Goal: Information Seeking & Learning: Learn about a topic

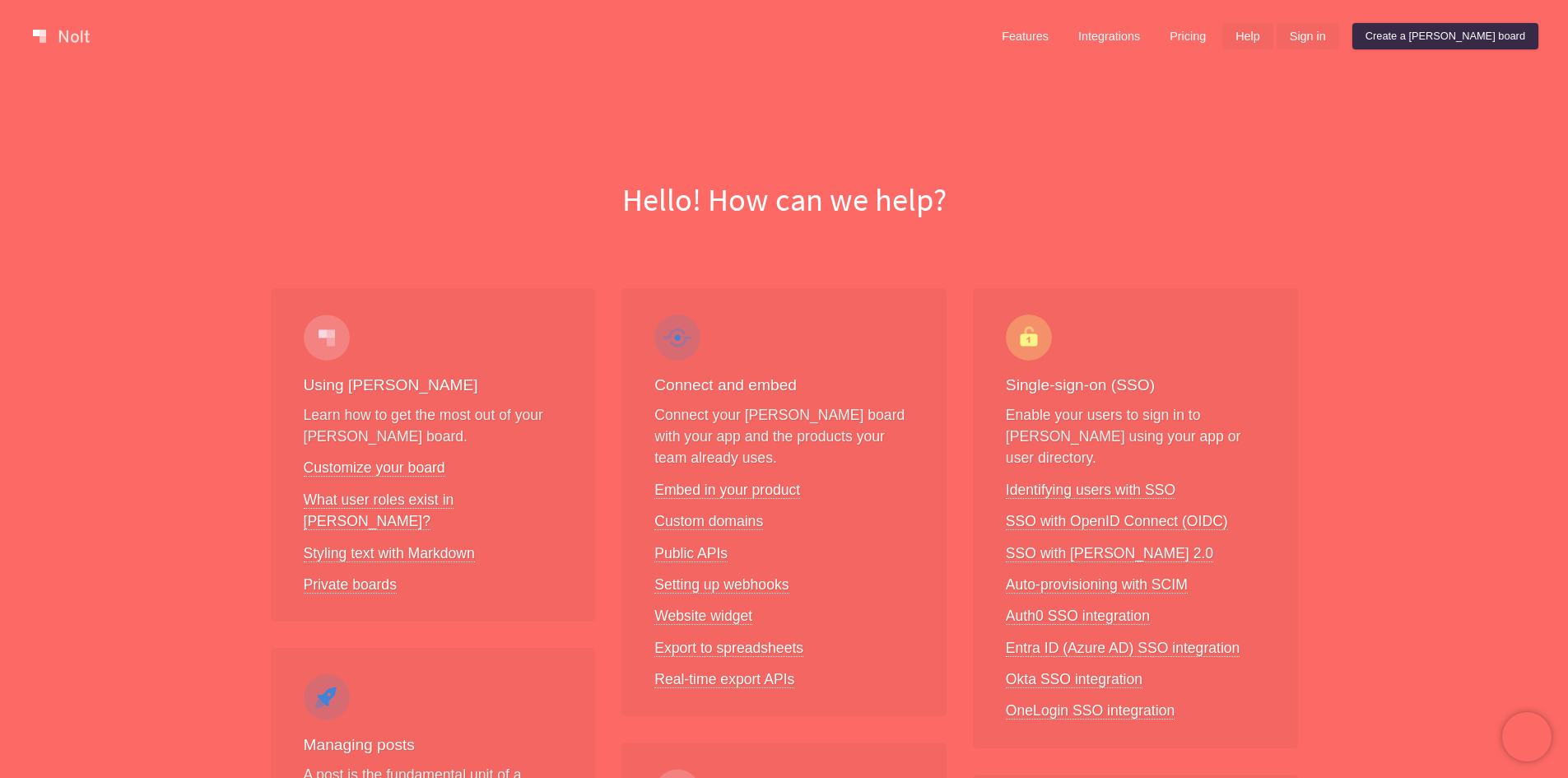
click at [1339, 45] on link "Sign in" at bounding box center [1307, 36] width 63 height 27
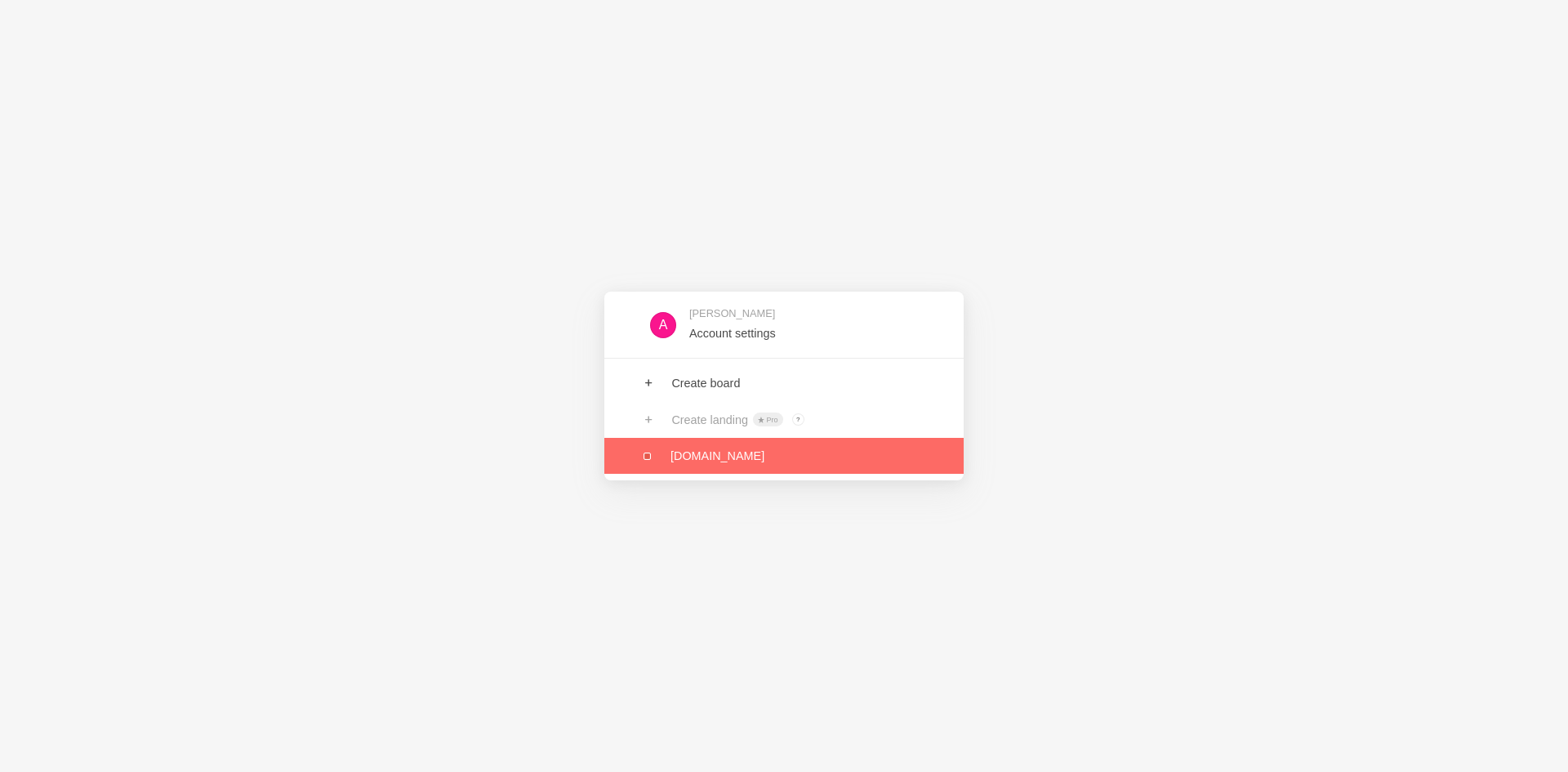
click at [704, 452] on link at bounding box center [784, 456] width 359 height 36
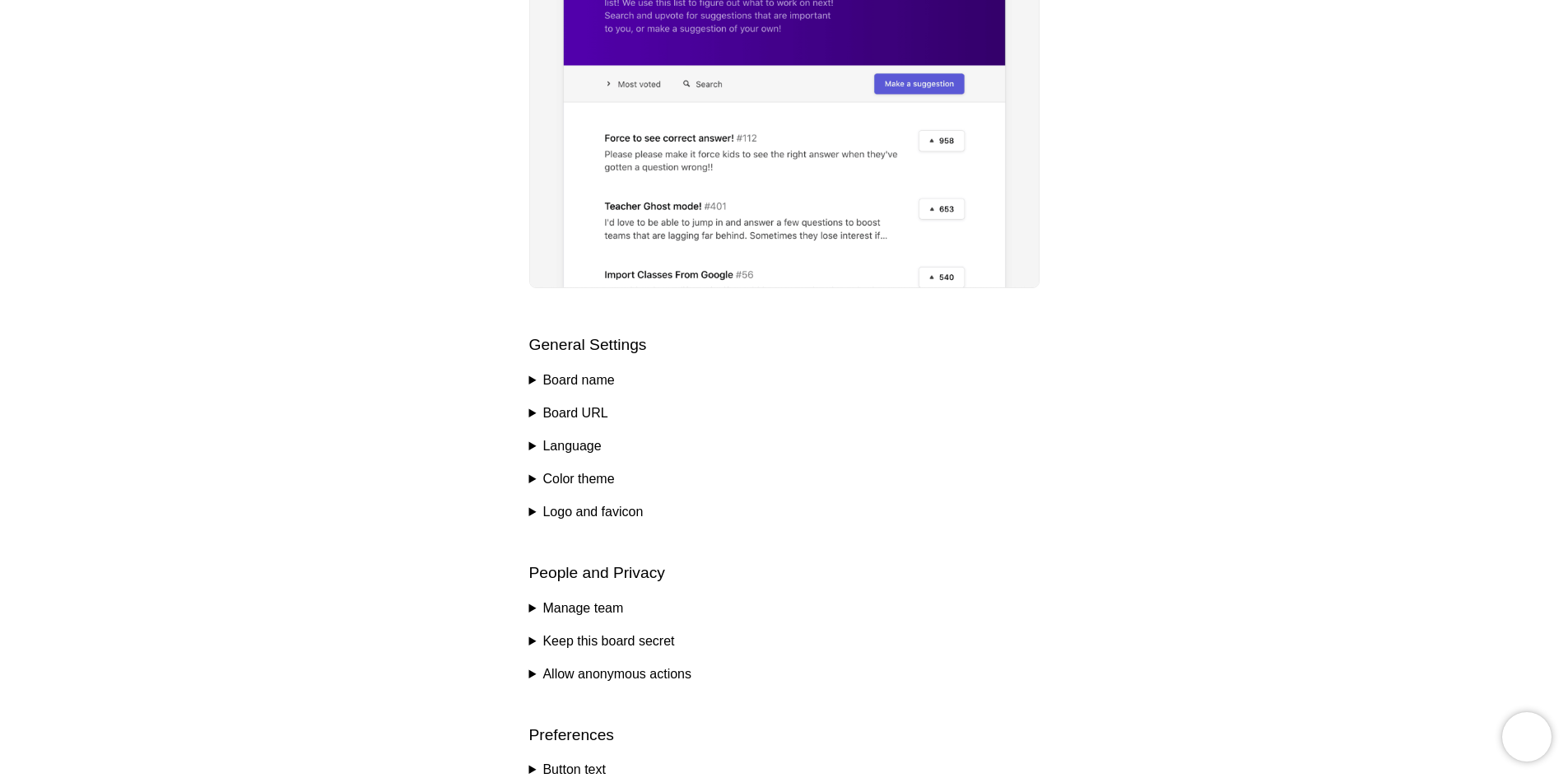
scroll to position [411, 0]
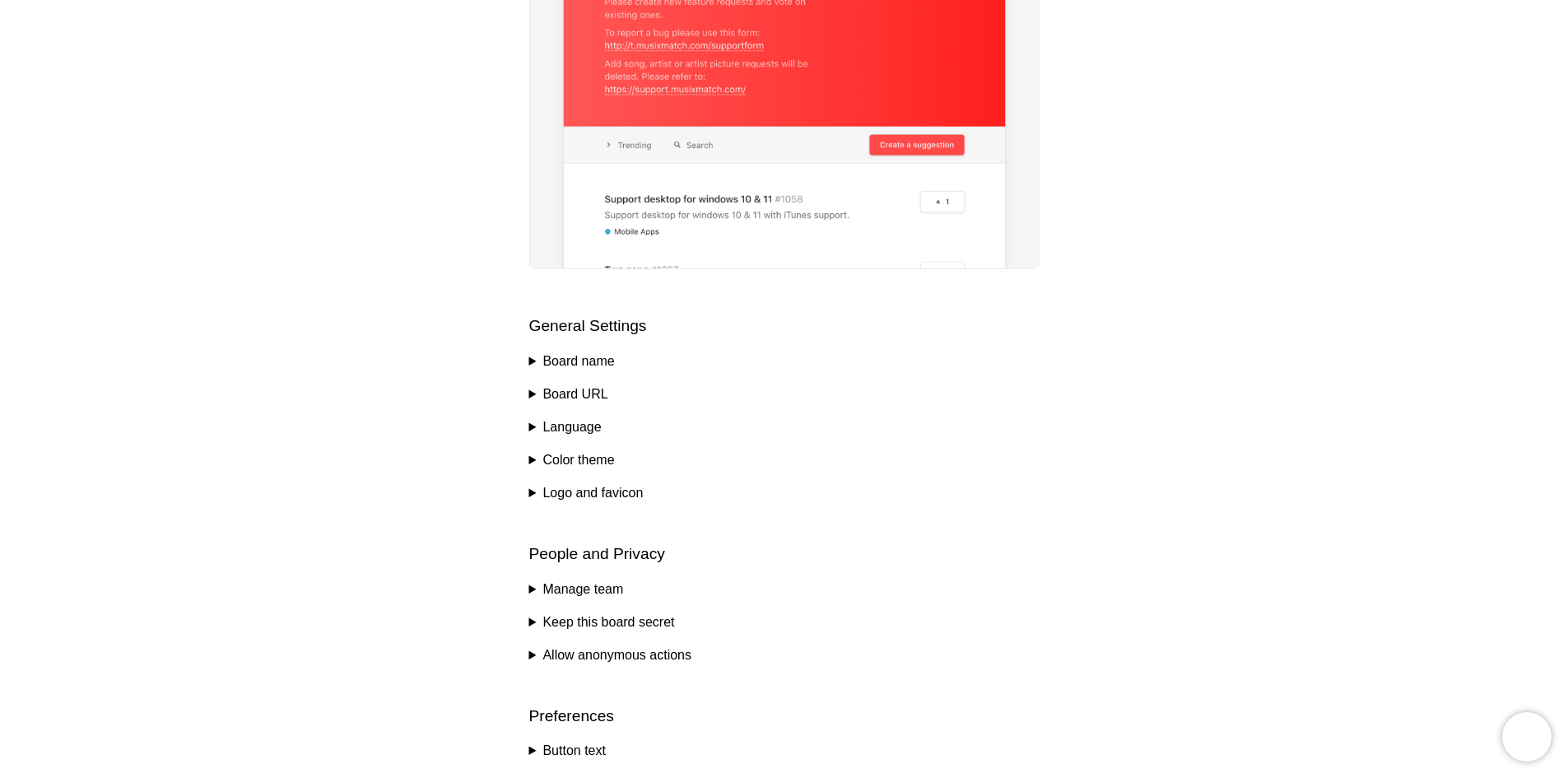
click at [536, 370] on summary "Board name" at bounding box center [784, 361] width 511 height 20
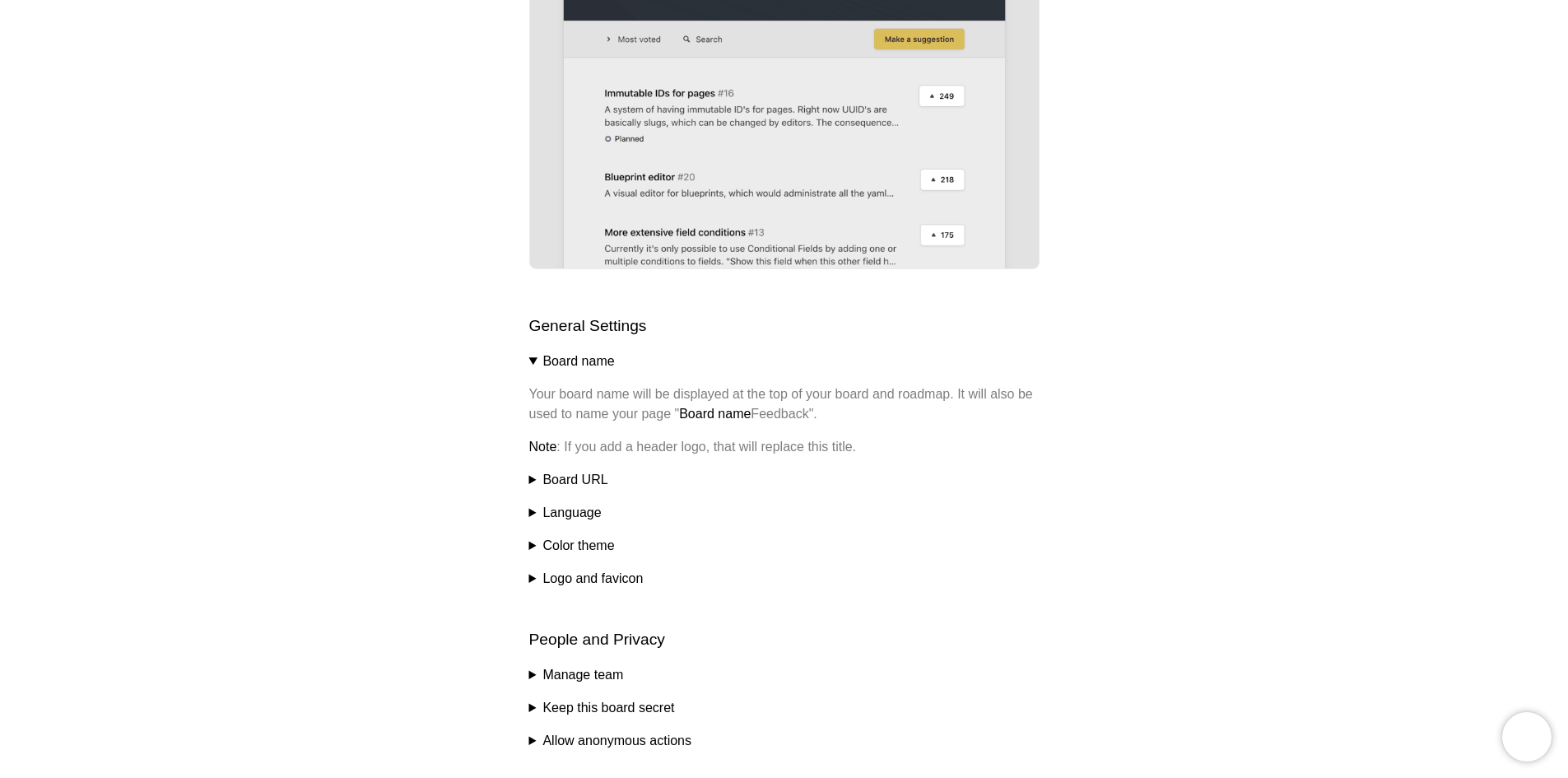
click at [533, 365] on summary "Board name" at bounding box center [784, 361] width 511 height 20
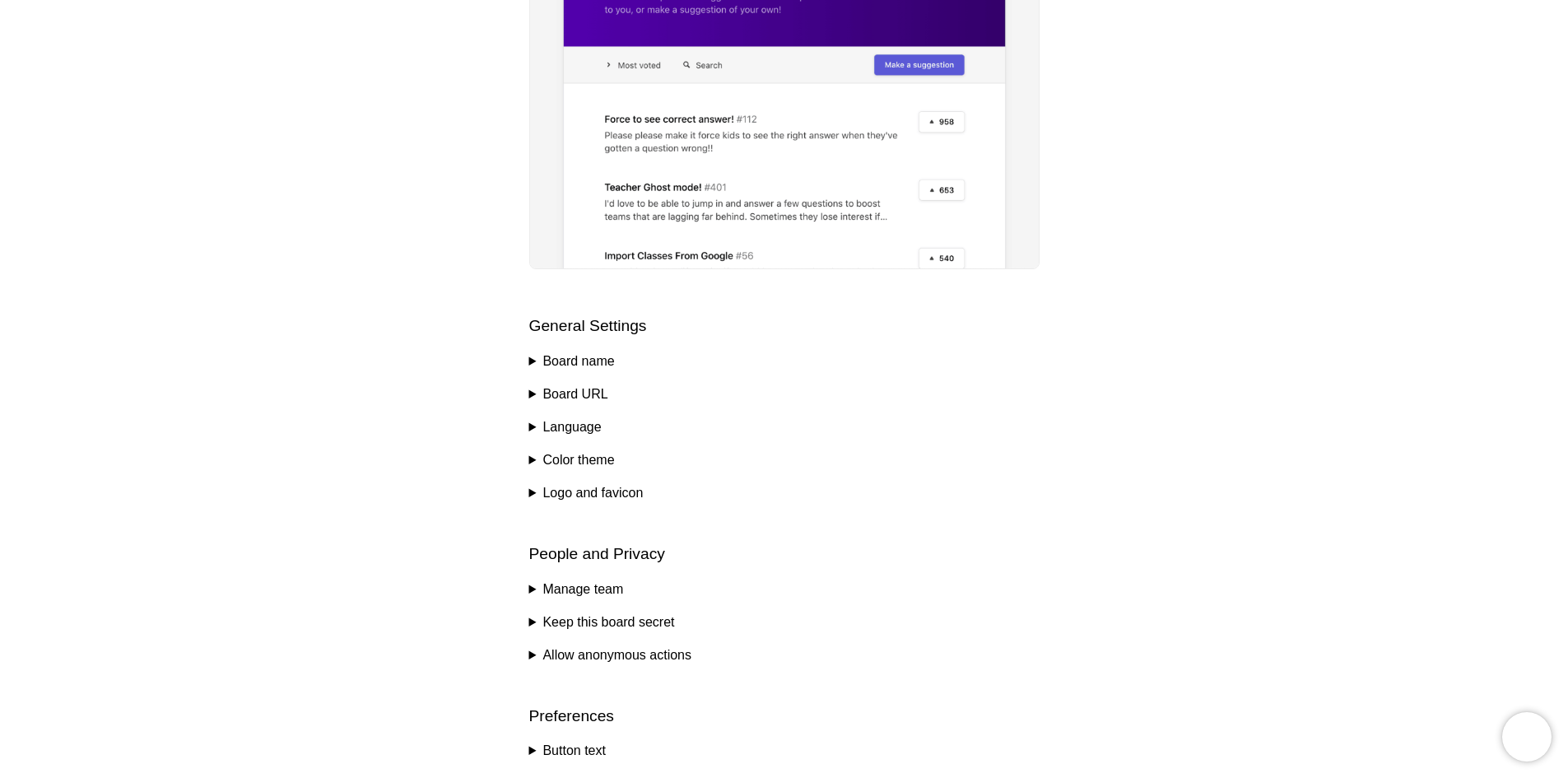
click at [533, 365] on summary "Board name" at bounding box center [784, 361] width 511 height 20
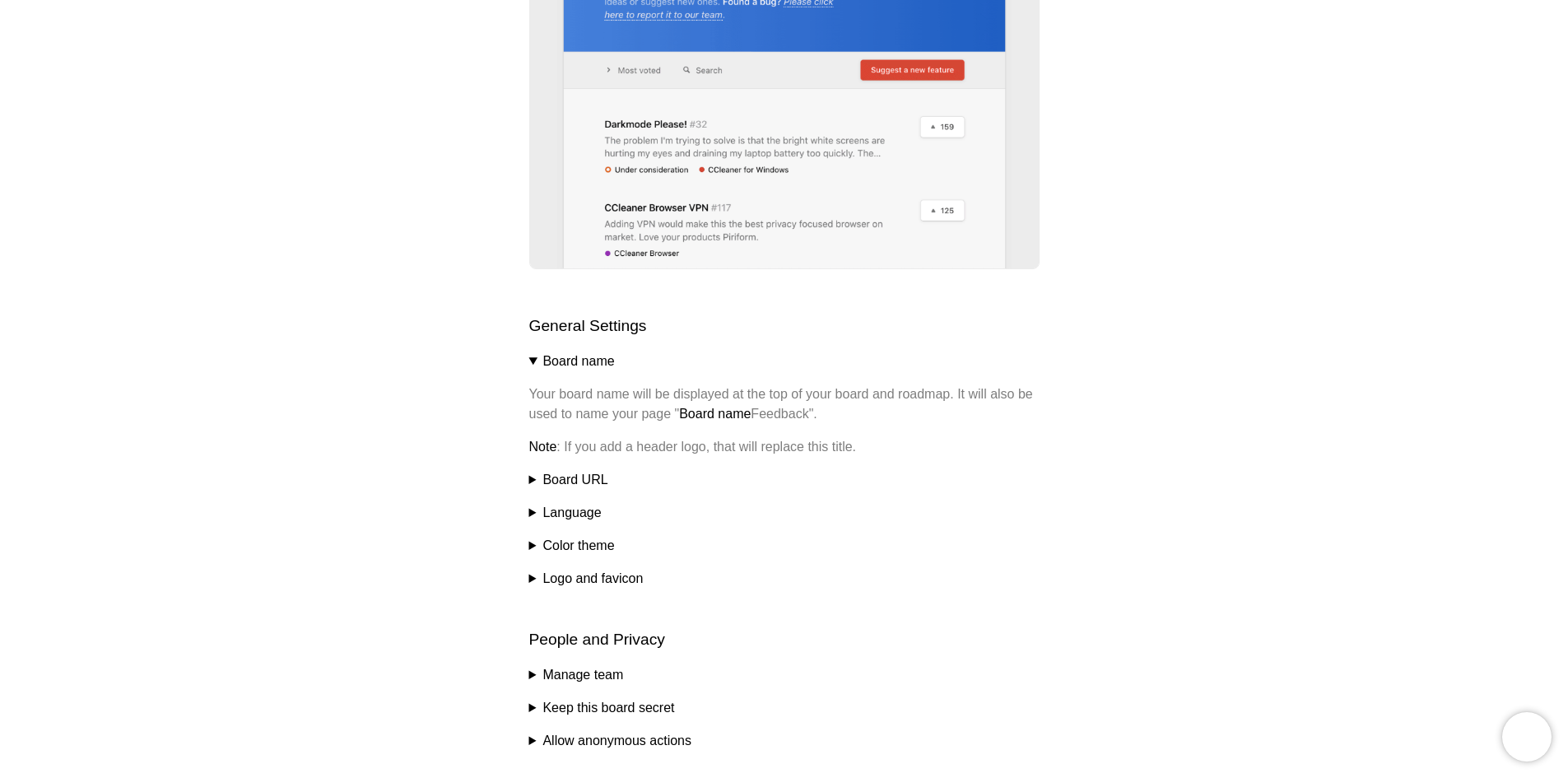
click at [533, 365] on summary "Board name" at bounding box center [784, 361] width 511 height 20
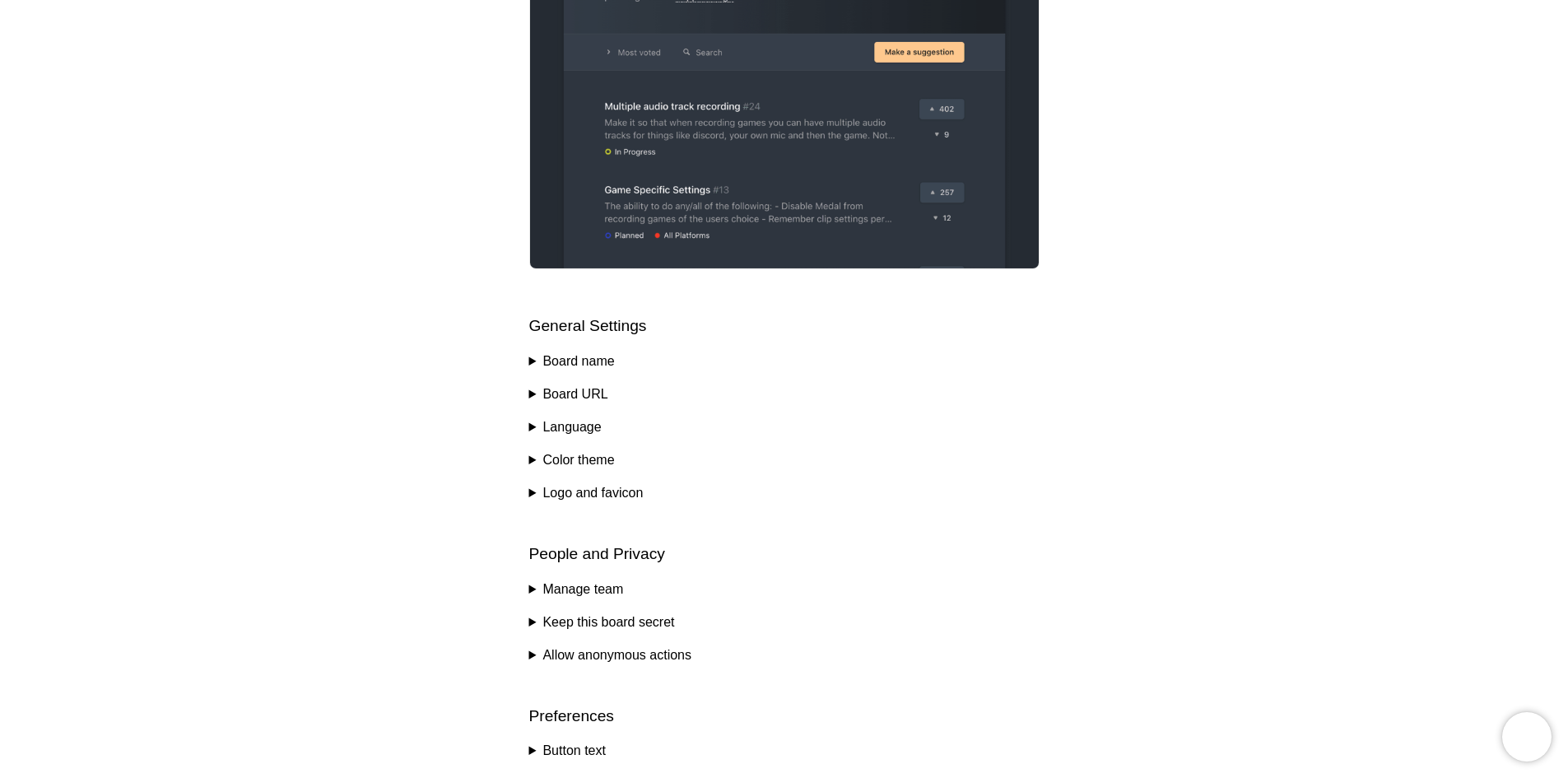
click at [532, 391] on summary "Board URL" at bounding box center [784, 394] width 511 height 20
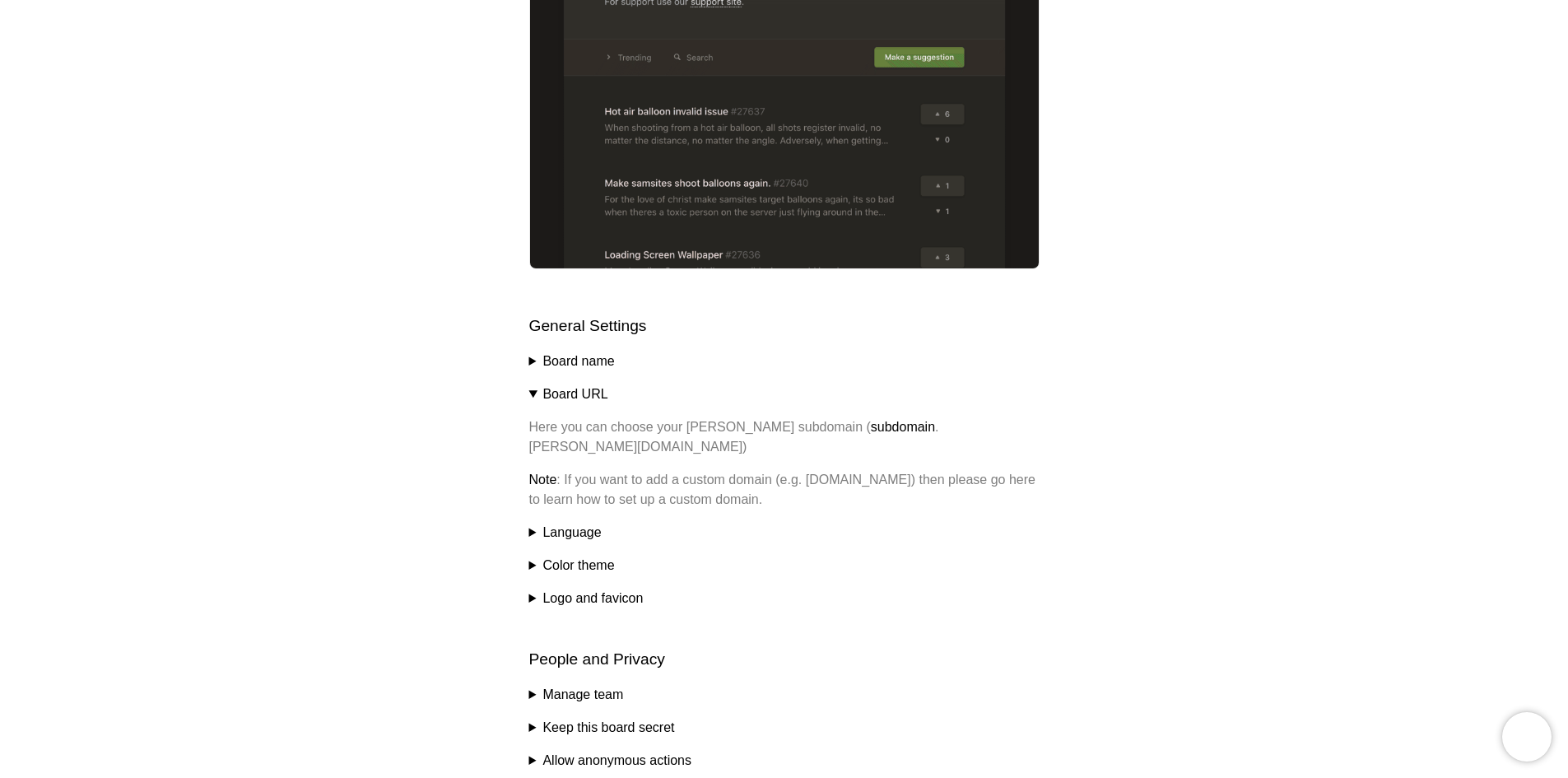
click at [532, 391] on summary "Board URL" at bounding box center [784, 394] width 511 height 20
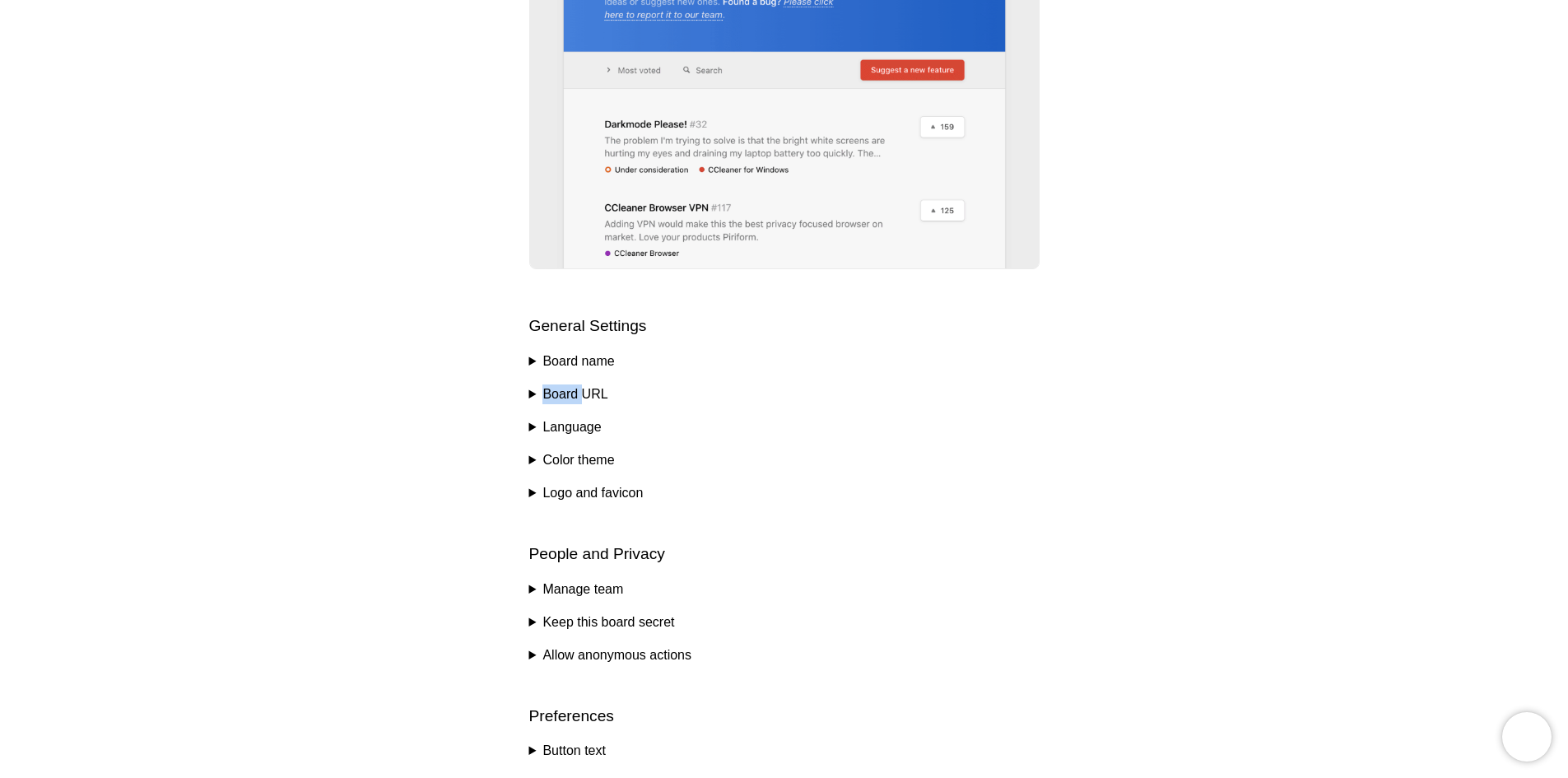
click at [532, 391] on summary "Board URL" at bounding box center [784, 394] width 511 height 20
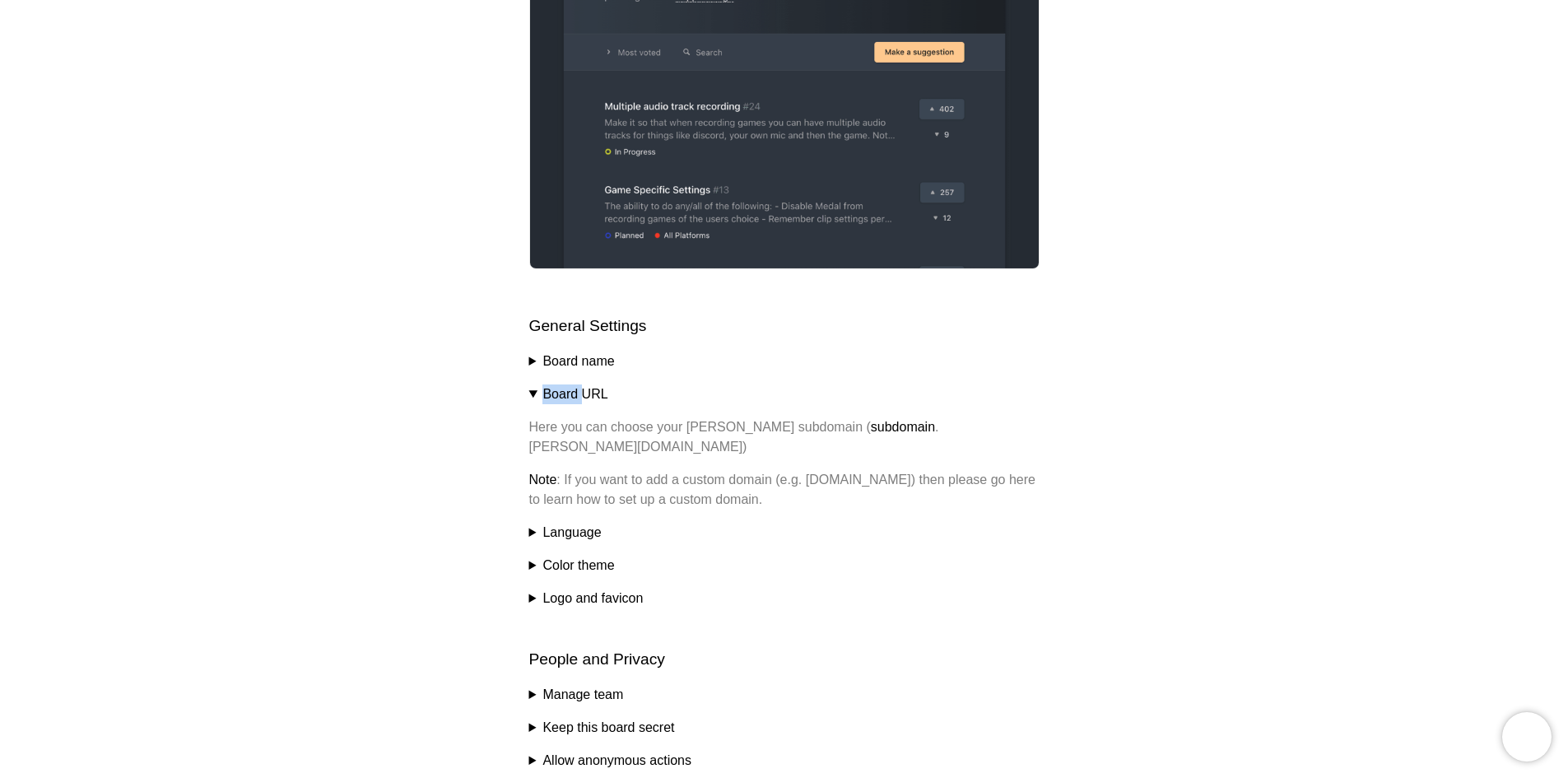
click at [533, 392] on summary "Board URL" at bounding box center [784, 394] width 511 height 20
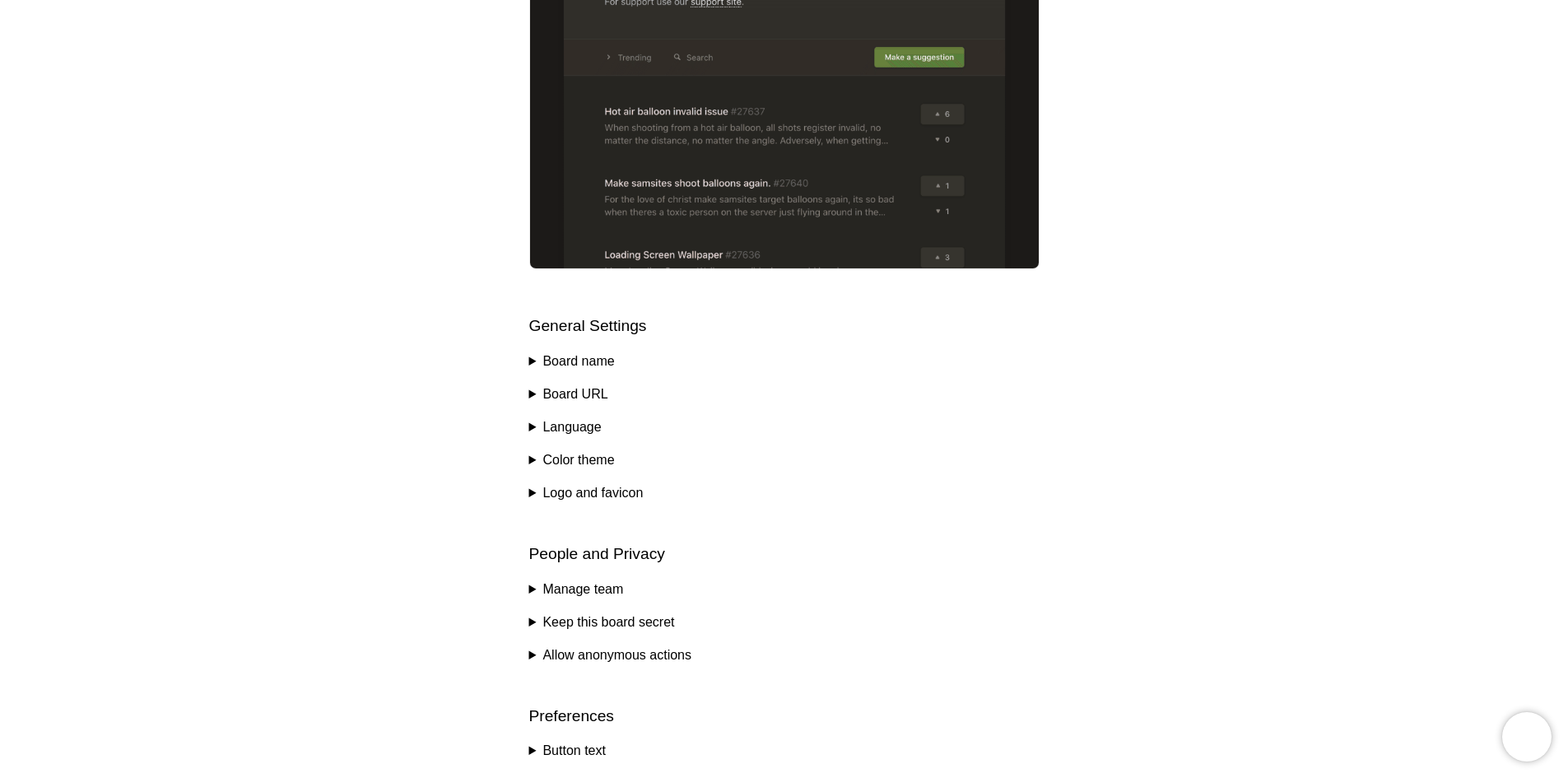
click at [536, 420] on summary "Language" at bounding box center [784, 426] width 511 height 20
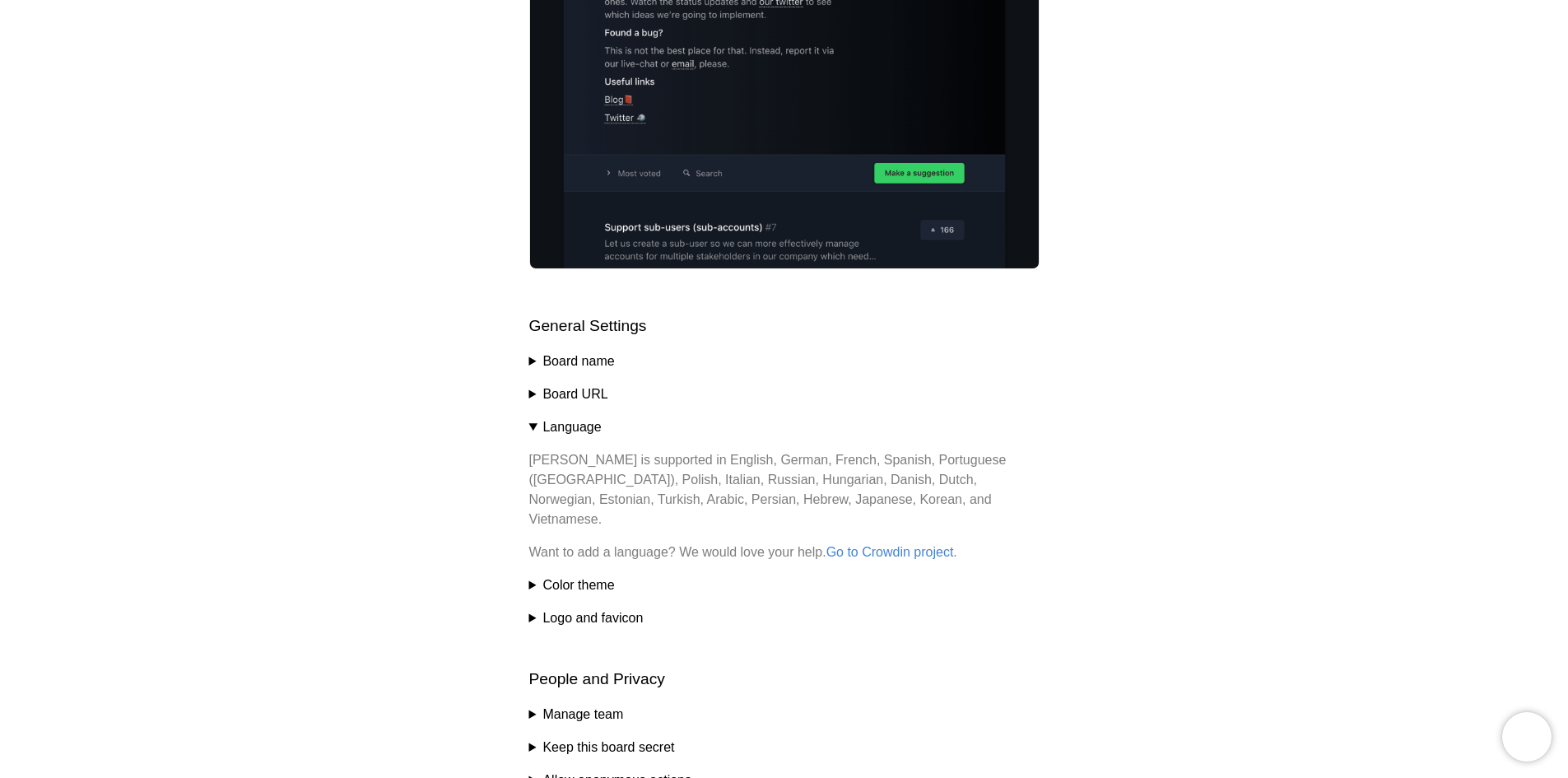
click at [536, 420] on summary "Language" at bounding box center [784, 426] width 511 height 20
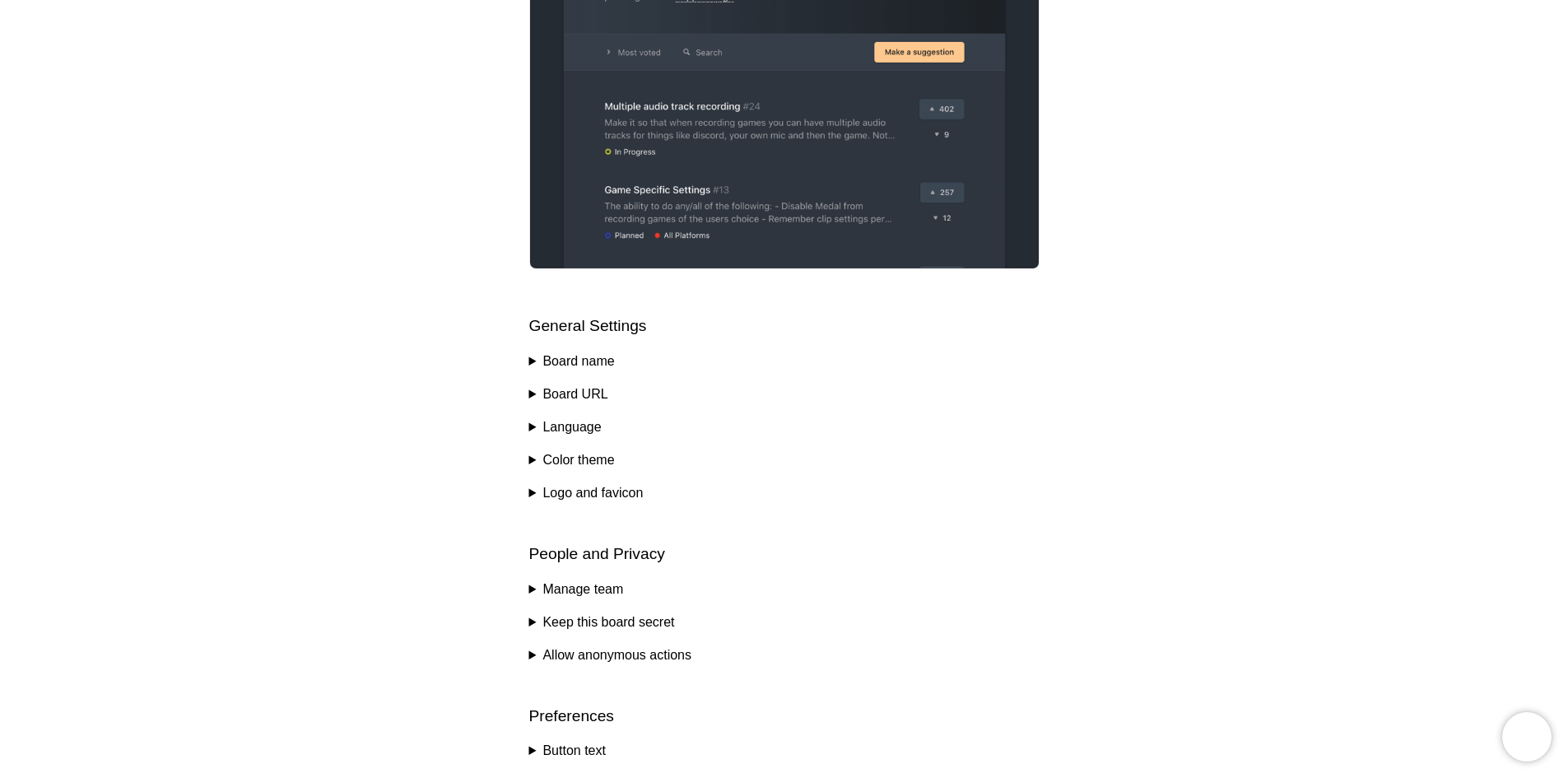
click at [537, 452] on summary "Color theme" at bounding box center [784, 460] width 511 height 20
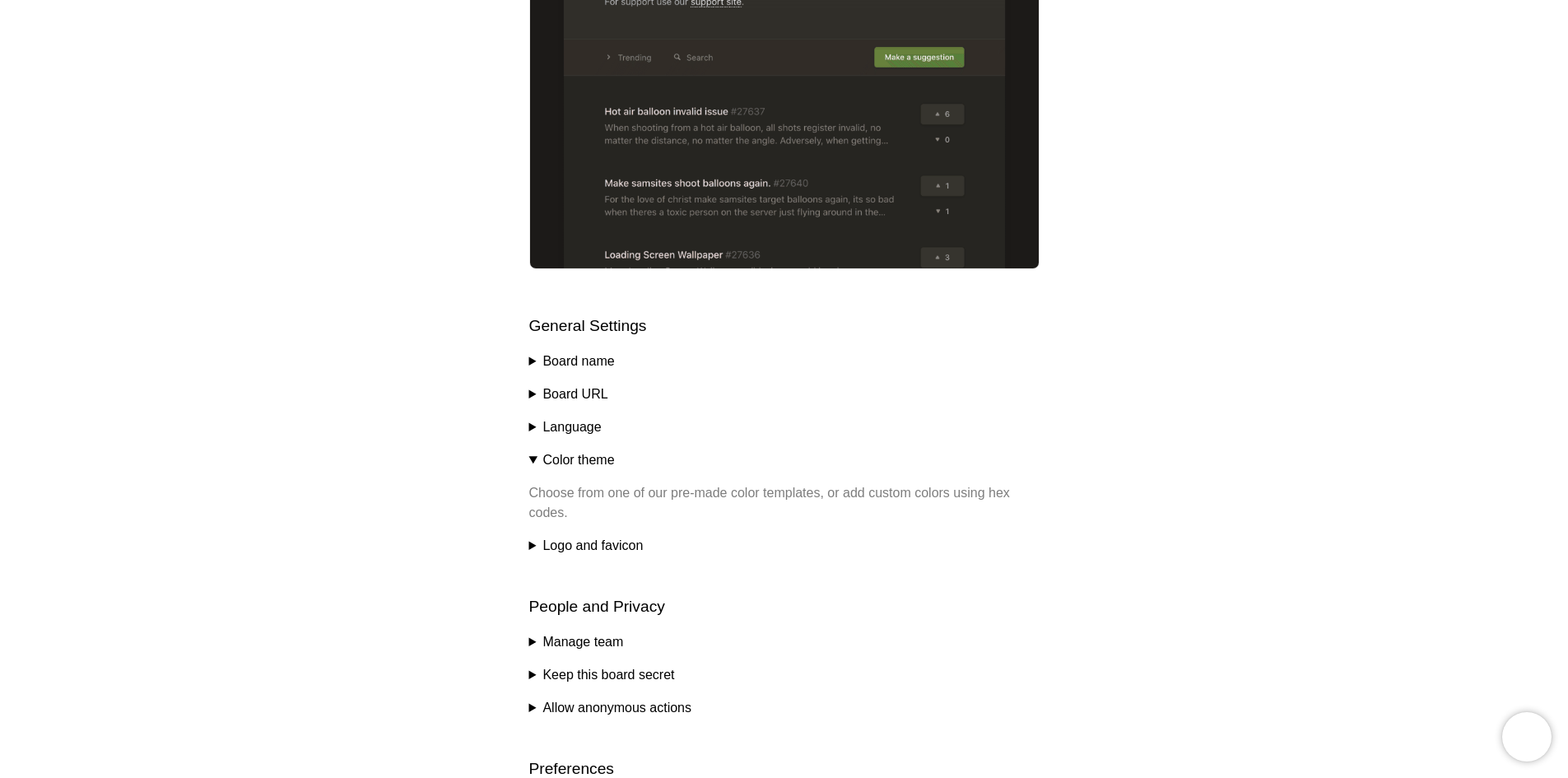
click at [537, 452] on summary "Color theme" at bounding box center [784, 460] width 511 height 20
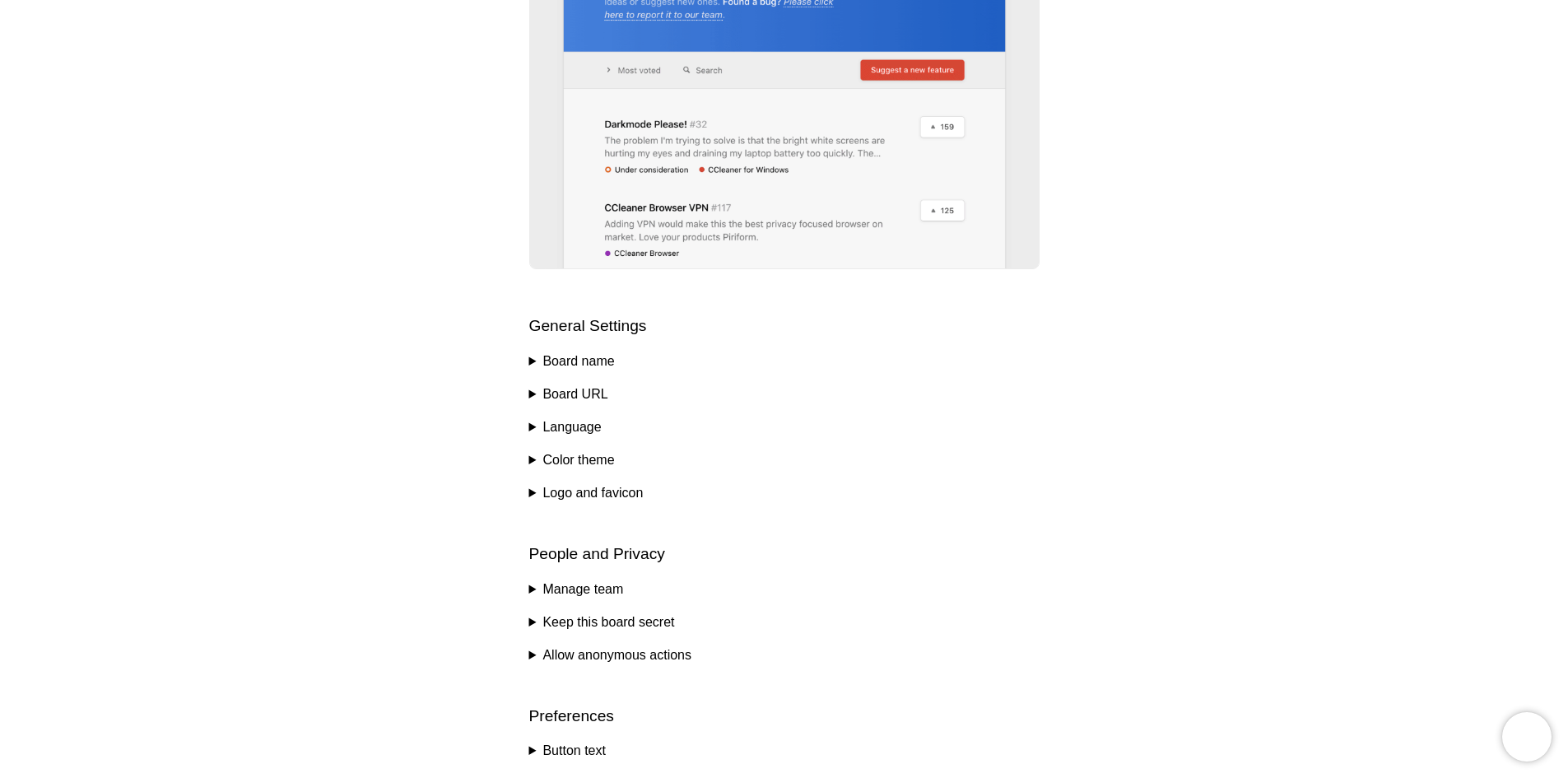
click at [524, 492] on div "Help center Customize your board Nolt offers many customizations to ensure that…" at bounding box center [784, 443] width 1568 height 1565
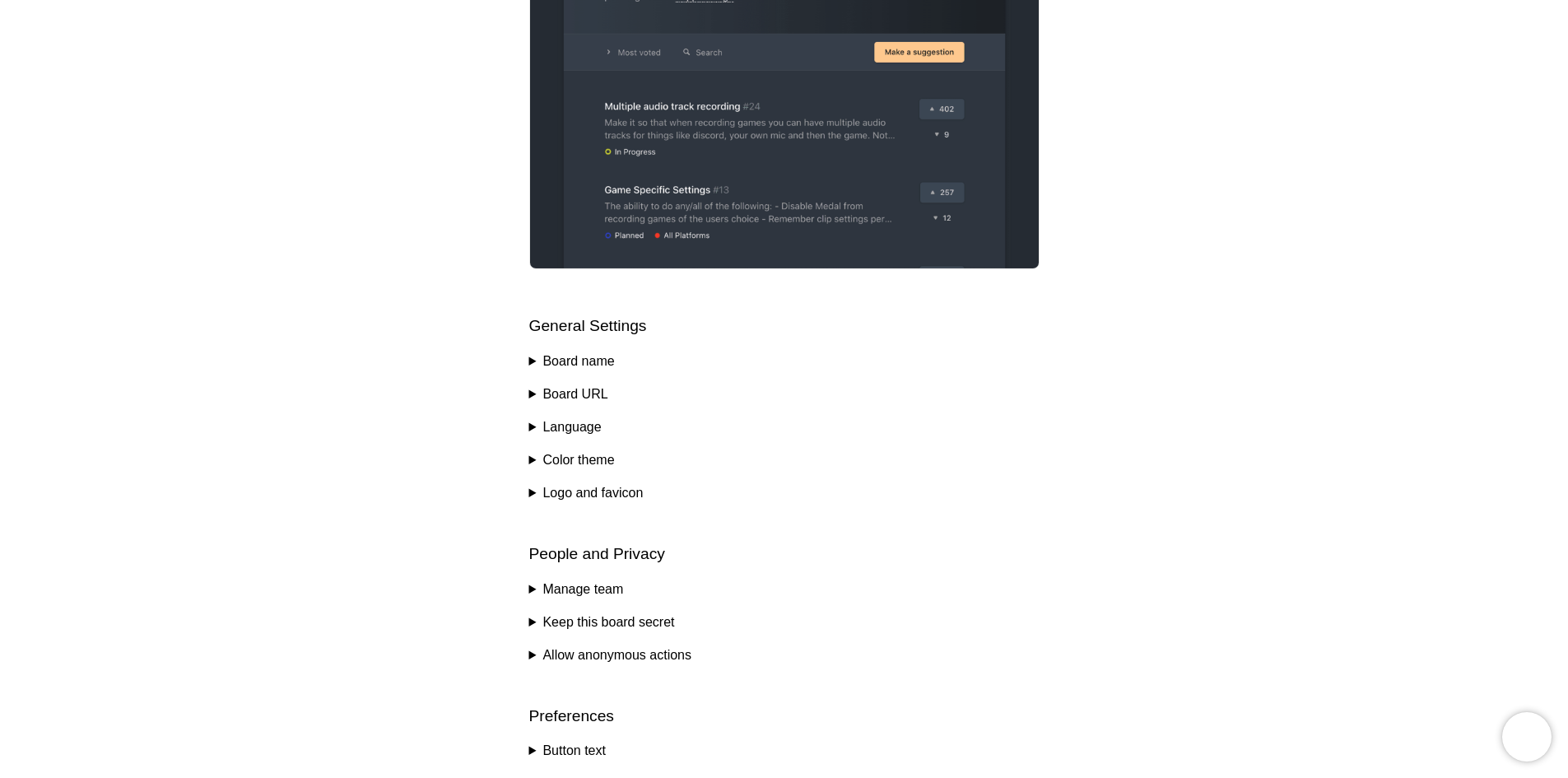
click at [524, 492] on div "Help center Customize your board Nolt offers many customizations to ensure that…" at bounding box center [784, 443] width 1568 height 1565
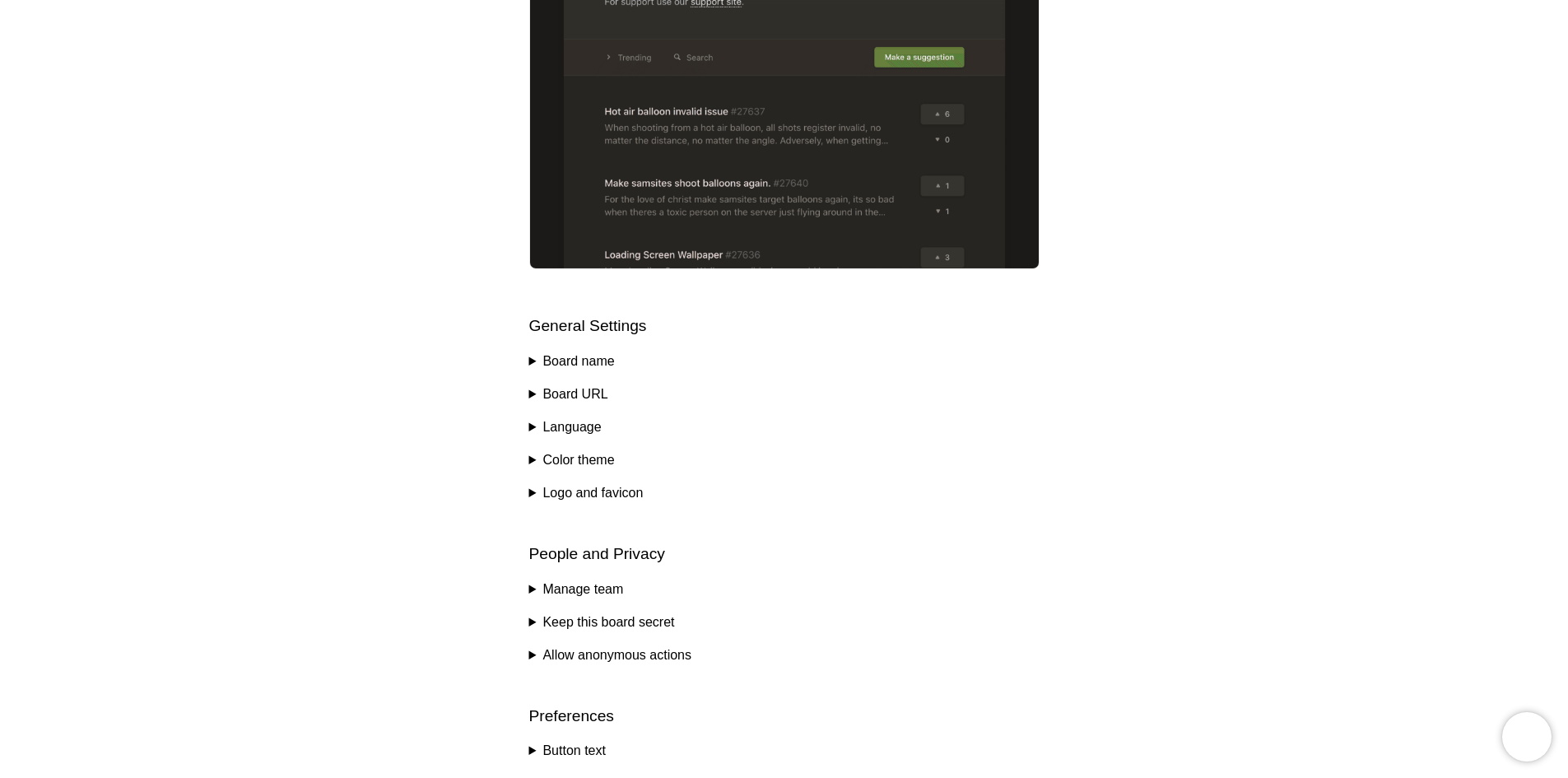
click at [533, 492] on summary "Logo and favicon" at bounding box center [784, 493] width 511 height 20
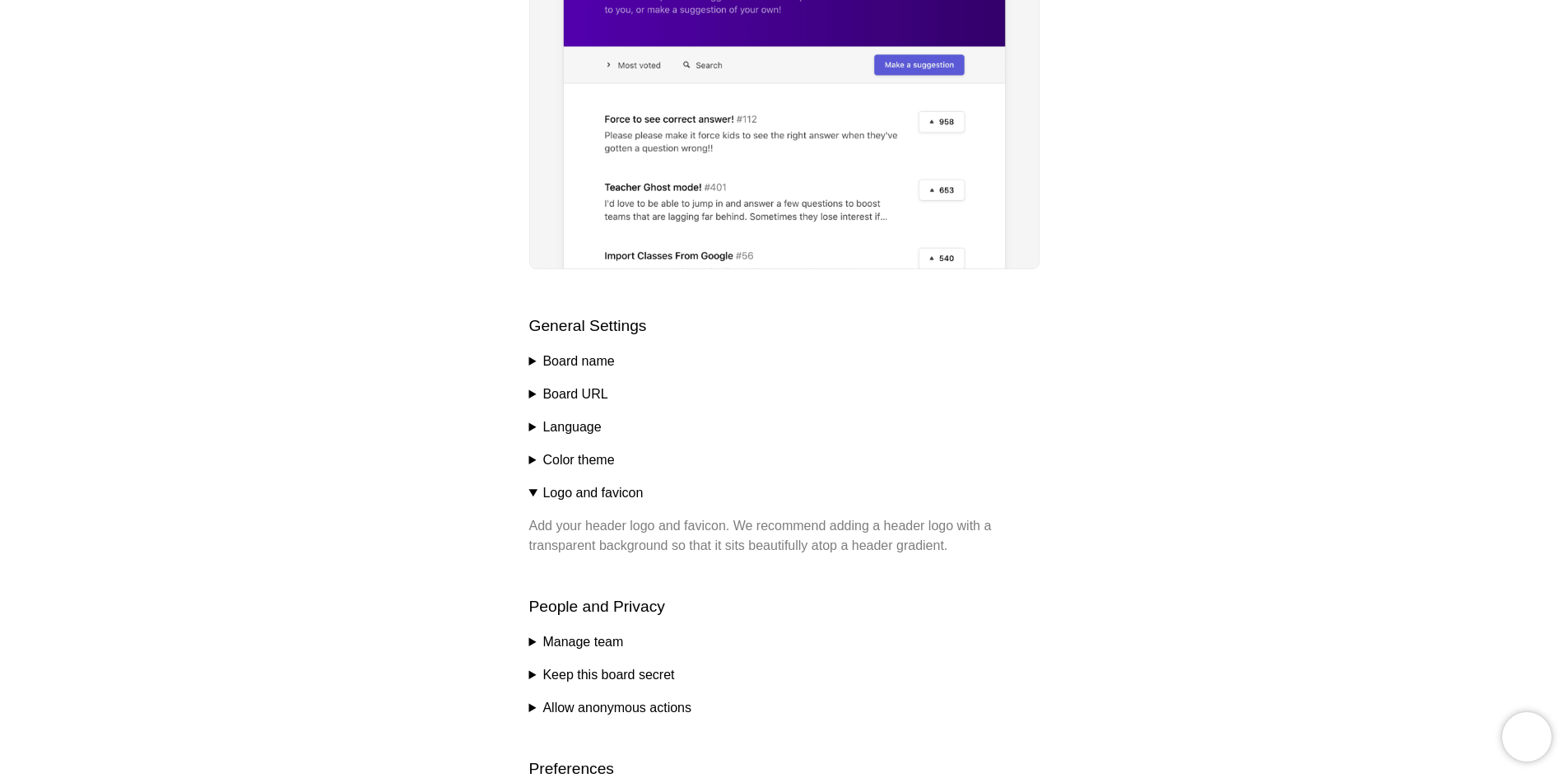
click at [535, 488] on summary "Logo and favicon" at bounding box center [784, 493] width 511 height 20
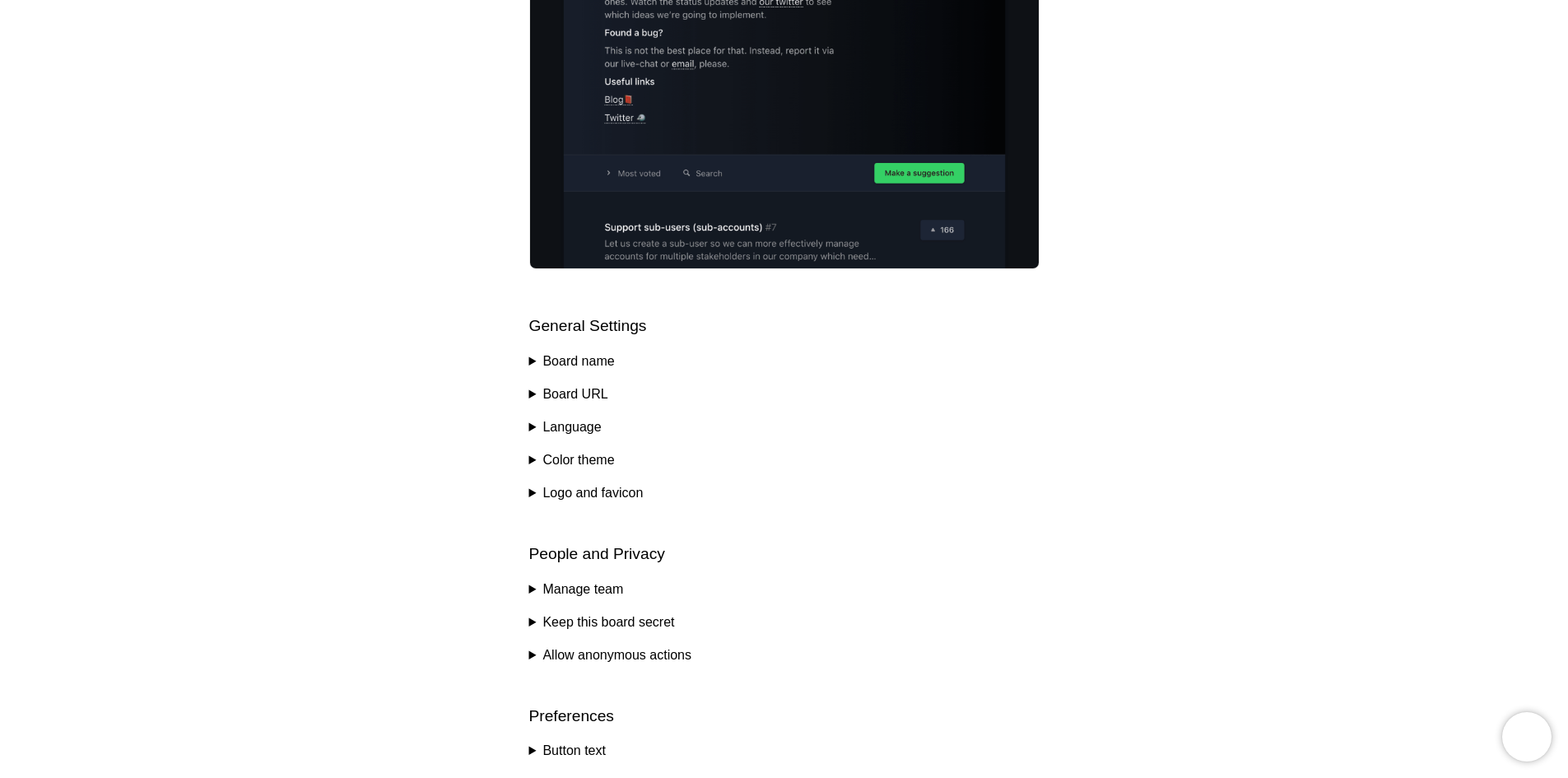
click at [523, 585] on div "Help center Customize your board Nolt offers many customizations to ensure that…" at bounding box center [784, 443] width 1568 height 1565
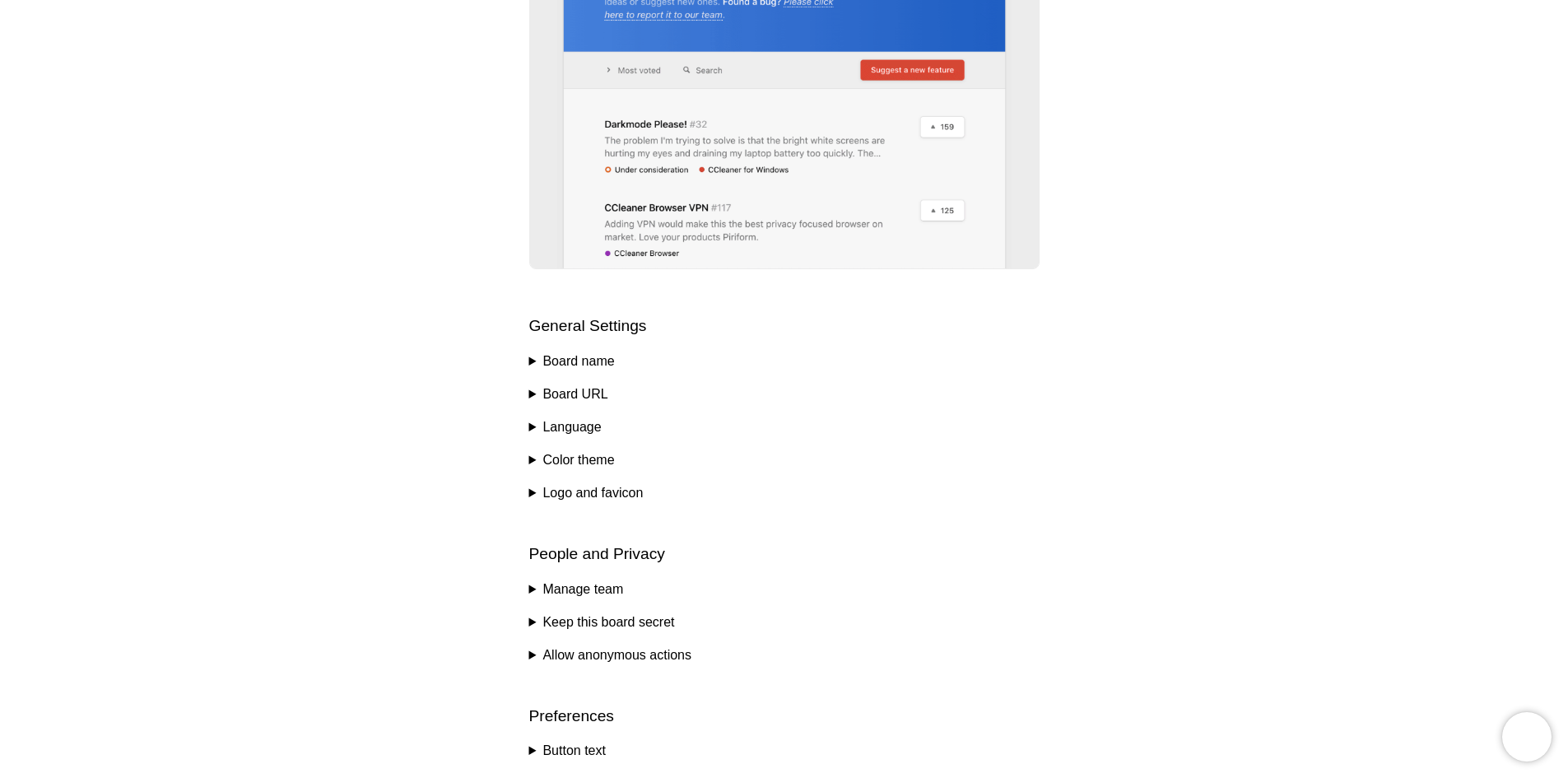
click at [533, 580] on summary "Manage team" at bounding box center [784, 589] width 511 height 20
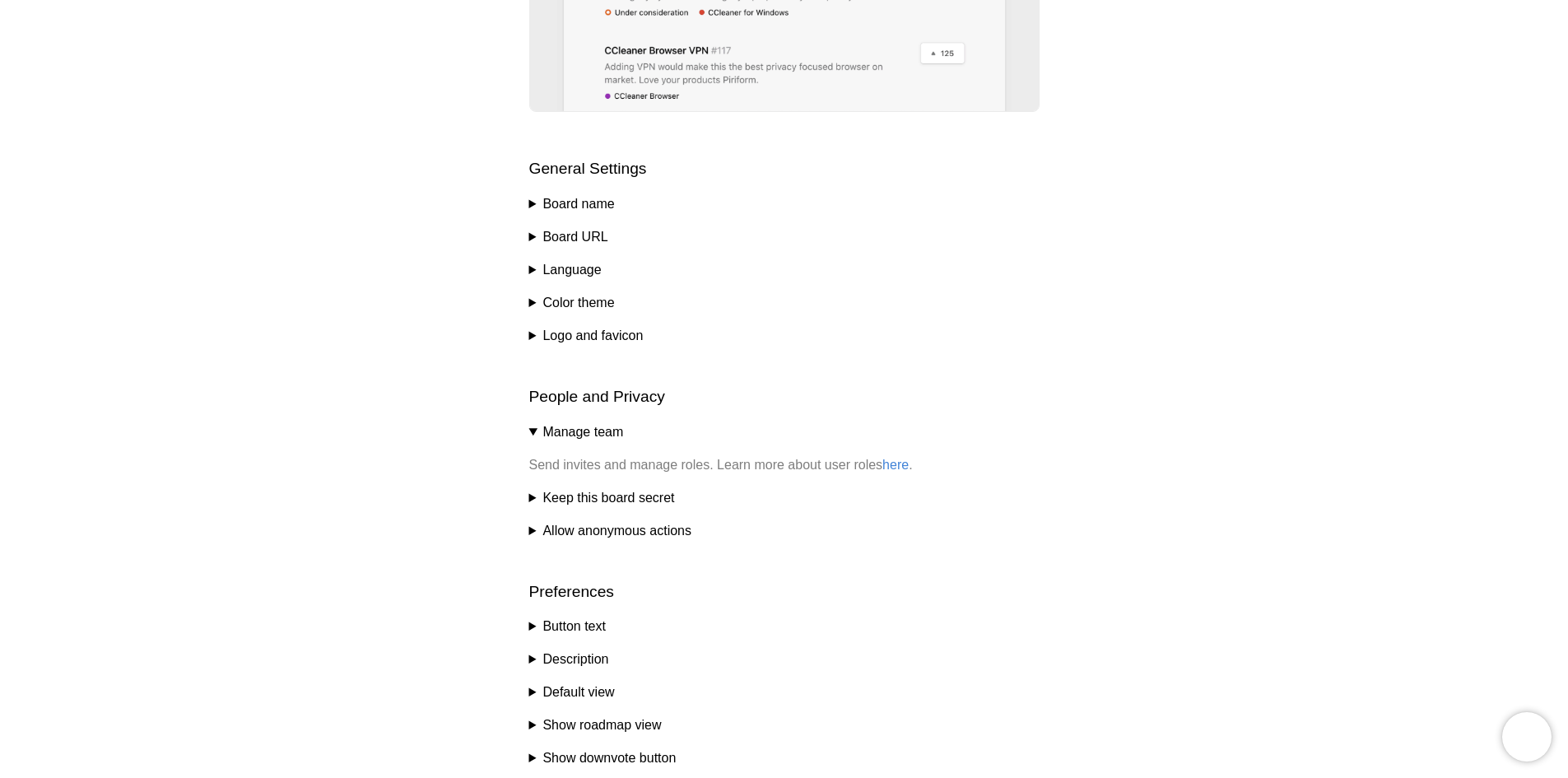
scroll to position [576, 0]
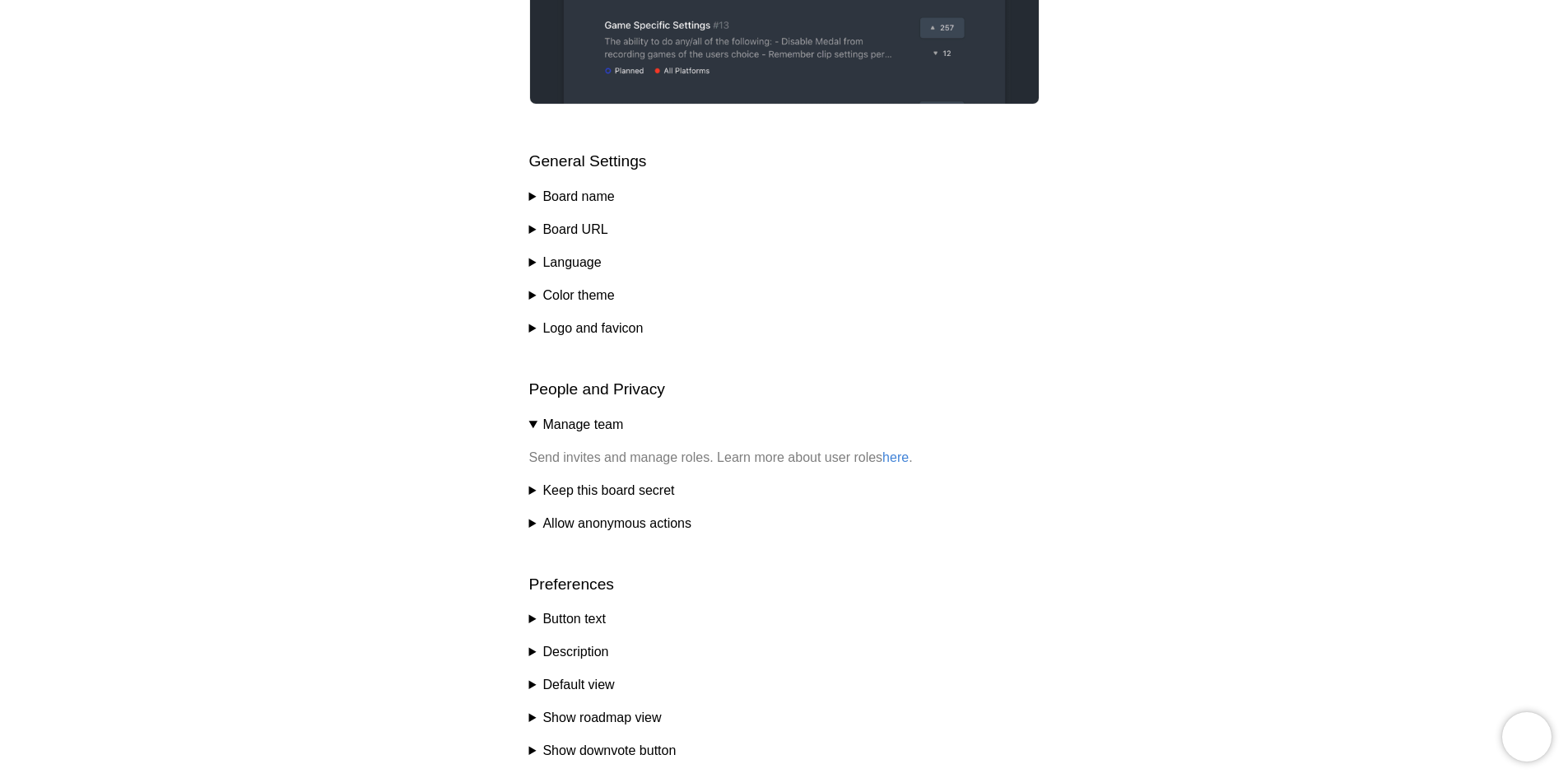
click at [537, 480] on summary "Keep this board secret" at bounding box center [784, 490] width 511 height 20
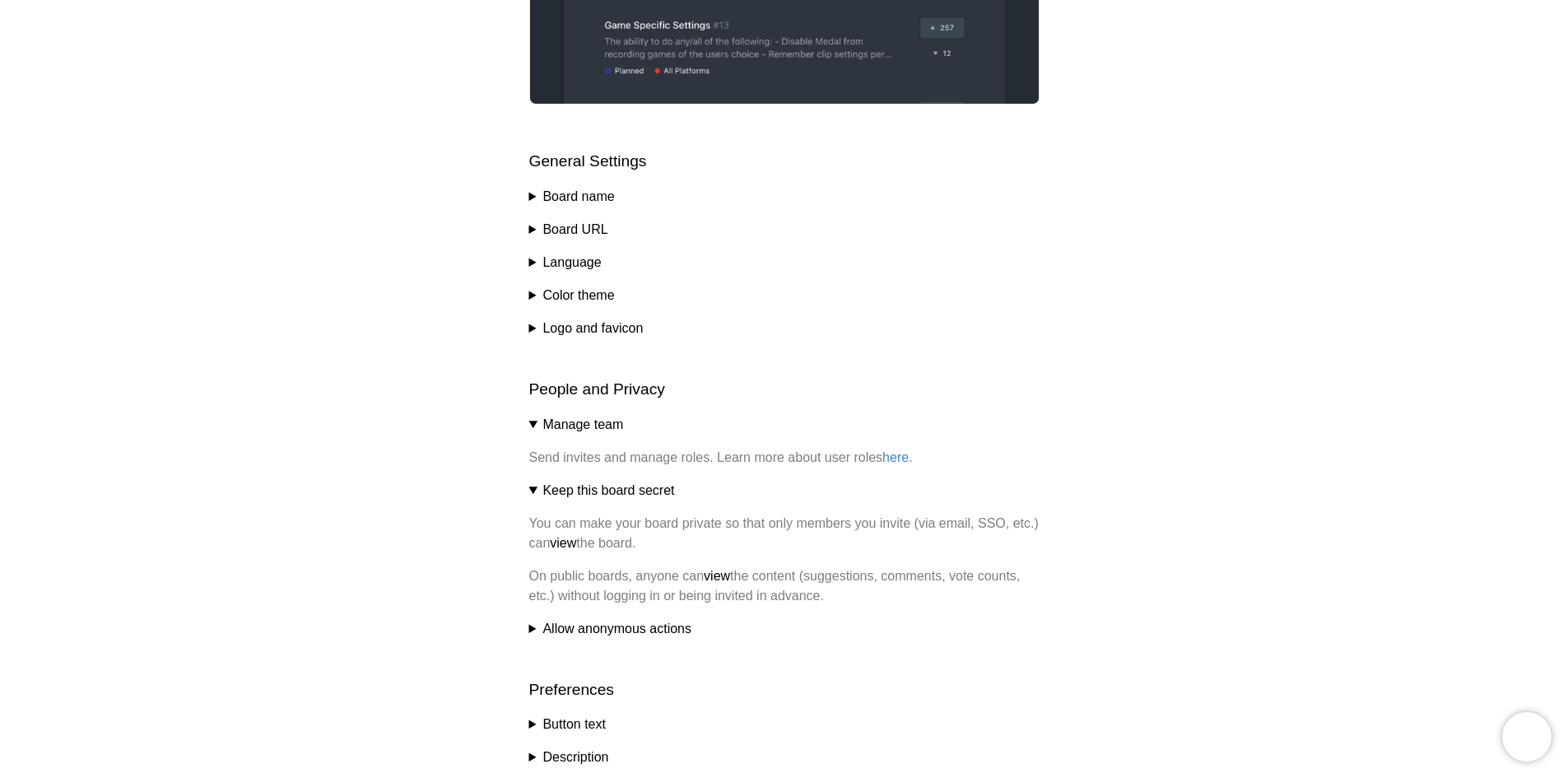
click at [536, 489] on summary "Keep this board secret" at bounding box center [784, 490] width 511 height 20
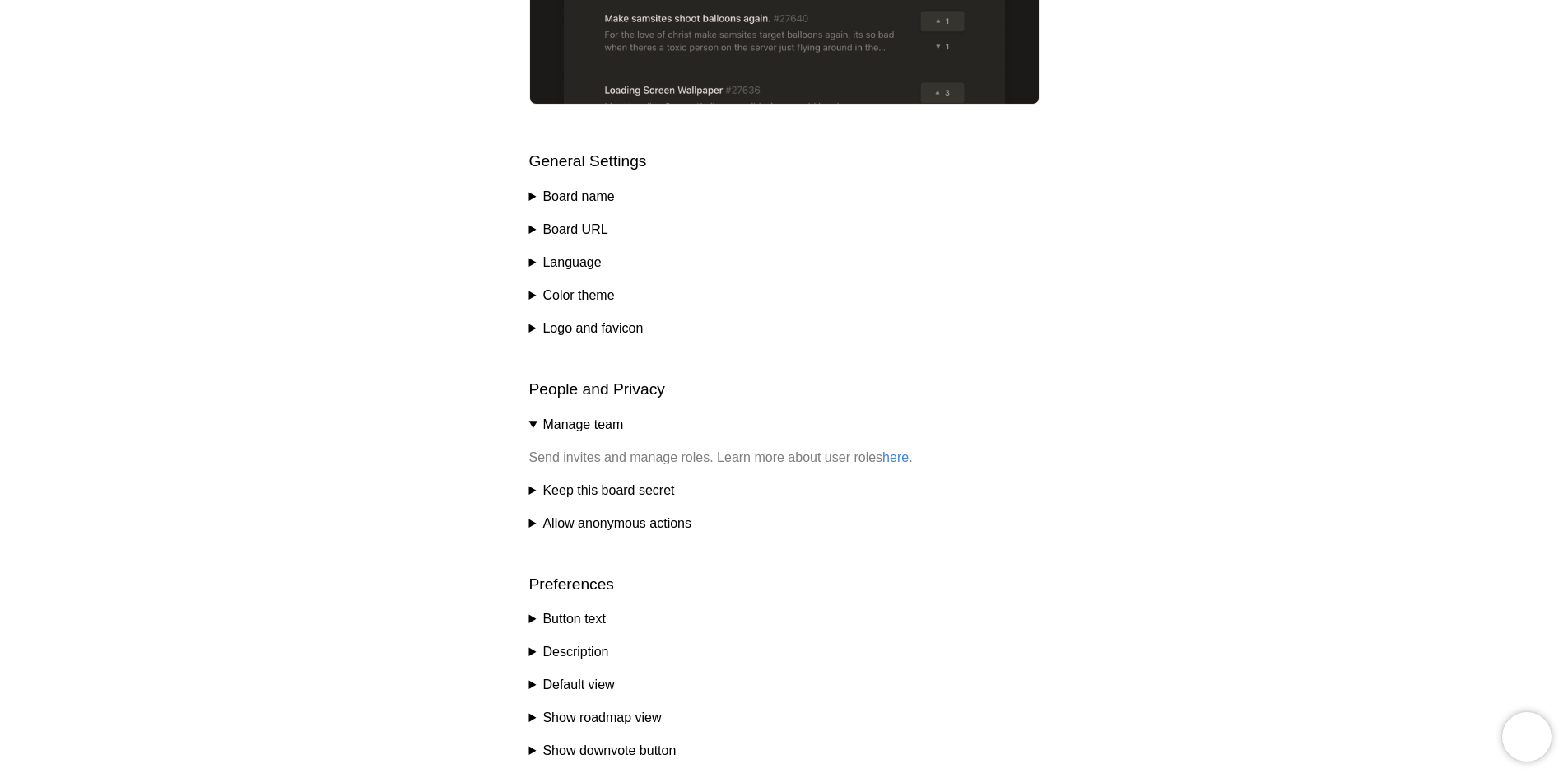
click at [528, 532] on div "Help center Customize your board Nolt offers many customizations to ensure that…" at bounding box center [784, 295] width 1568 height 1598
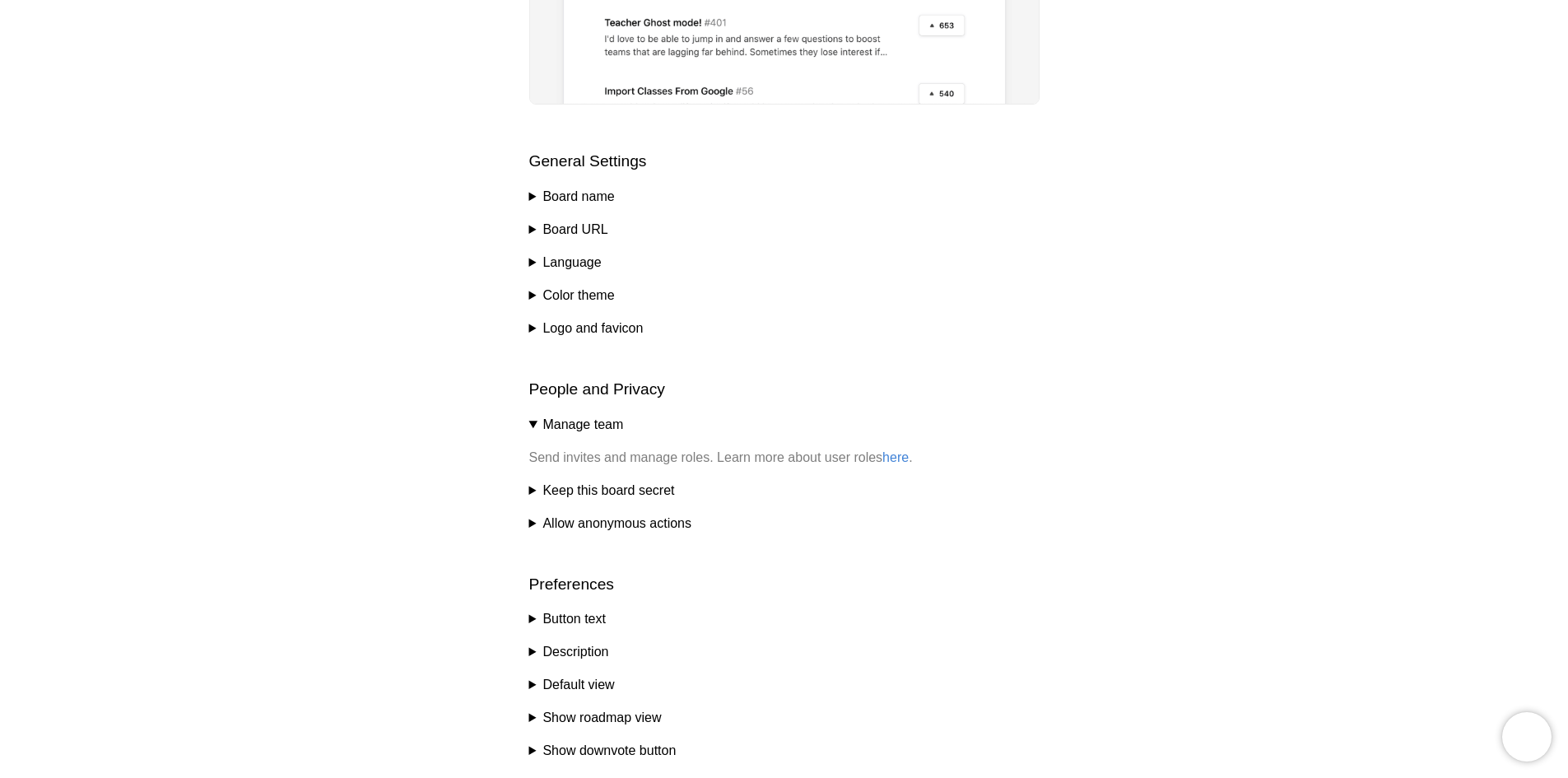
click at [528, 524] on div "Help center Customize your board Nolt offers many customizations to ensure that…" at bounding box center [784, 295] width 1568 height 1598
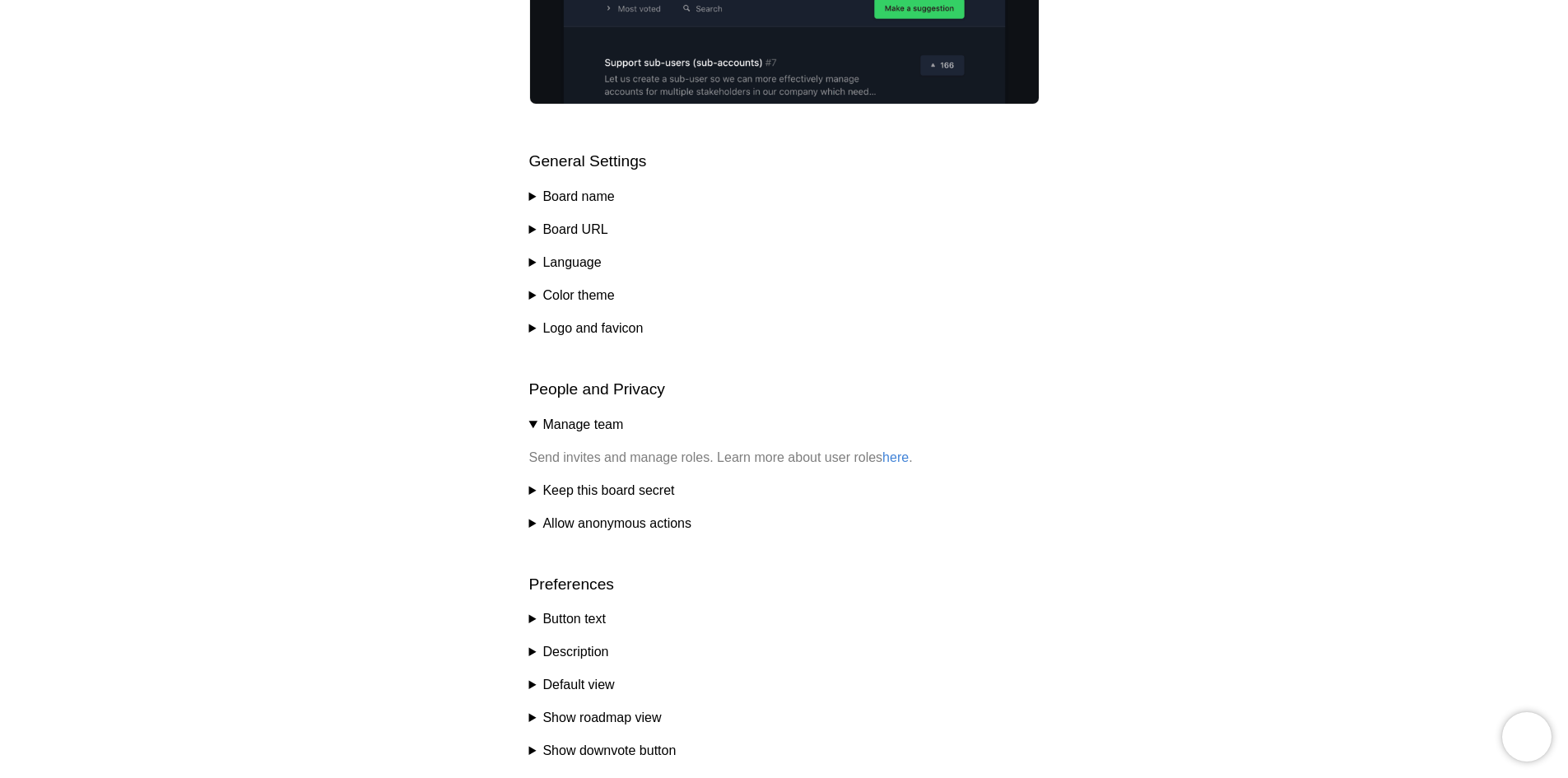
click at [529, 519] on div "Help center Customize your board Nolt offers many customizations to ensure that…" at bounding box center [784, 295] width 1568 height 1598
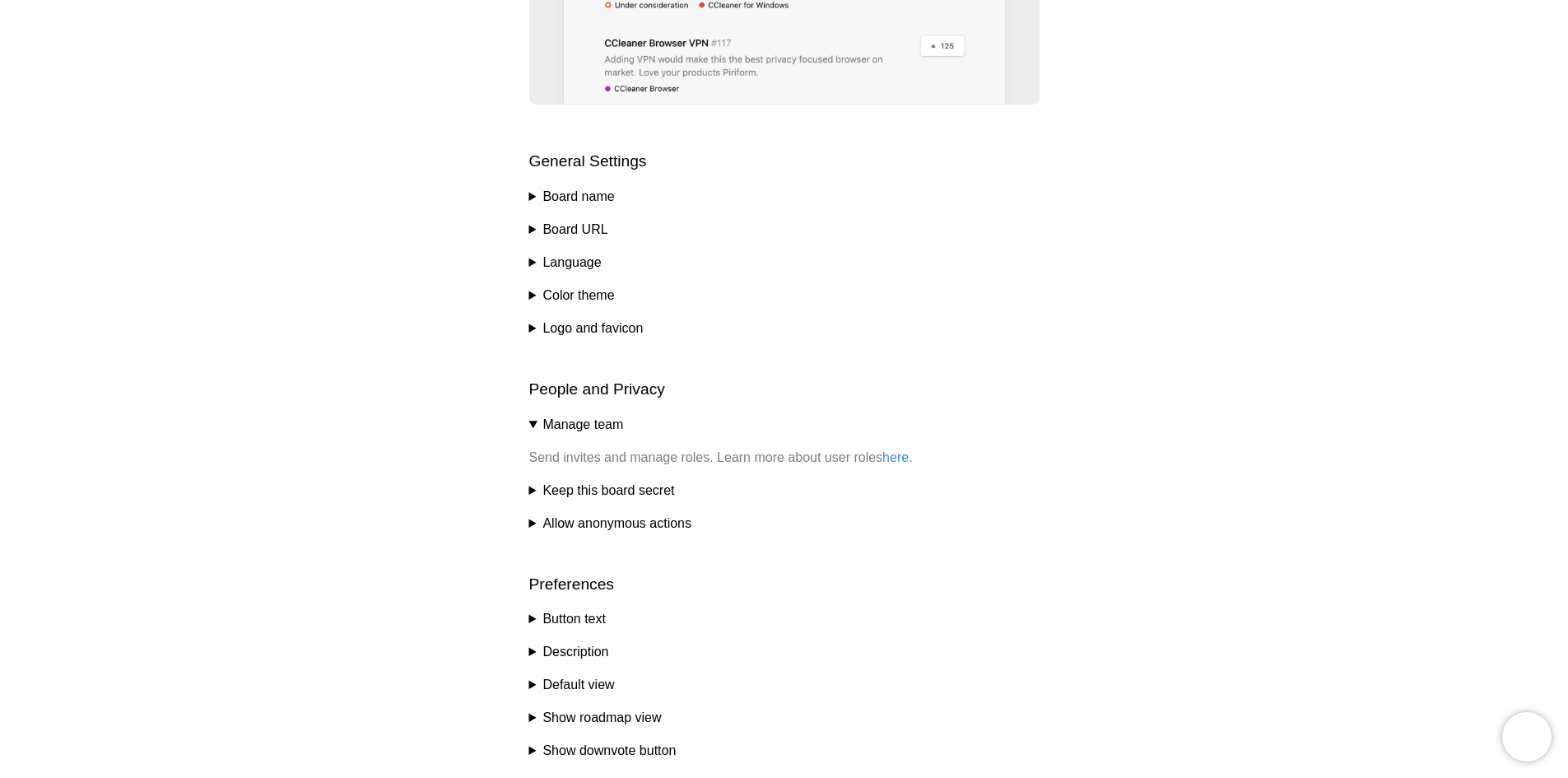
click at [530, 522] on summary "Allow anonymous actions" at bounding box center [784, 523] width 511 height 20
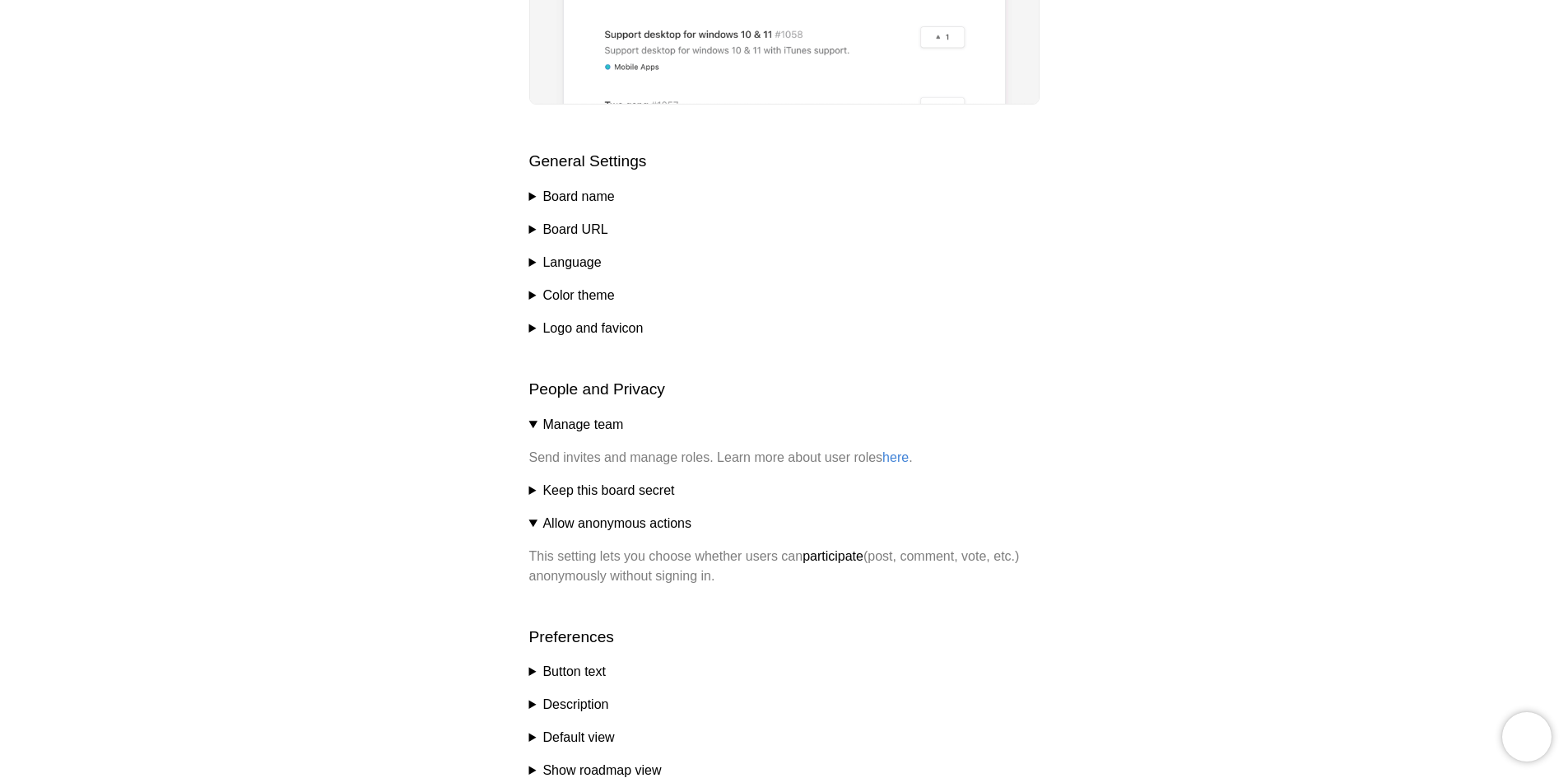
click at [530, 521] on summary "Allow anonymous actions" at bounding box center [784, 523] width 511 height 20
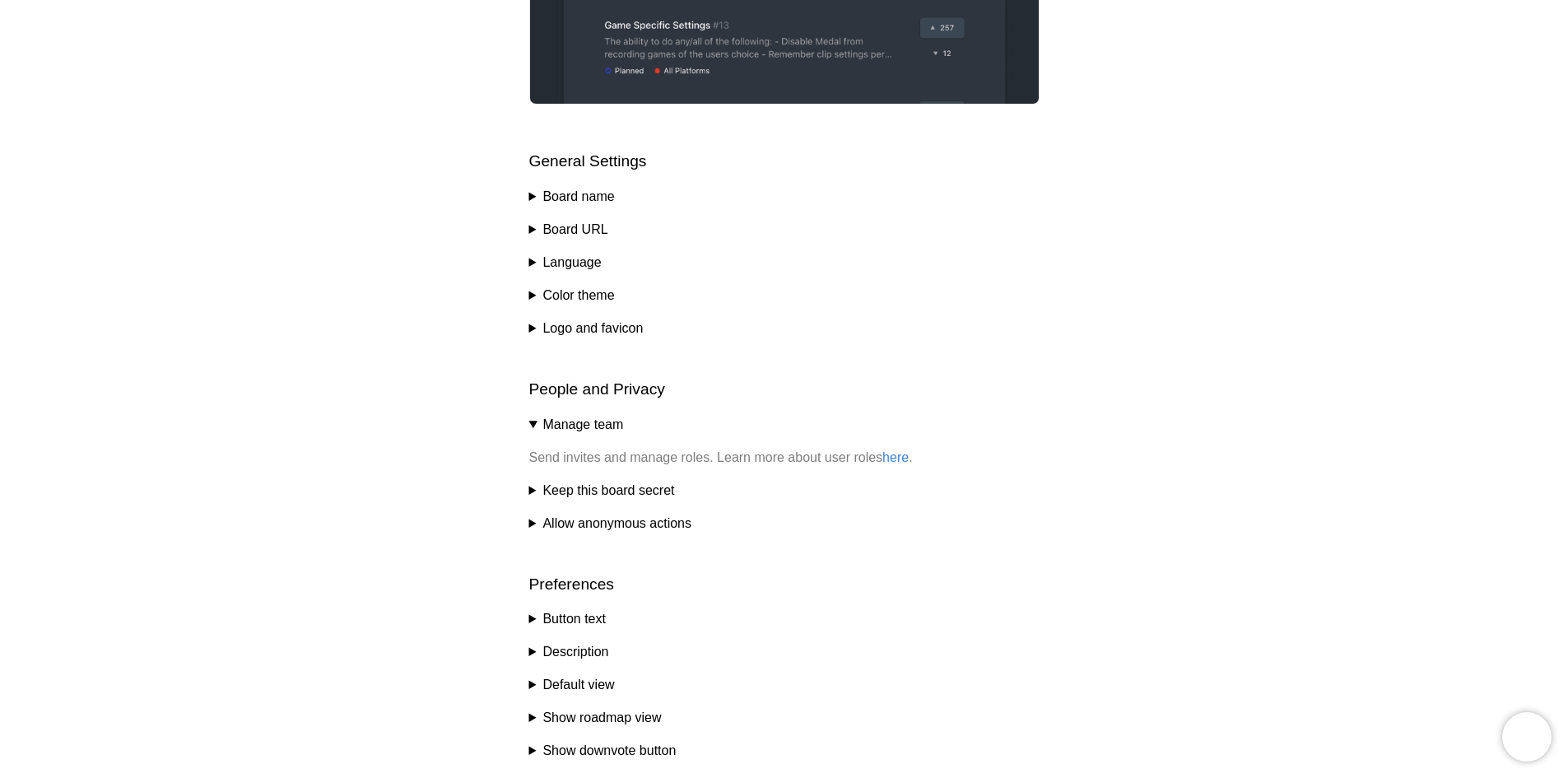
click at [534, 611] on summary "Button text" at bounding box center [784, 619] width 511 height 20
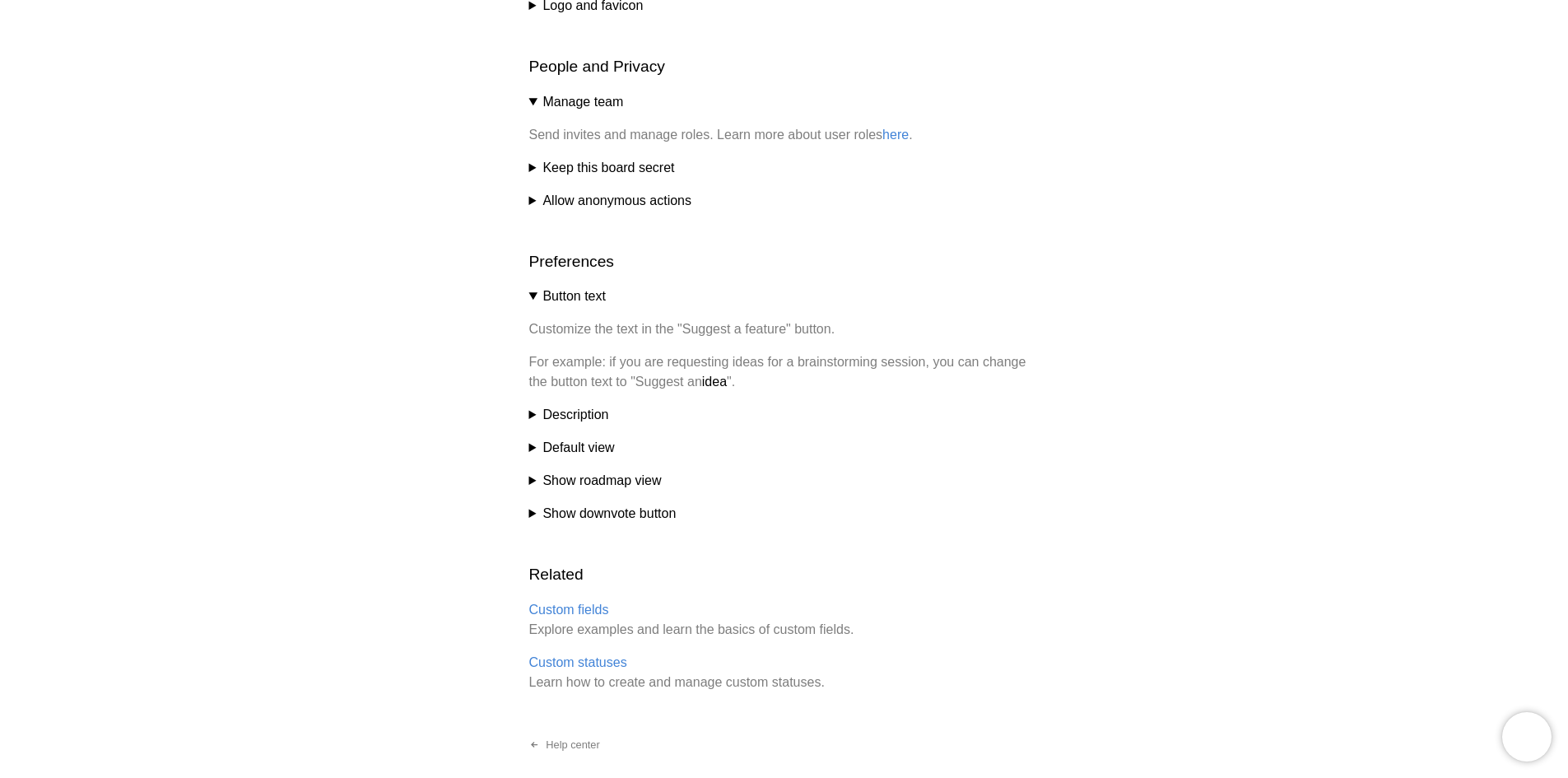
scroll to position [906, 0]
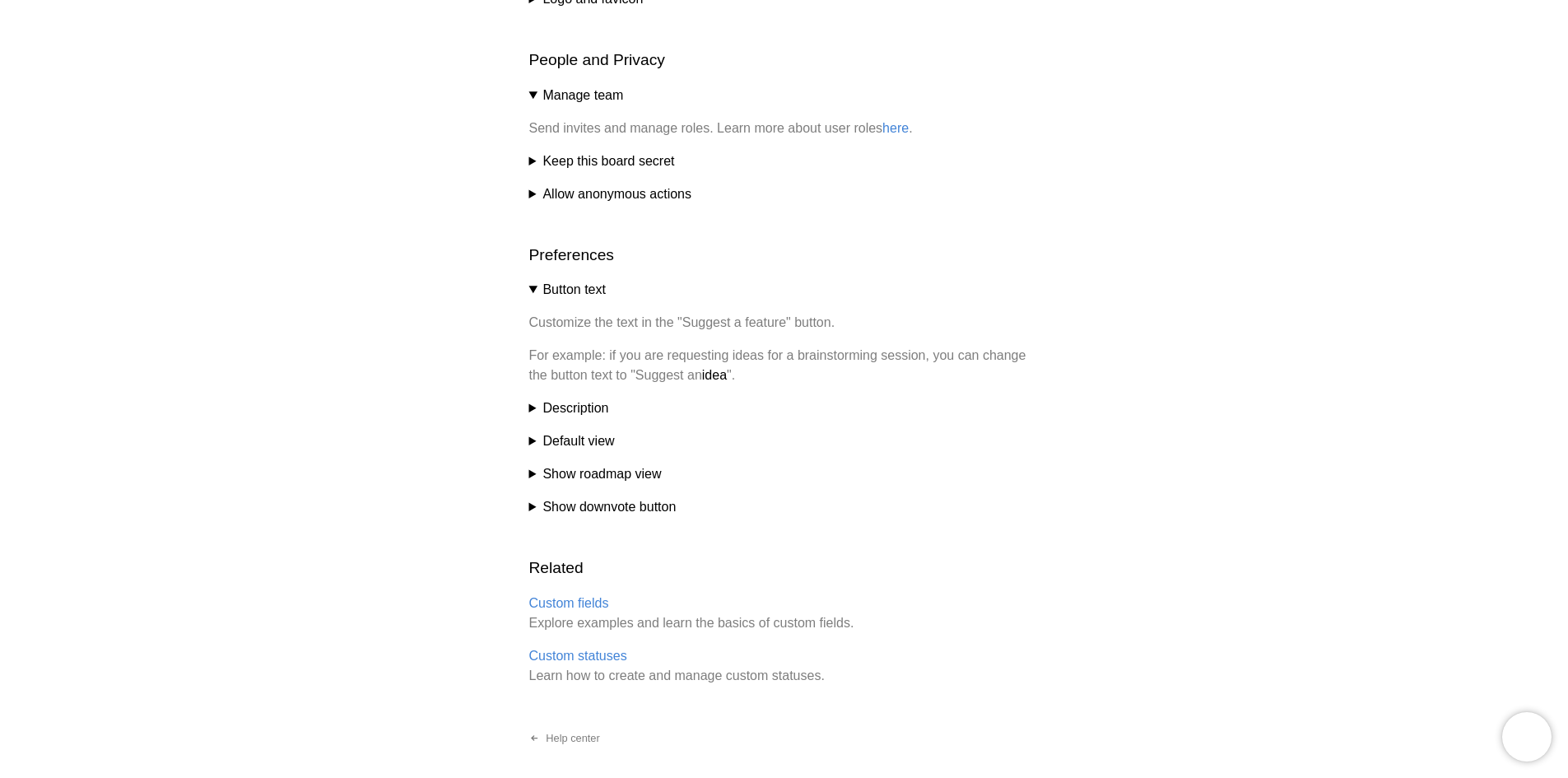
click at [533, 280] on summary "Button text" at bounding box center [784, 289] width 511 height 20
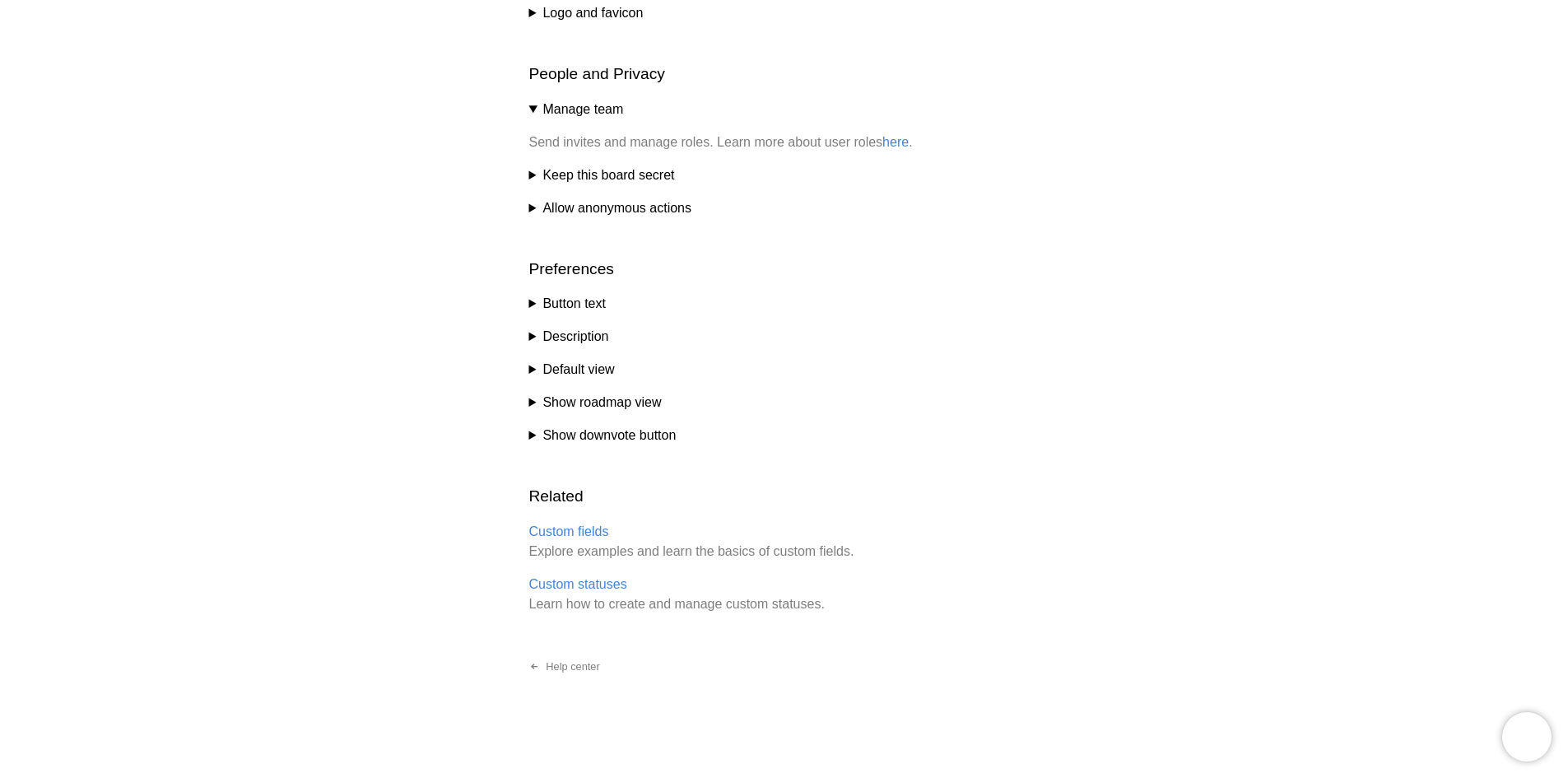
click at [544, 333] on summary "Description" at bounding box center [784, 336] width 511 height 20
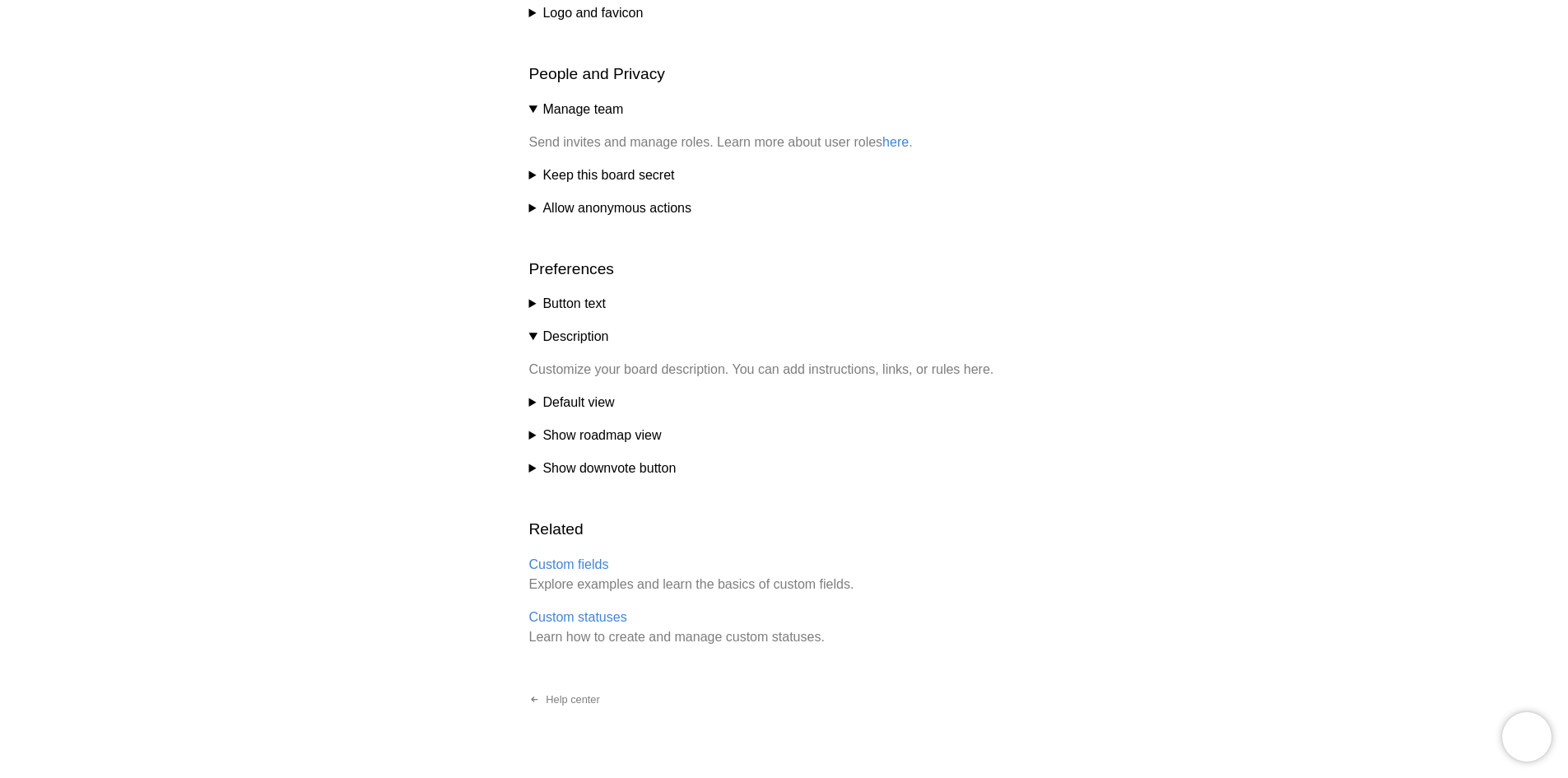
click at [530, 338] on summary "Description" at bounding box center [784, 336] width 511 height 20
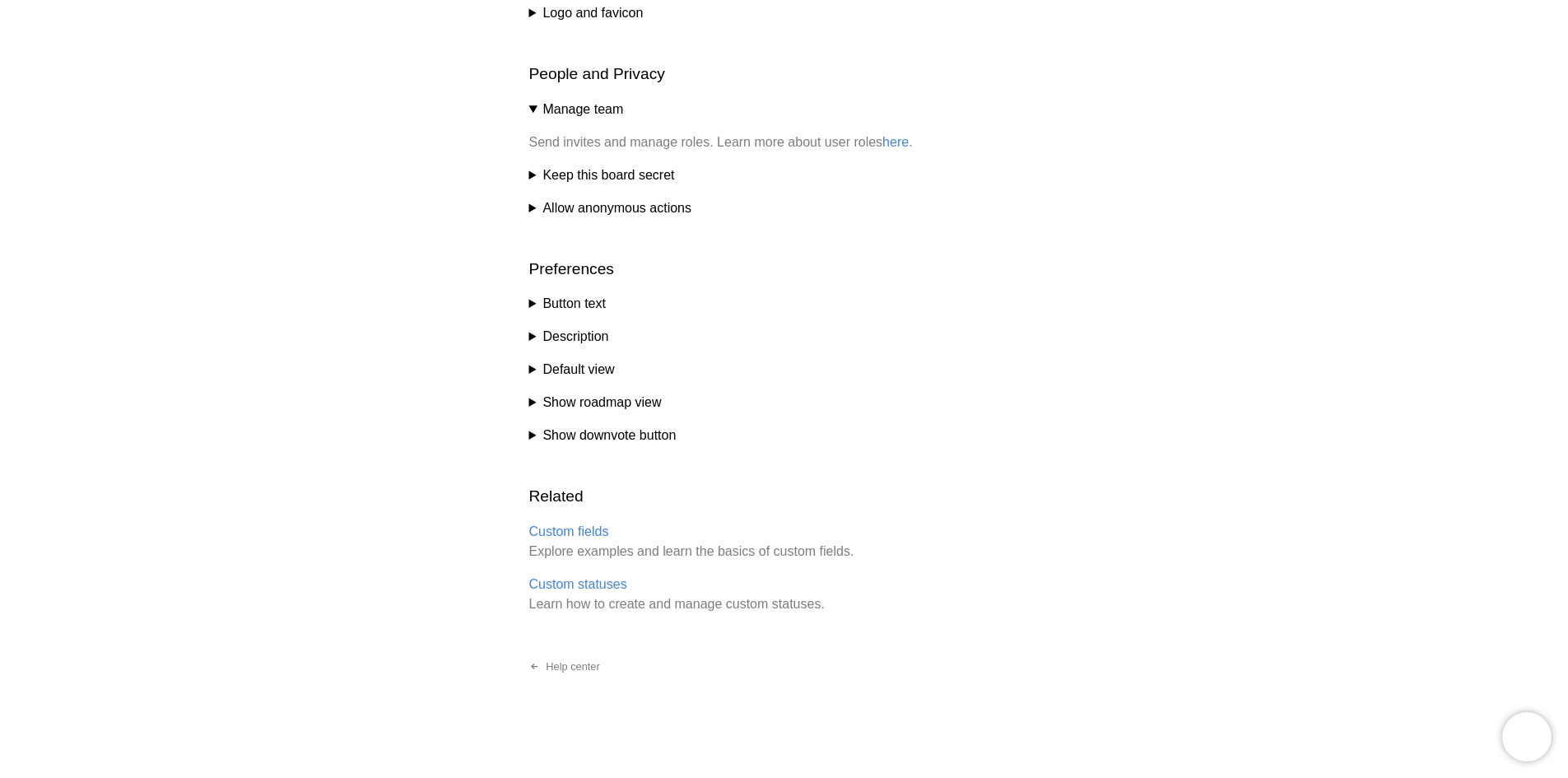
click at [530, 367] on summary "Default view" at bounding box center [784, 370] width 511 height 20
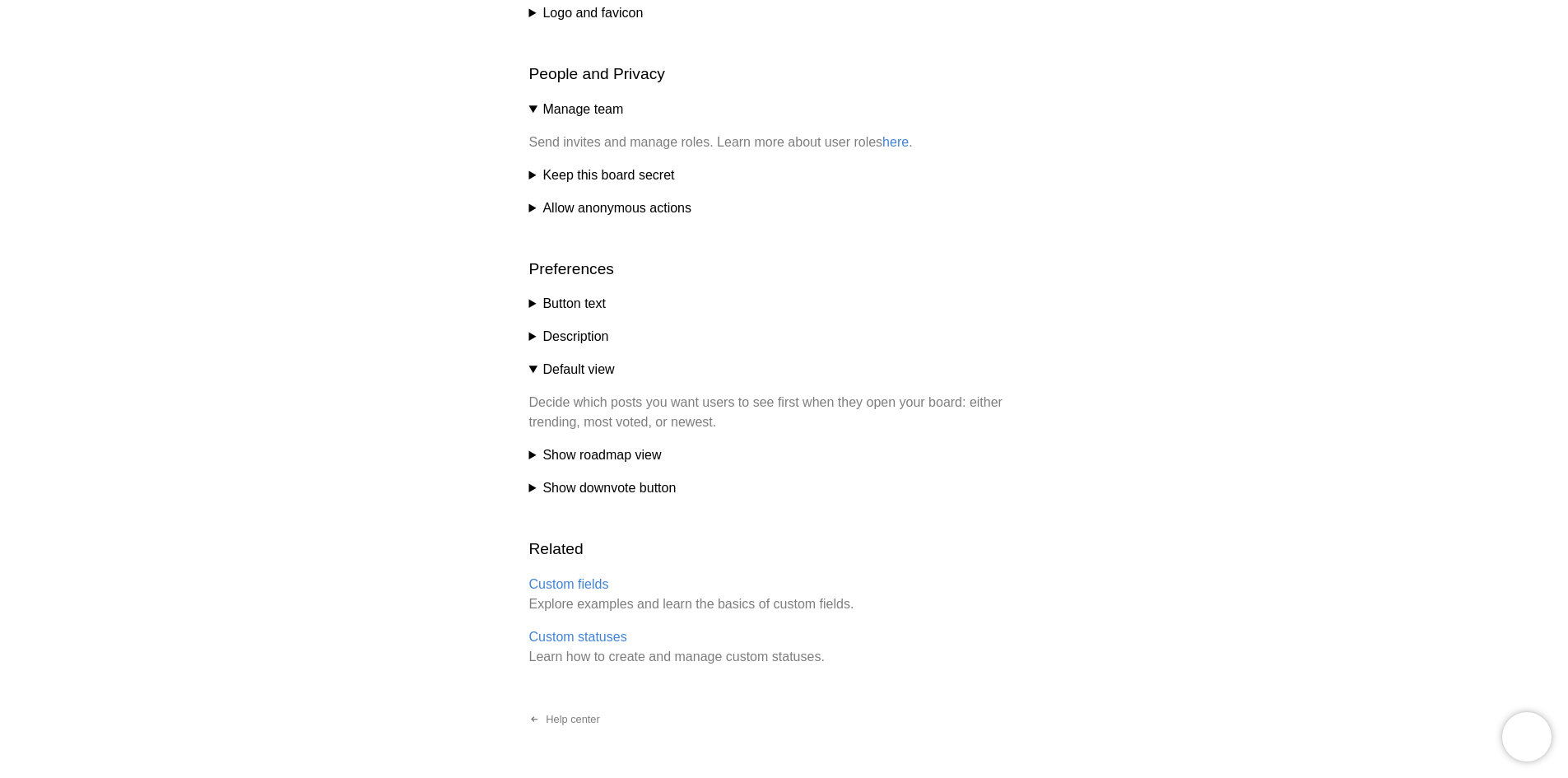
click at [530, 367] on summary "Default view" at bounding box center [784, 370] width 511 height 20
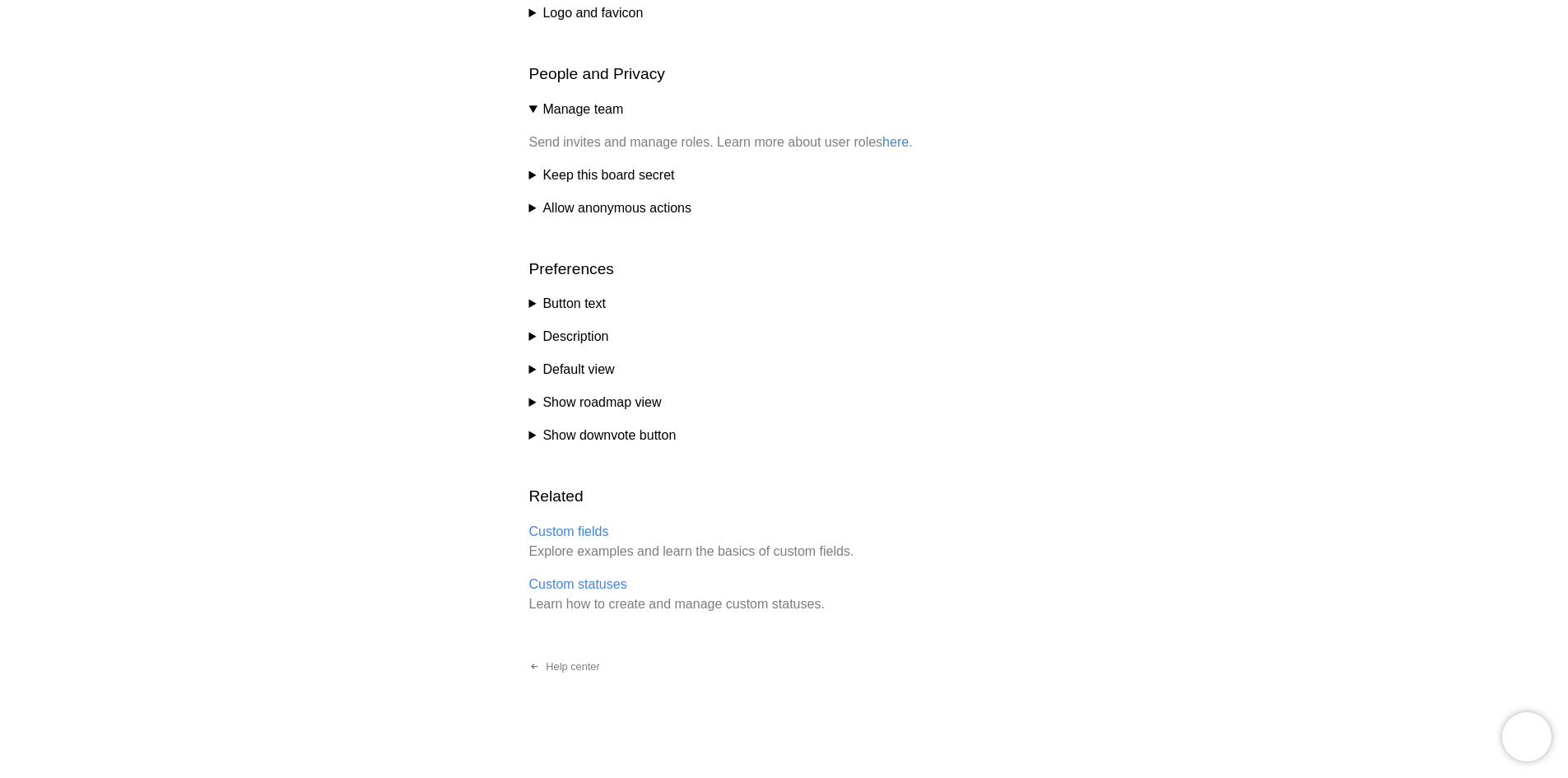
click at [530, 333] on summary "Description" at bounding box center [784, 336] width 511 height 20
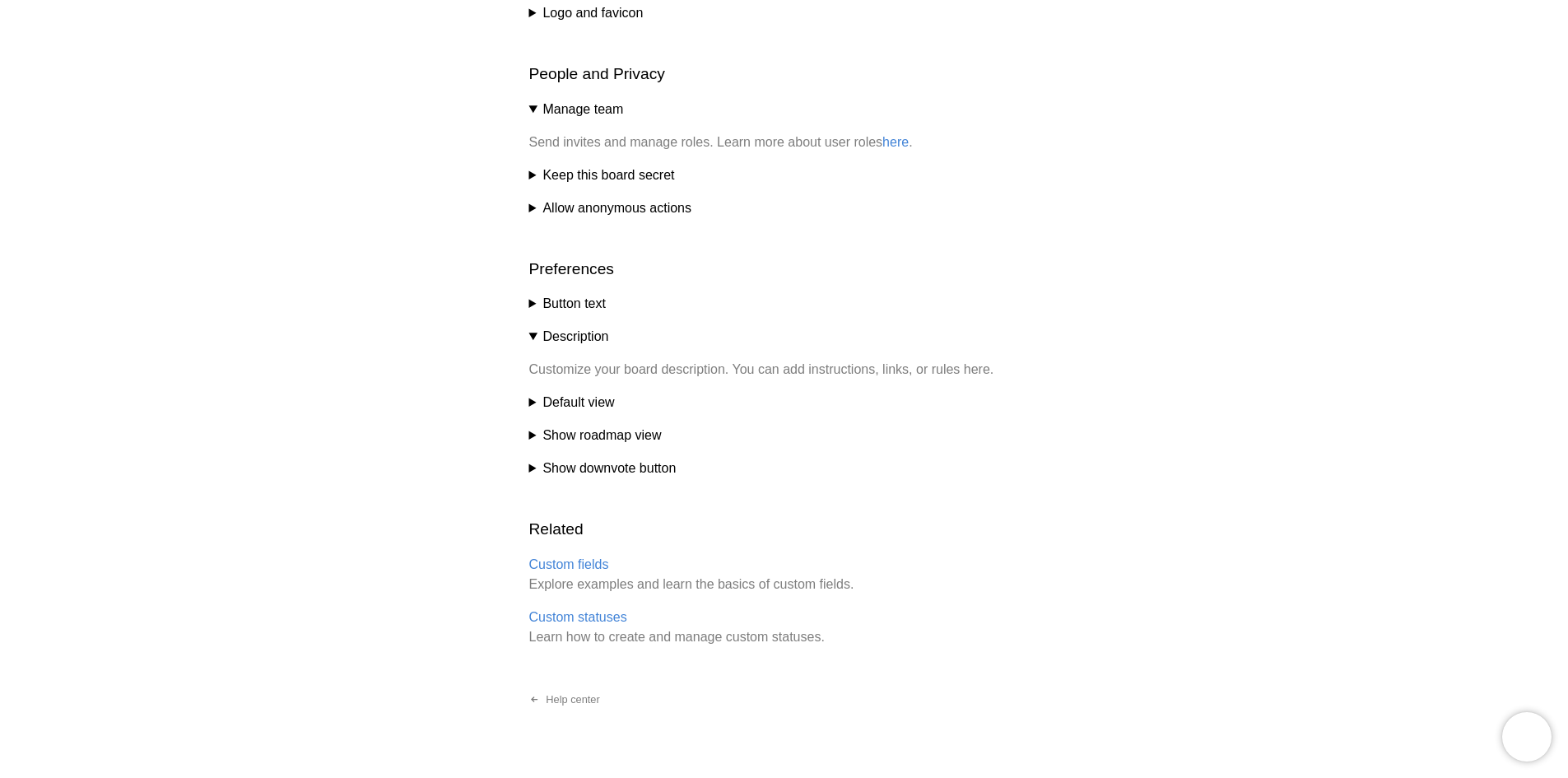
click at [532, 329] on summary "Description" at bounding box center [784, 336] width 511 height 20
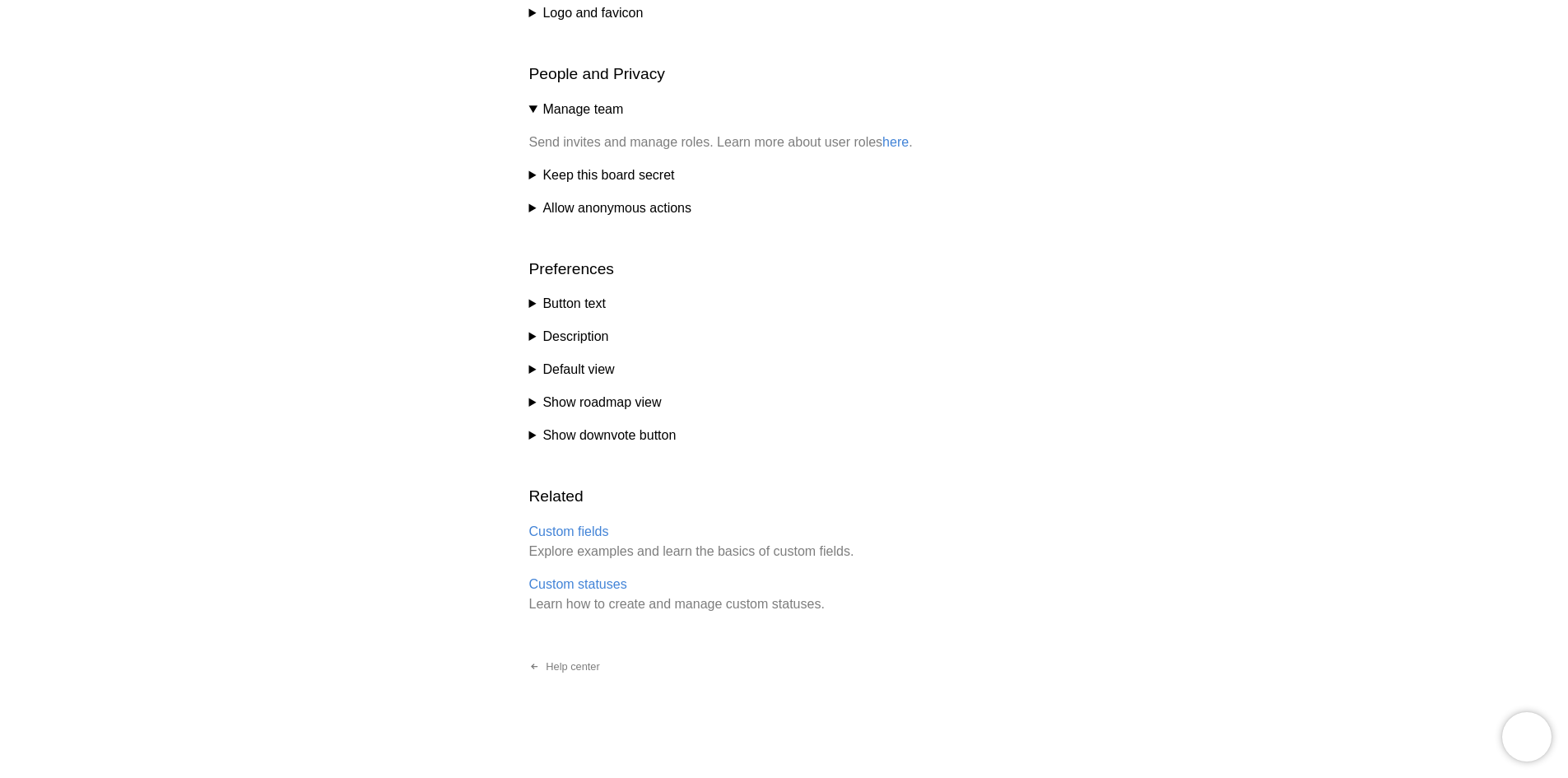
click at [536, 365] on summary "Default view" at bounding box center [784, 370] width 511 height 20
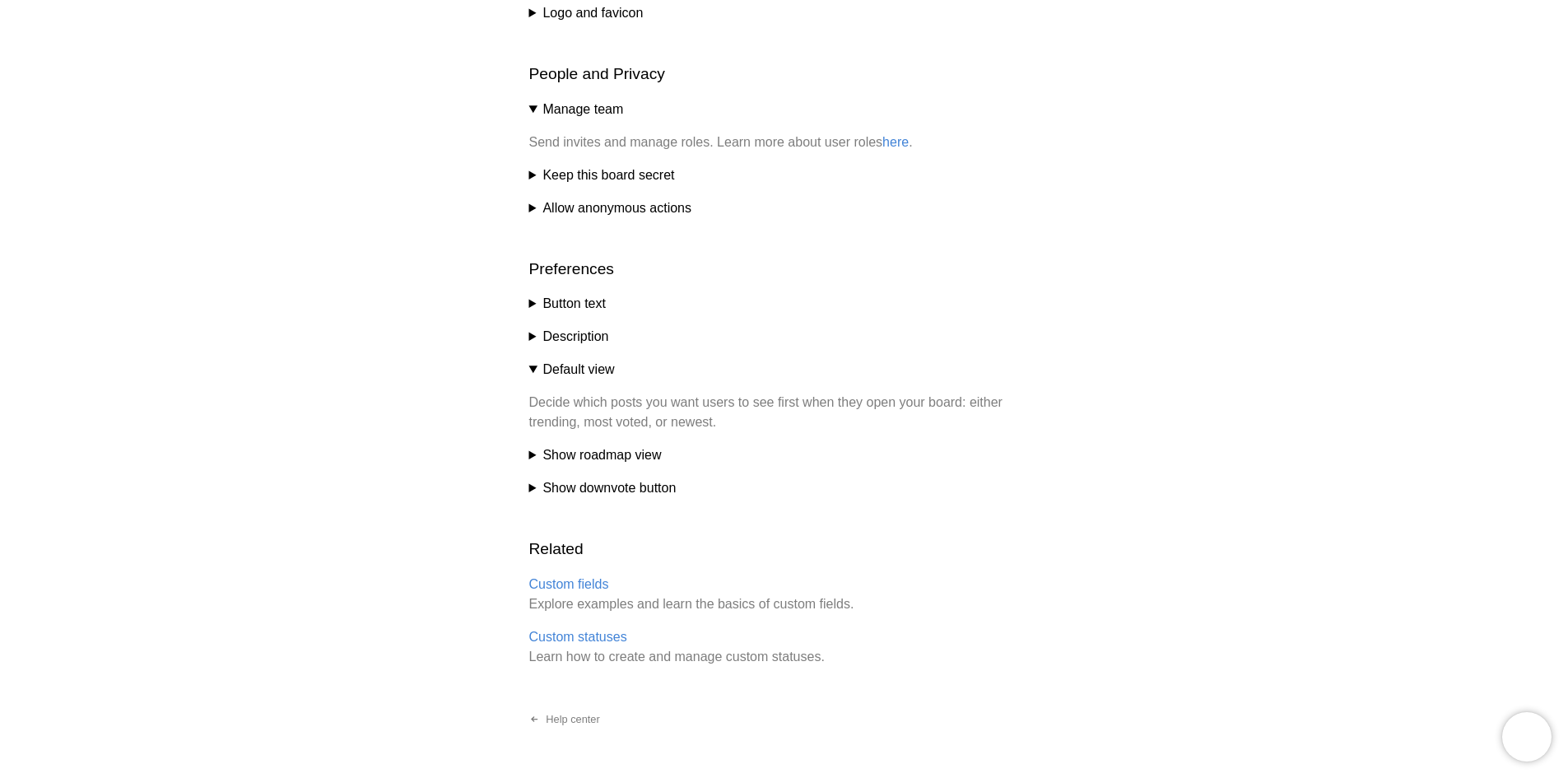
click at [526, 176] on div "Help center Customize your board Nolt offers many customizations to ensure that…" at bounding box center [784, 7] width 1568 height 1651
click at [536, 176] on summary "Keep this board secret" at bounding box center [784, 175] width 511 height 20
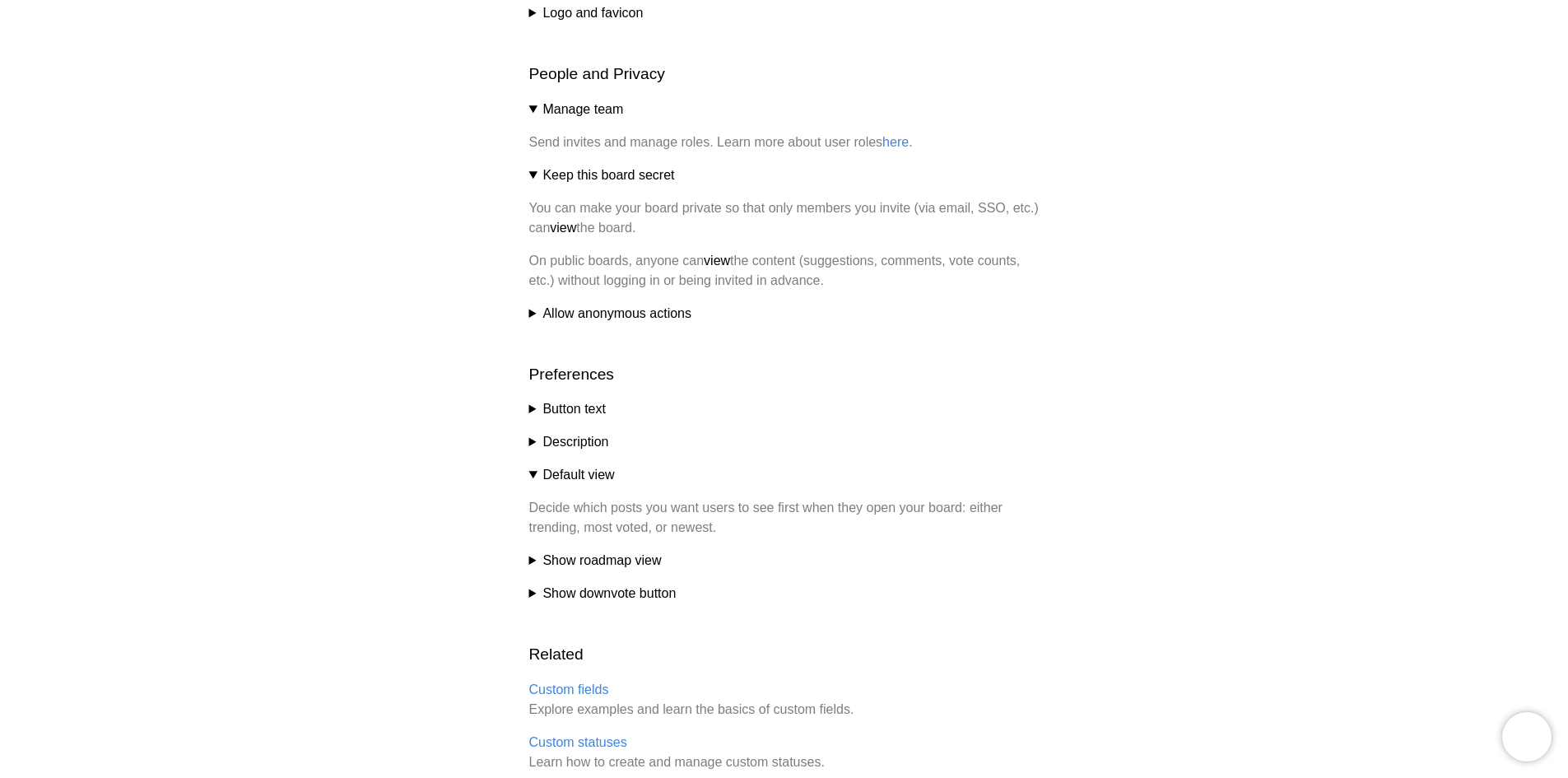
click at [534, 307] on summary "Allow anonymous actions" at bounding box center [784, 314] width 511 height 20
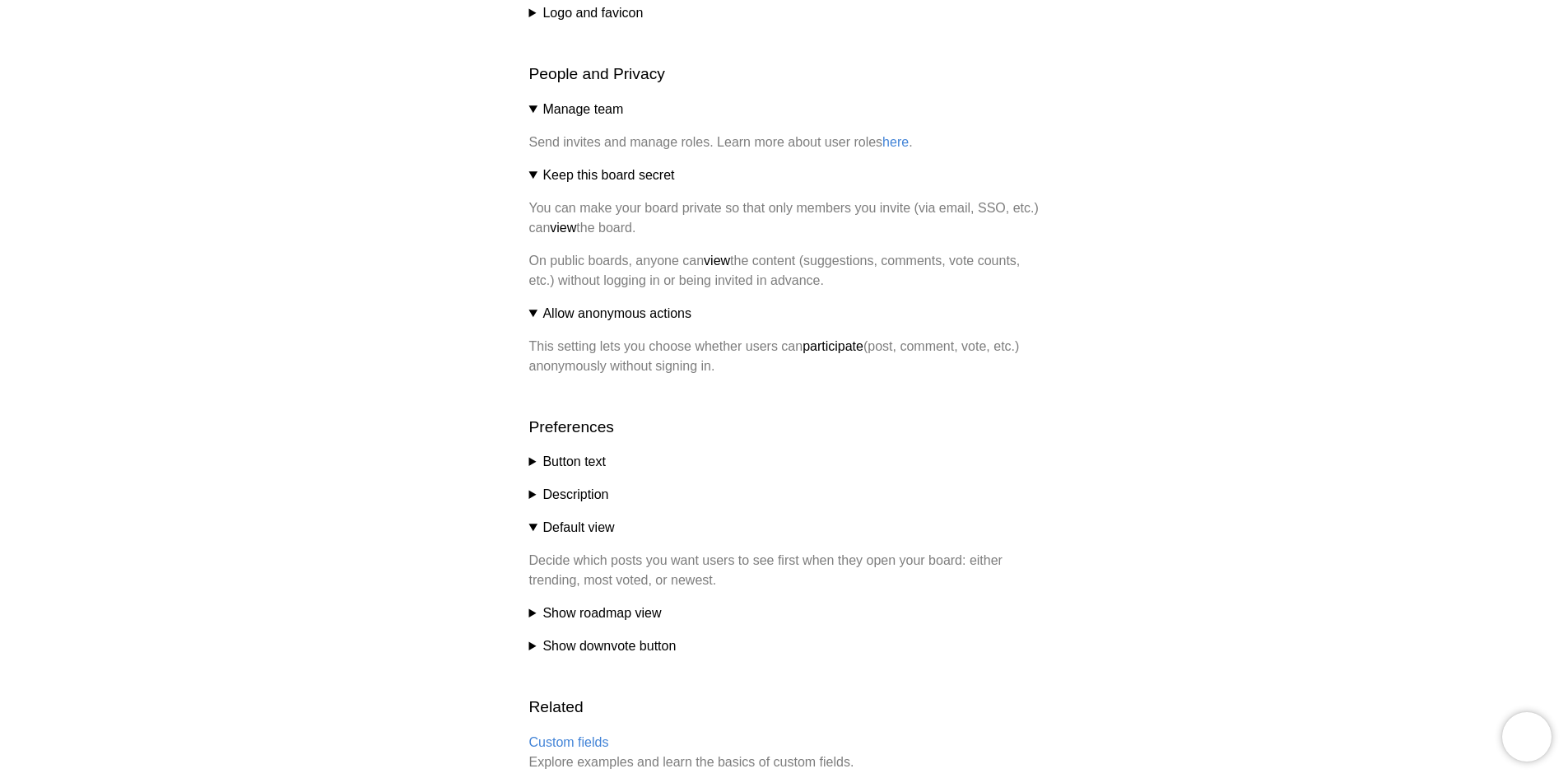
click at [528, 456] on div "Help center Customize your board Nolt offers many customizations to ensure that…" at bounding box center [784, 85] width 1568 height 1809
click at [533, 501] on summary "Description" at bounding box center [784, 495] width 511 height 20
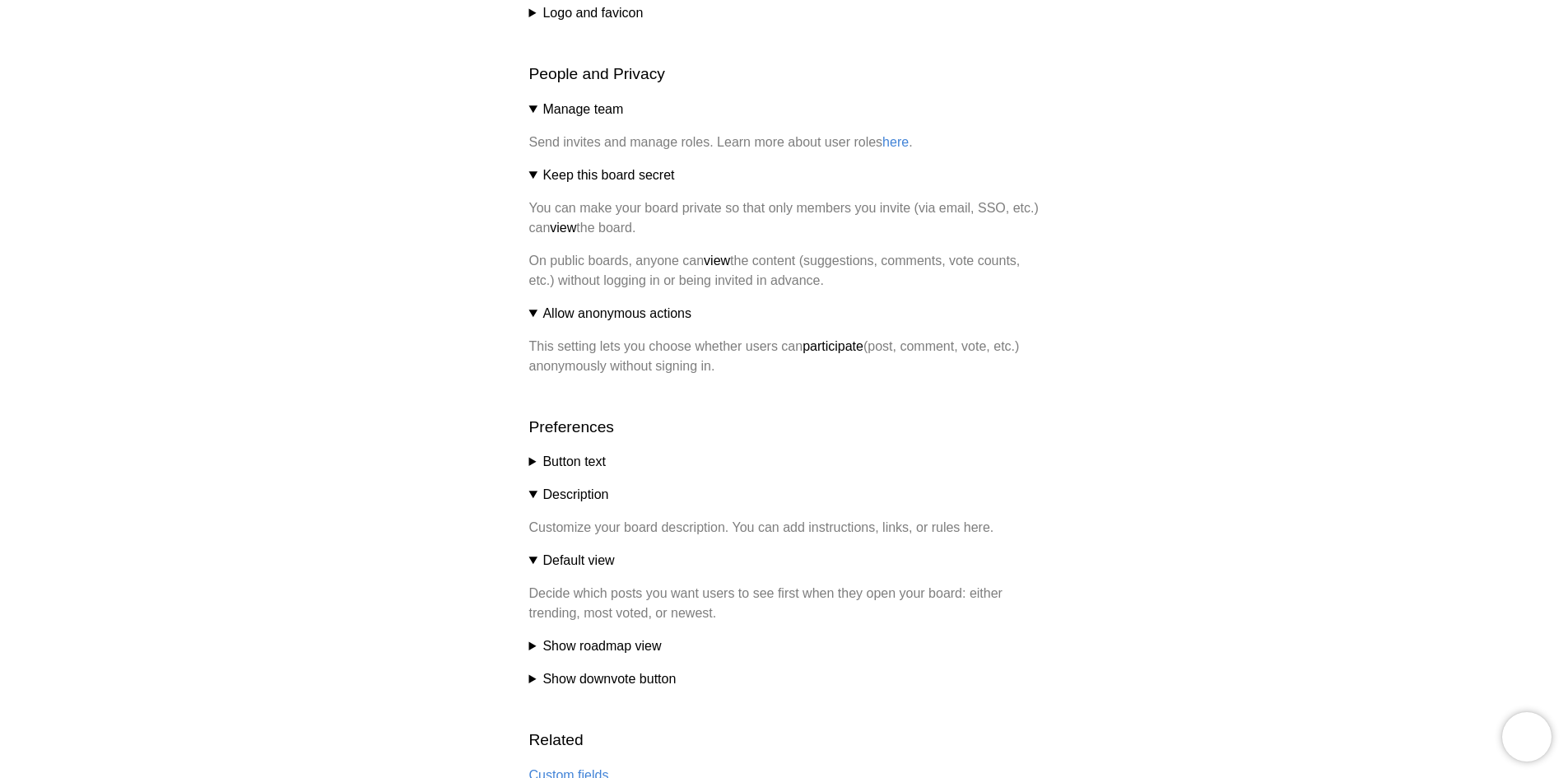
click at [534, 500] on summary "Description" at bounding box center [784, 495] width 511 height 20
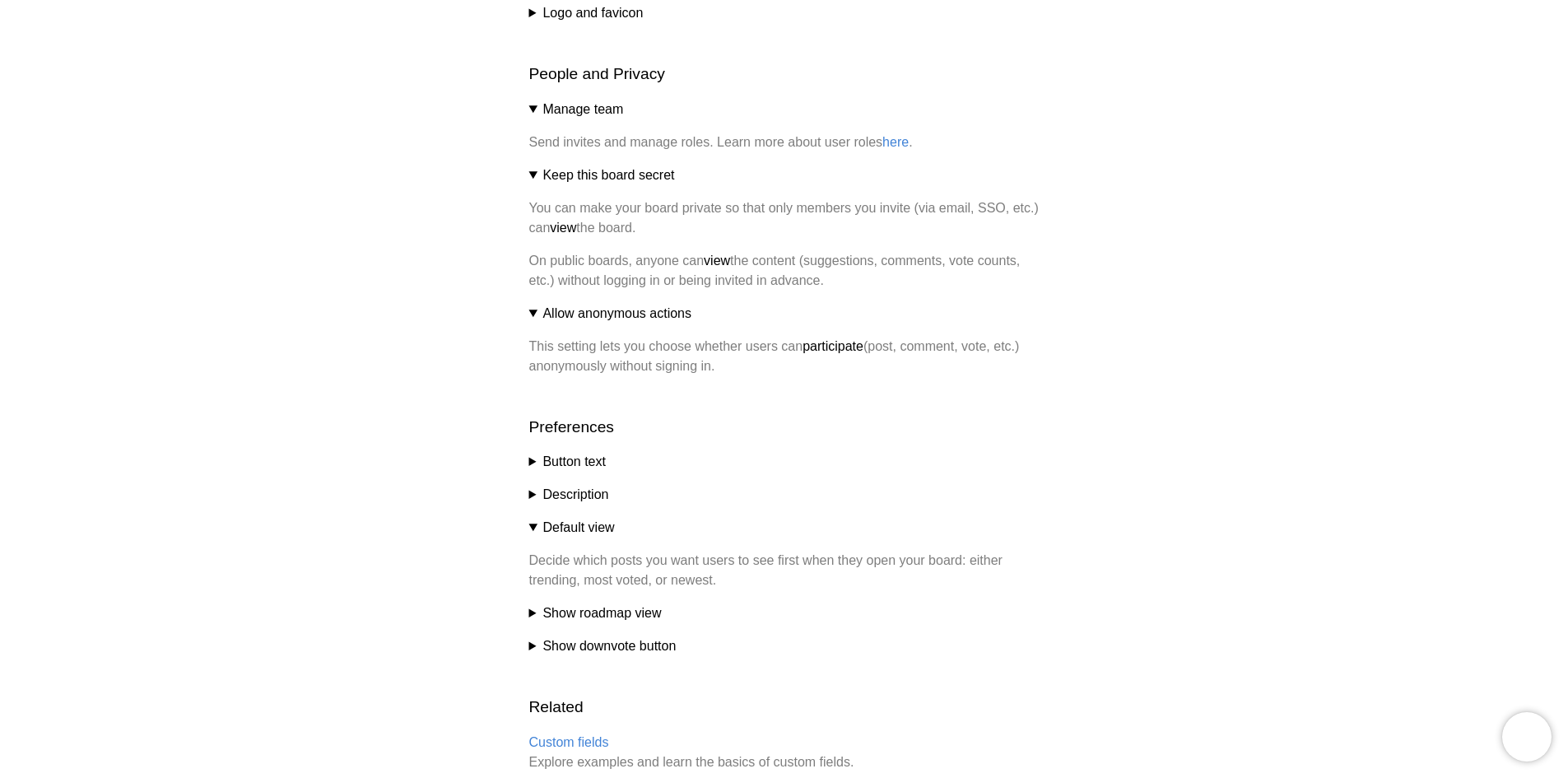
click at [533, 501] on summary "Description" at bounding box center [784, 495] width 511 height 20
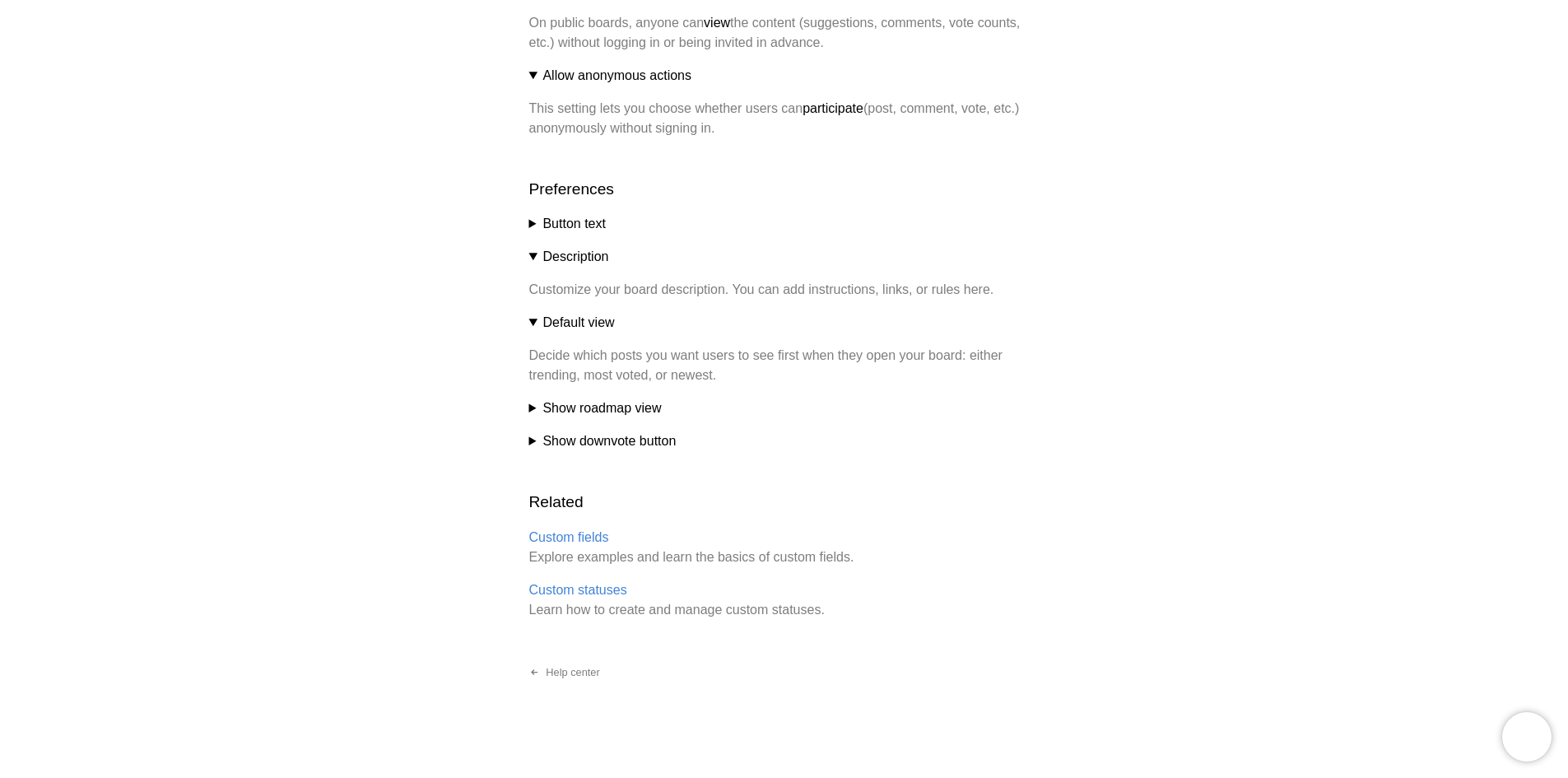
scroll to position [1135, 0]
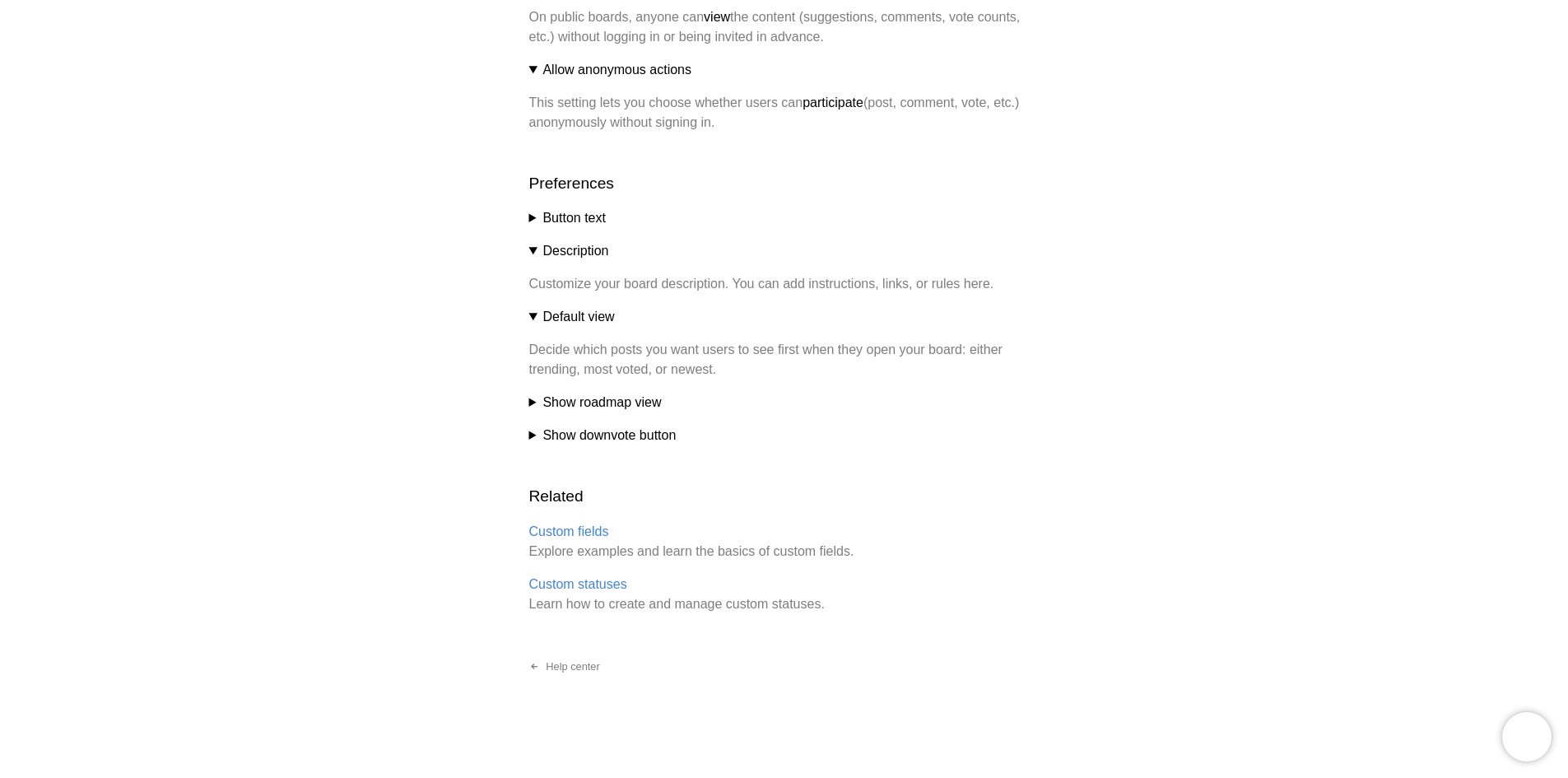
click at [536, 405] on summary "Show roadmap view" at bounding box center [784, 402] width 511 height 20
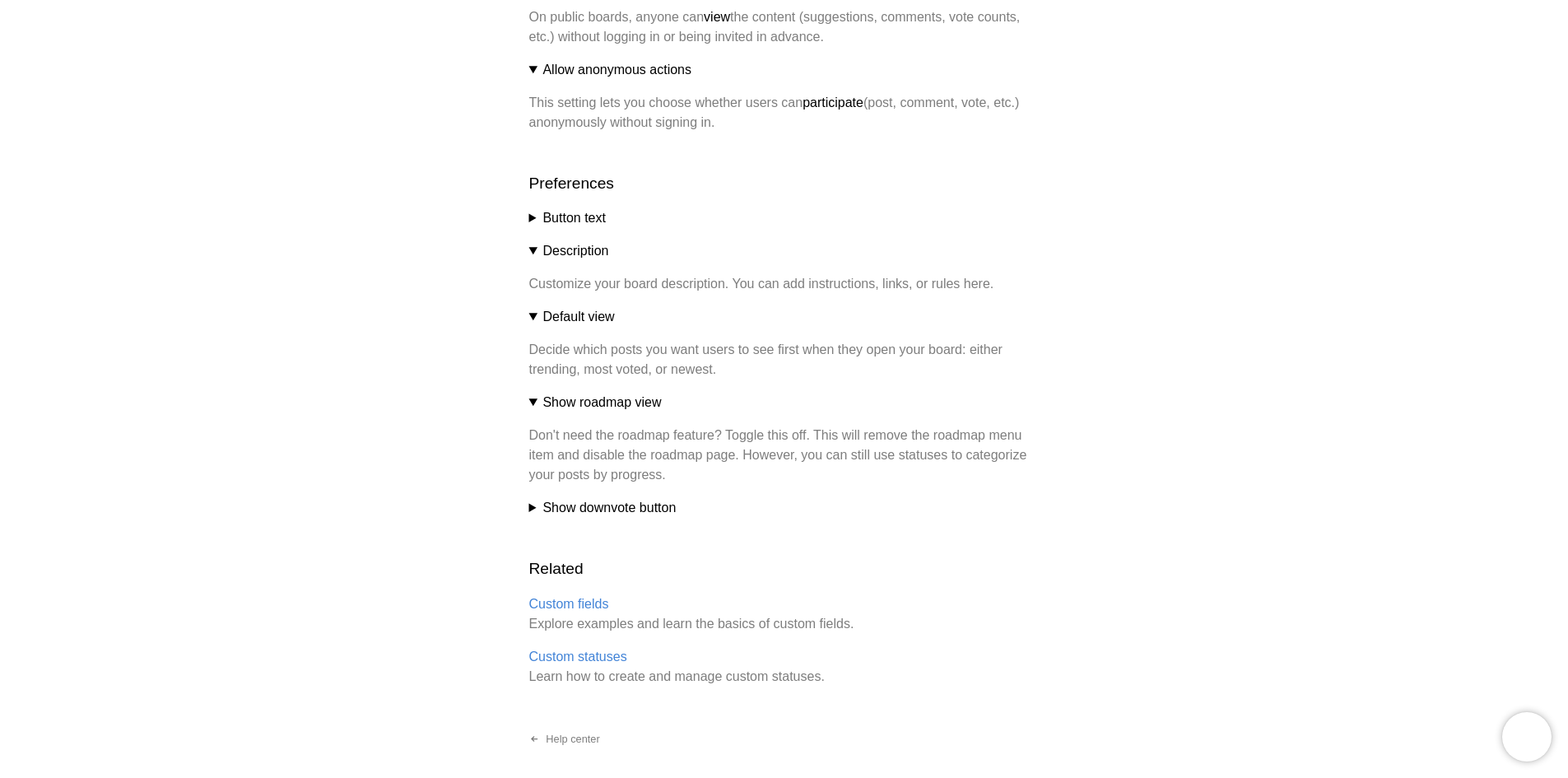
click at [531, 511] on summary "Show downvote button" at bounding box center [784, 508] width 511 height 20
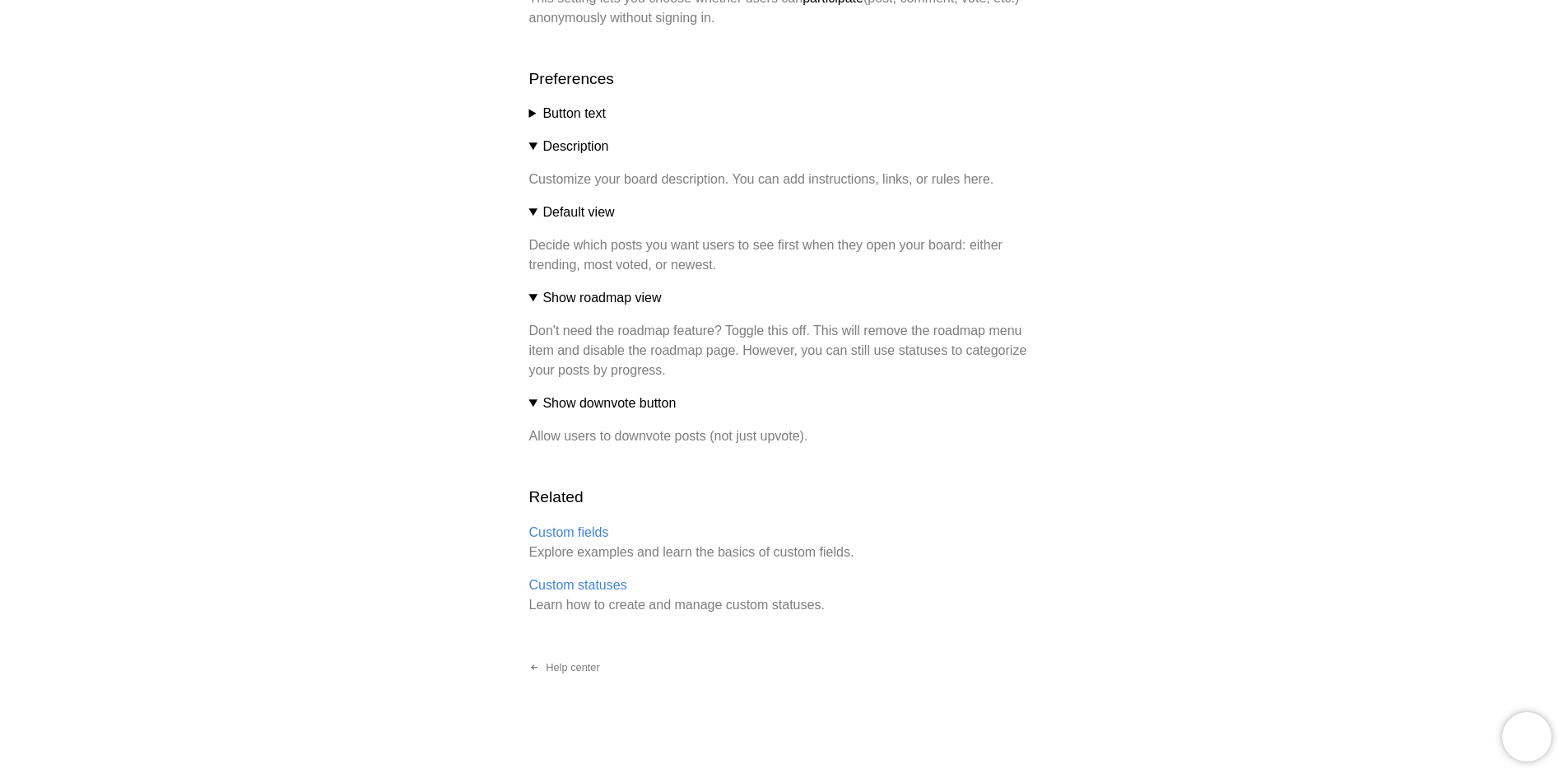
scroll to position [1240, 0]
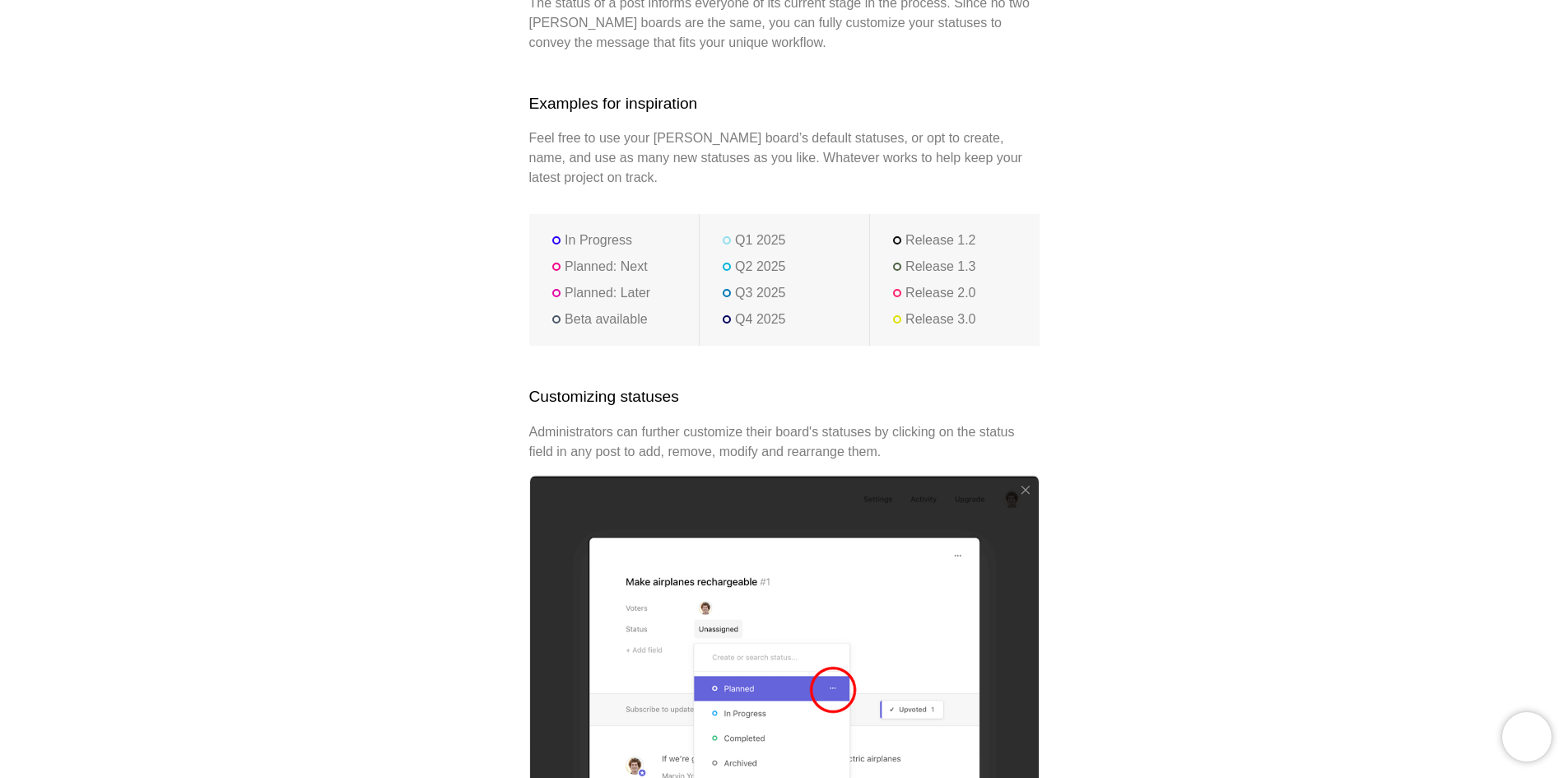
scroll to position [247, 0]
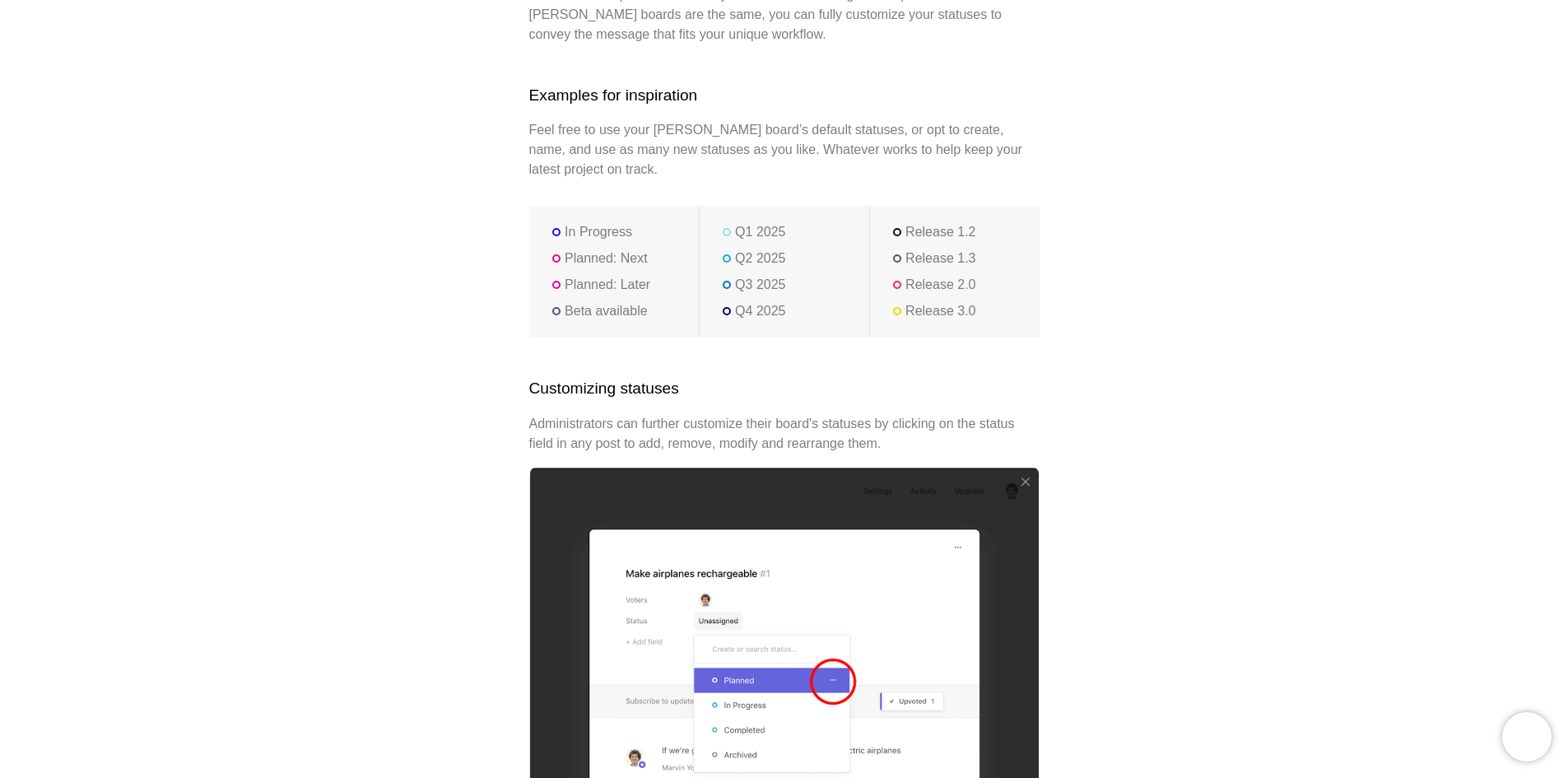
drag, startPoint x: 760, startPoint y: 420, endPoint x: 1150, endPoint y: 529, distance: 404.9
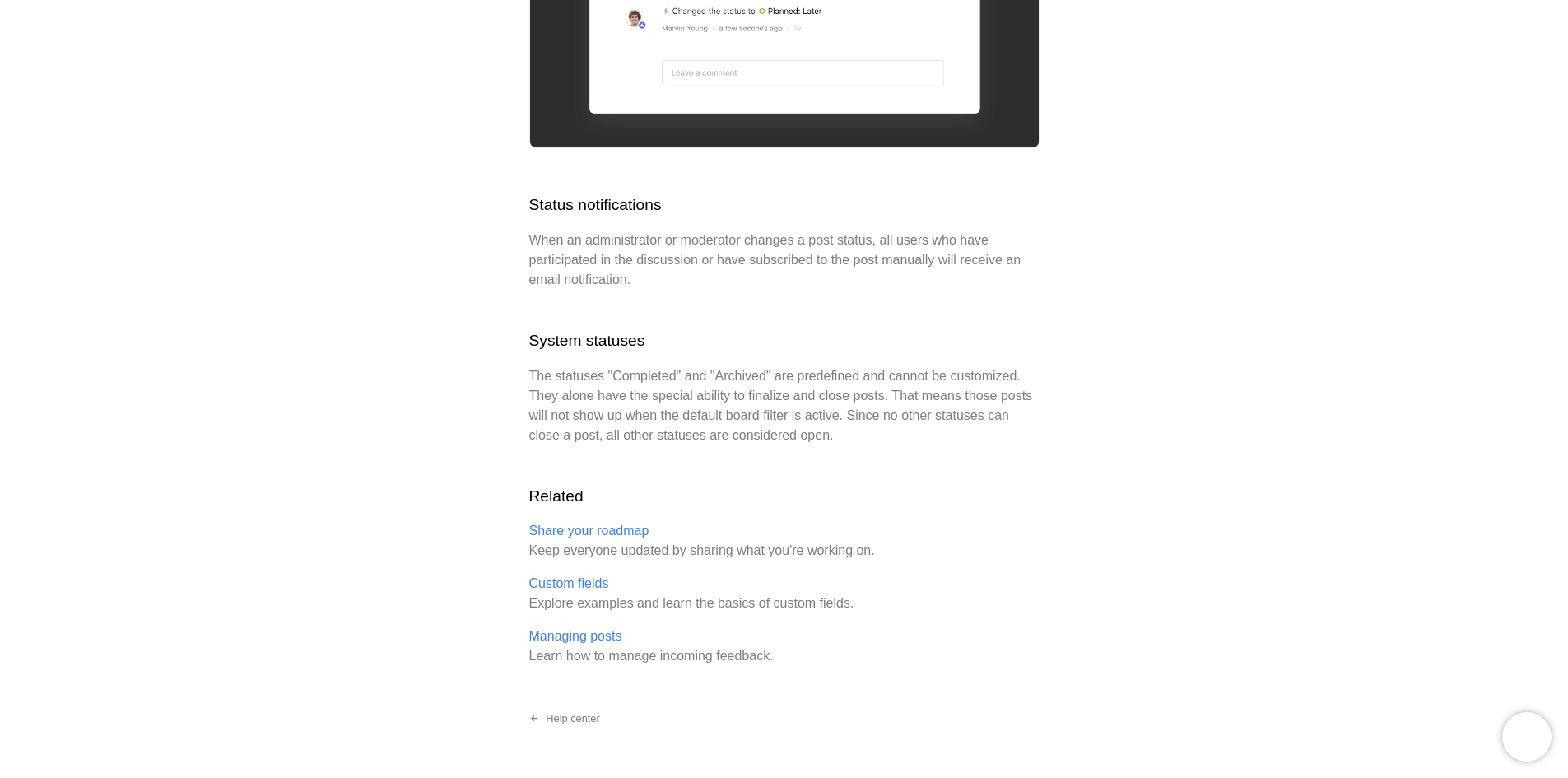
scroll to position [3589, 0]
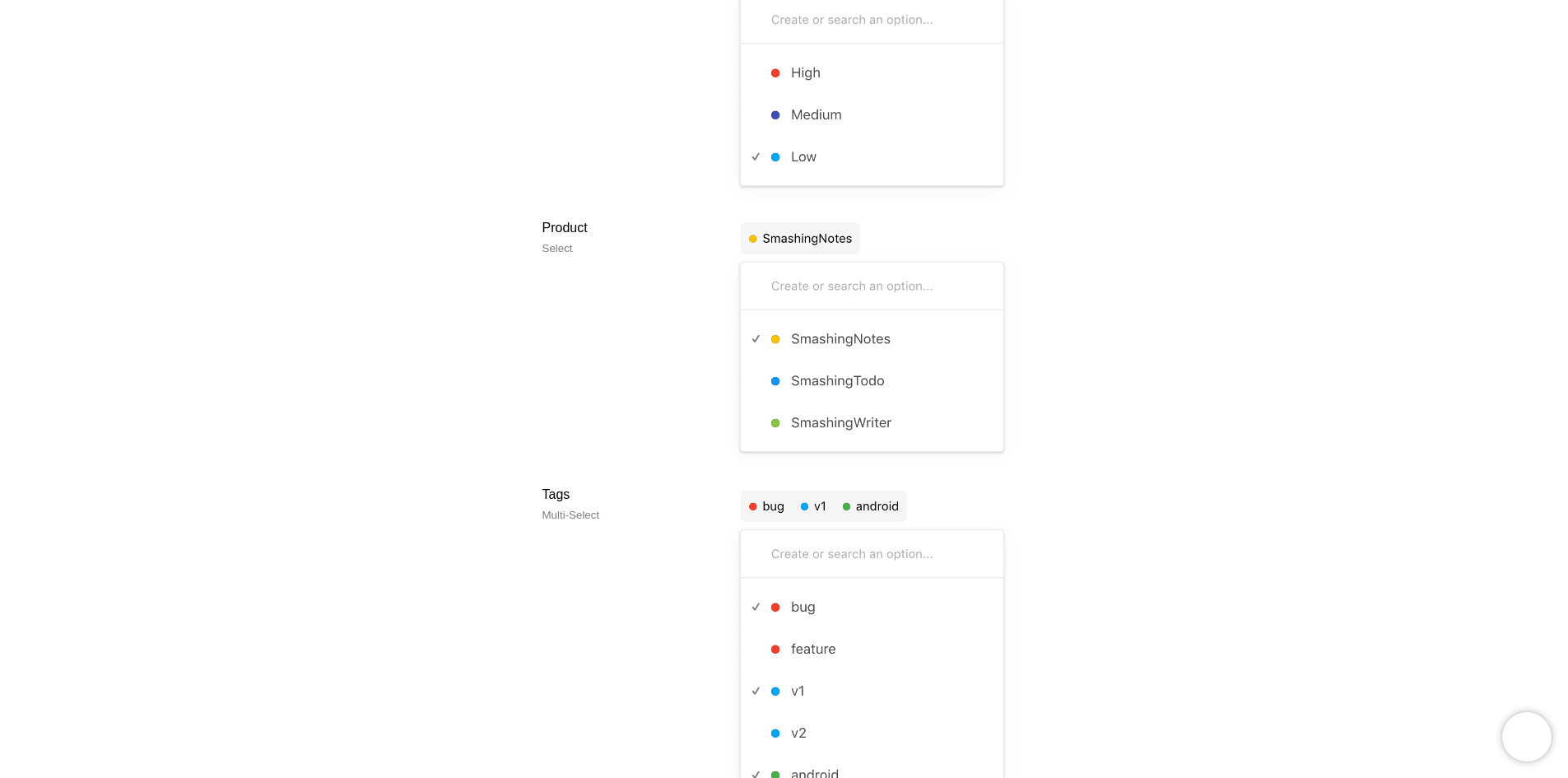
scroll to position [1235, 0]
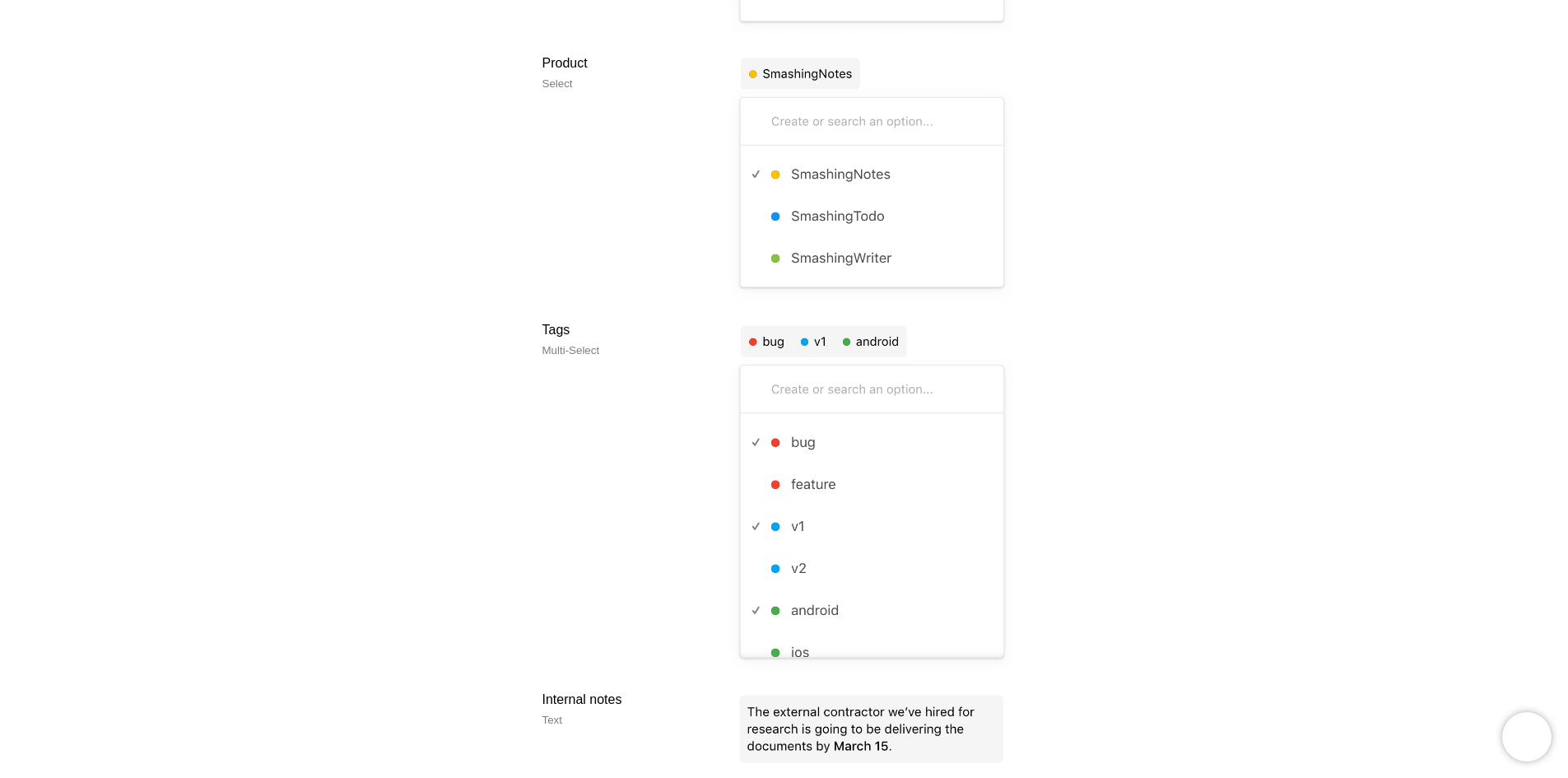
drag, startPoint x: 950, startPoint y: 514, endPoint x: 470, endPoint y: 507, distance: 480.1
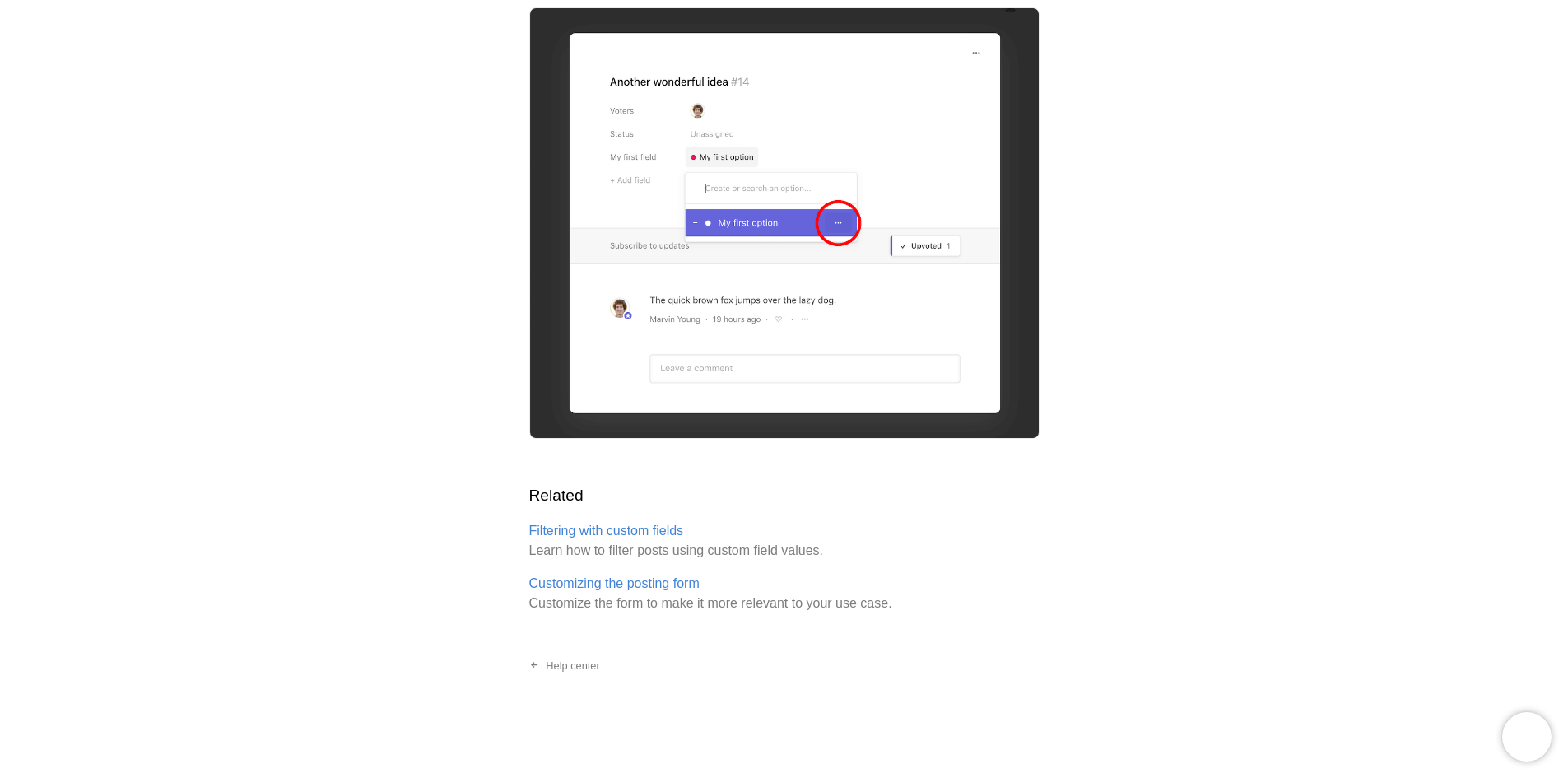
scroll to position [4418, 0]
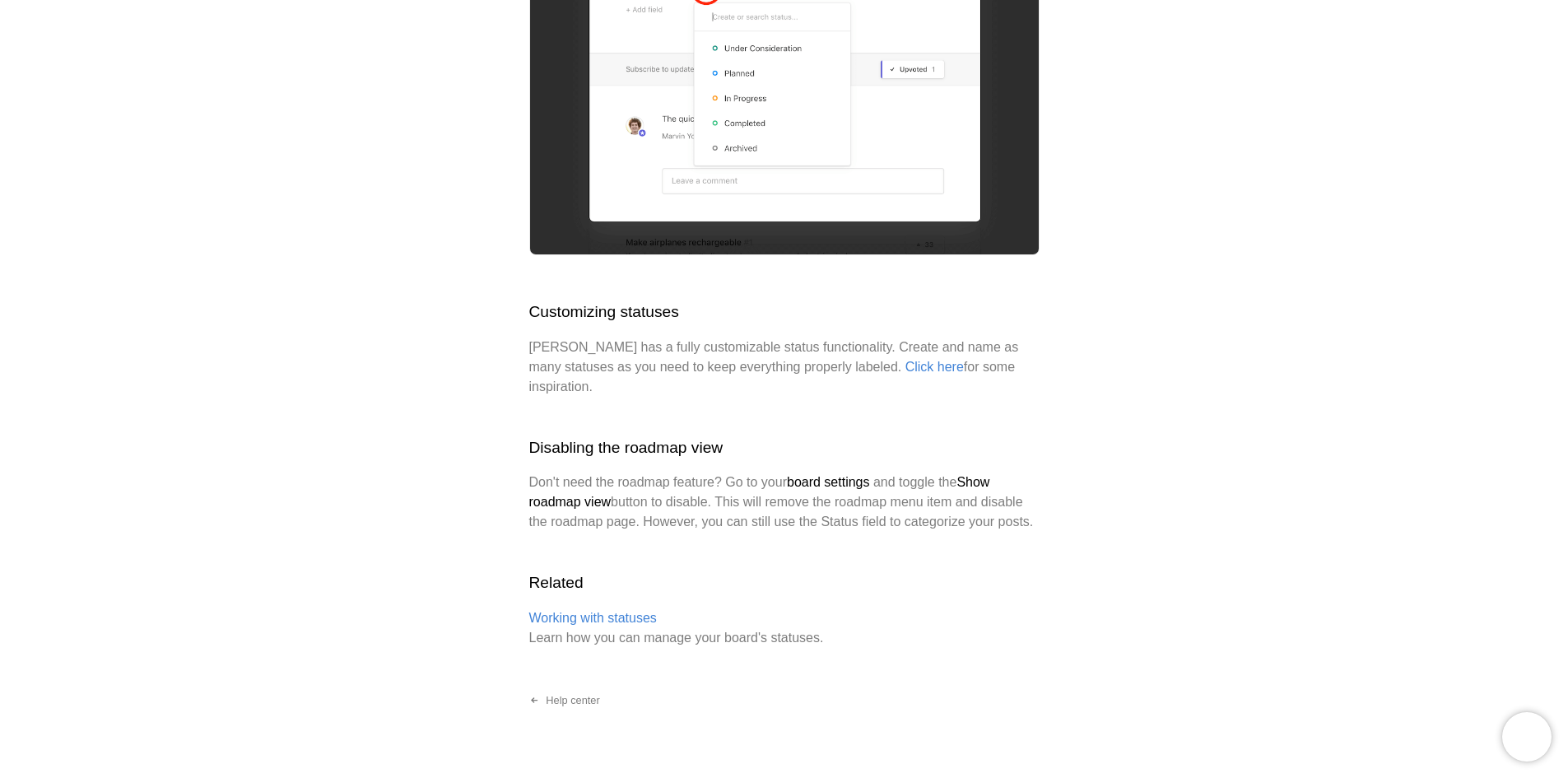
scroll to position [2556, 0]
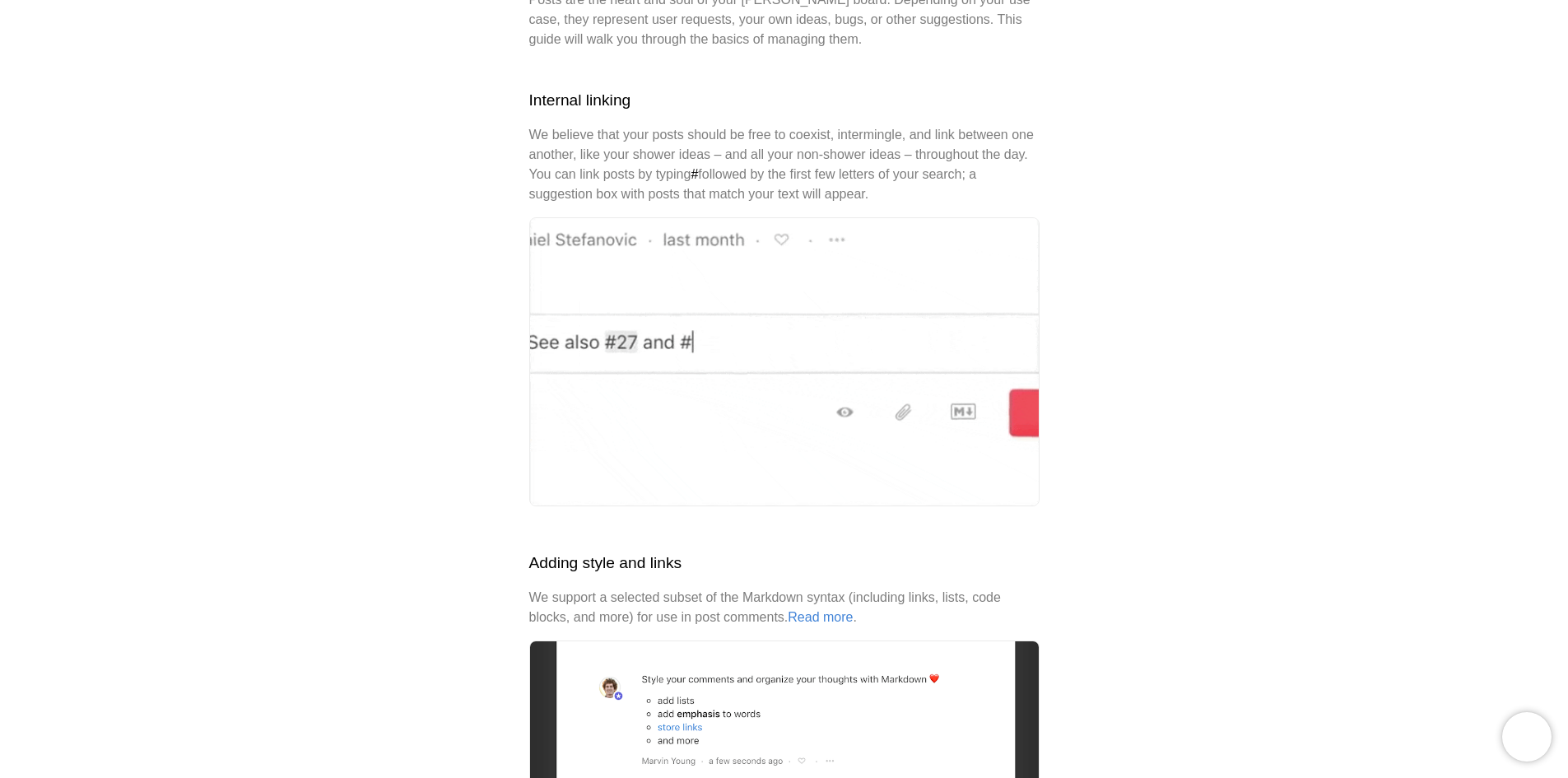
scroll to position [247, 0]
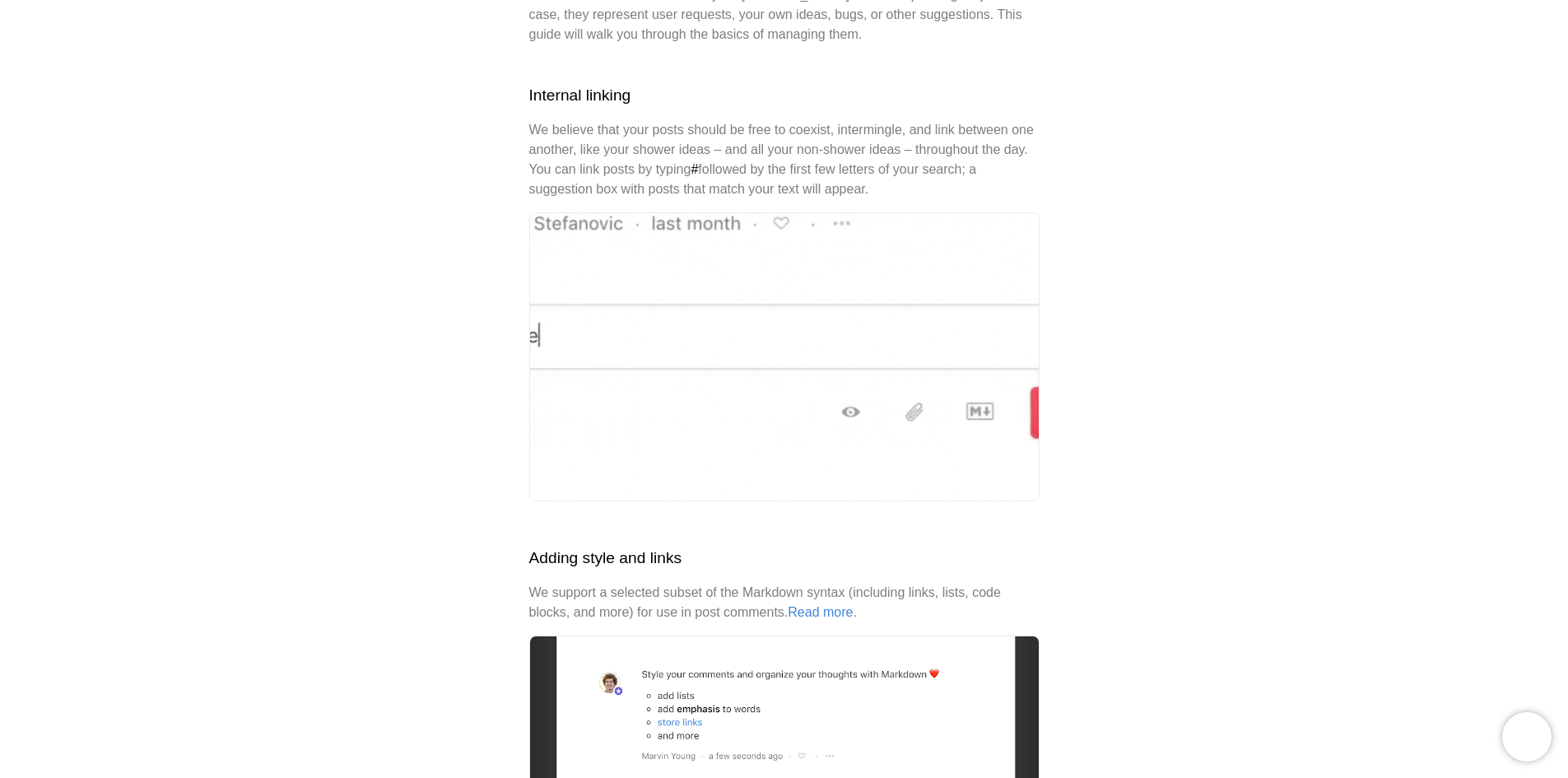
drag, startPoint x: 1008, startPoint y: 392, endPoint x: 1249, endPoint y: 284, distance: 264.1
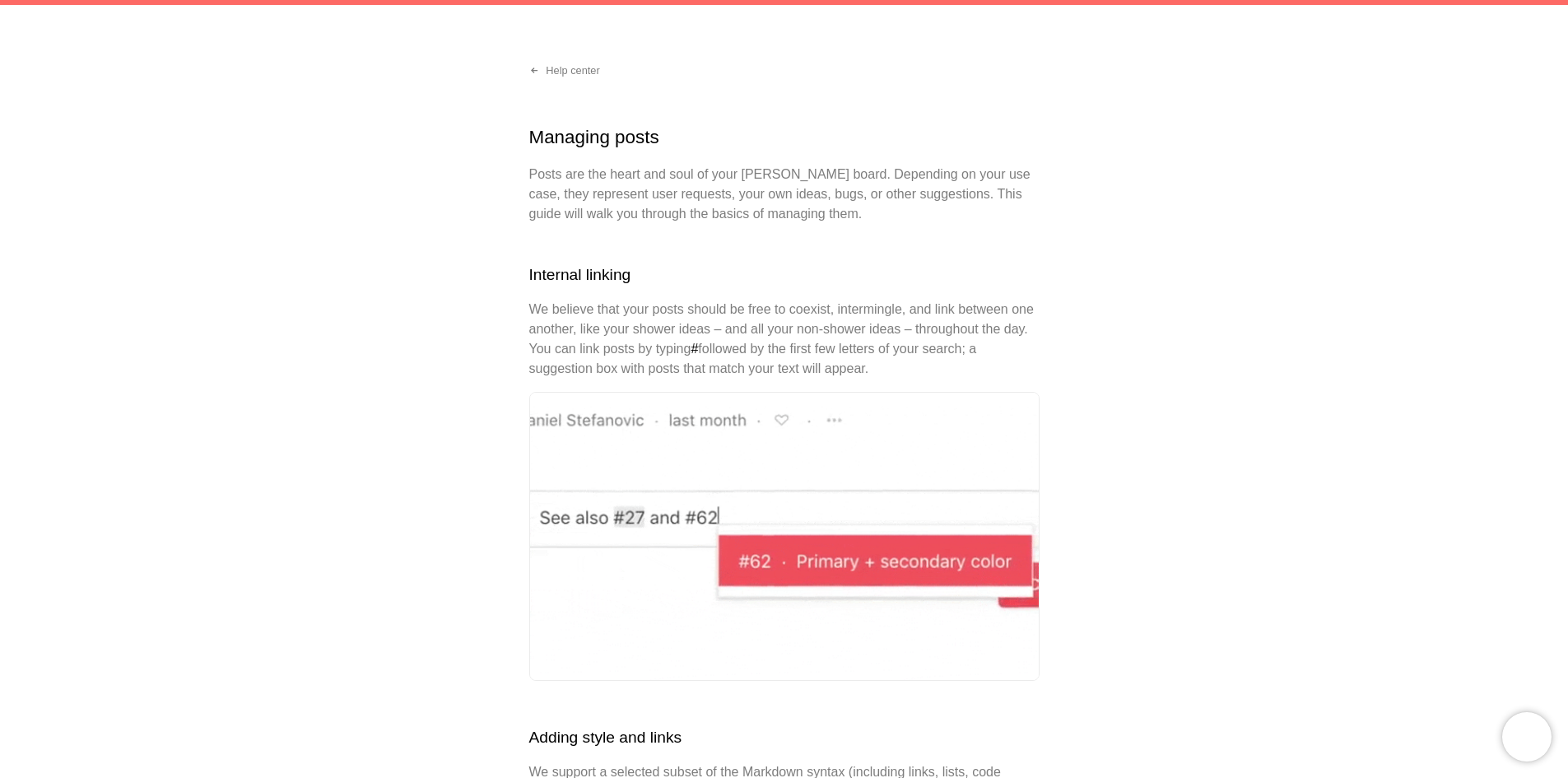
scroll to position [0, 0]
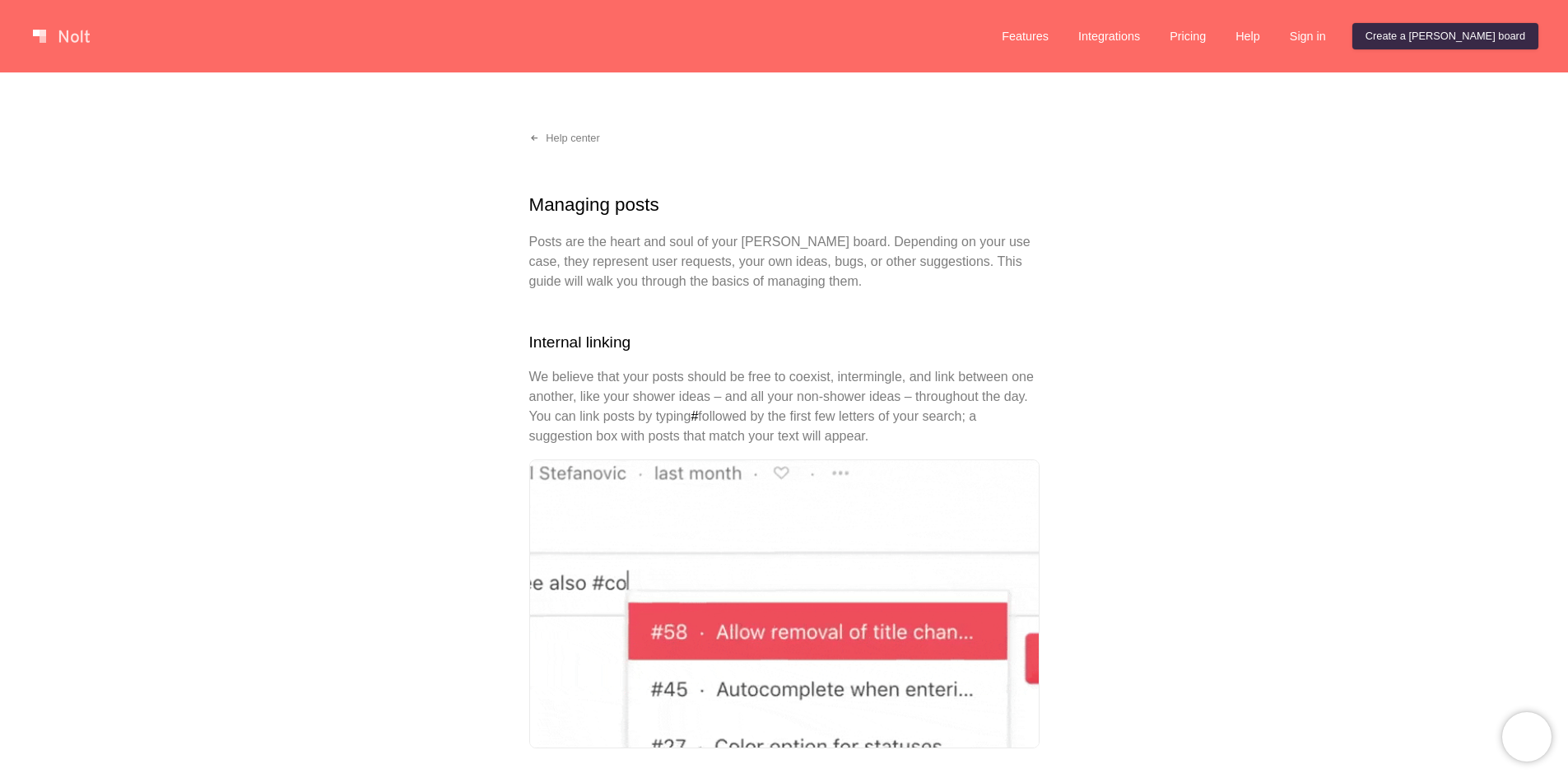
click at [45, 22] on div at bounding box center [506, 36] width 959 height 33
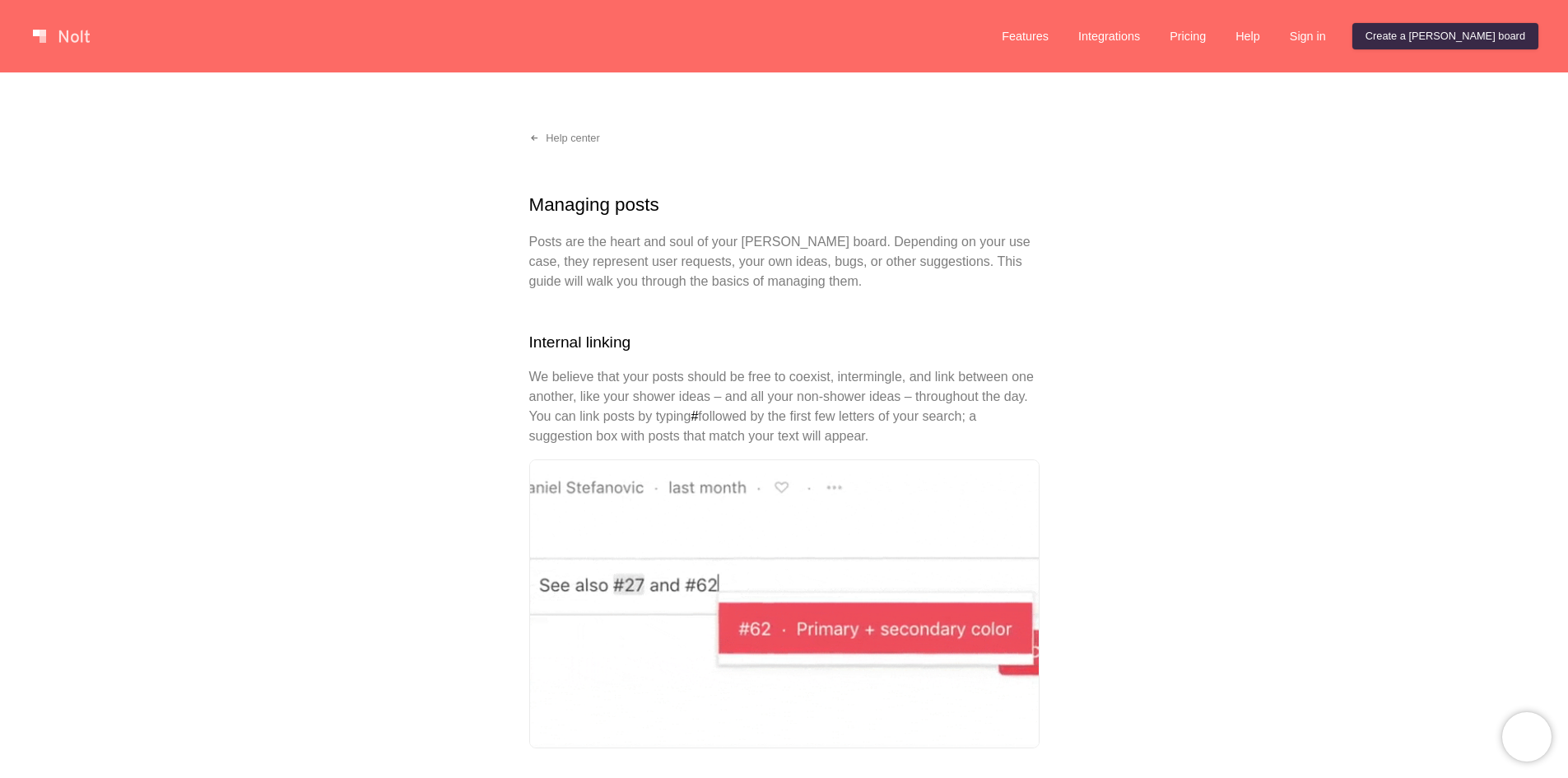
click at [68, 39] on link at bounding box center [62, 36] width 70 height 27
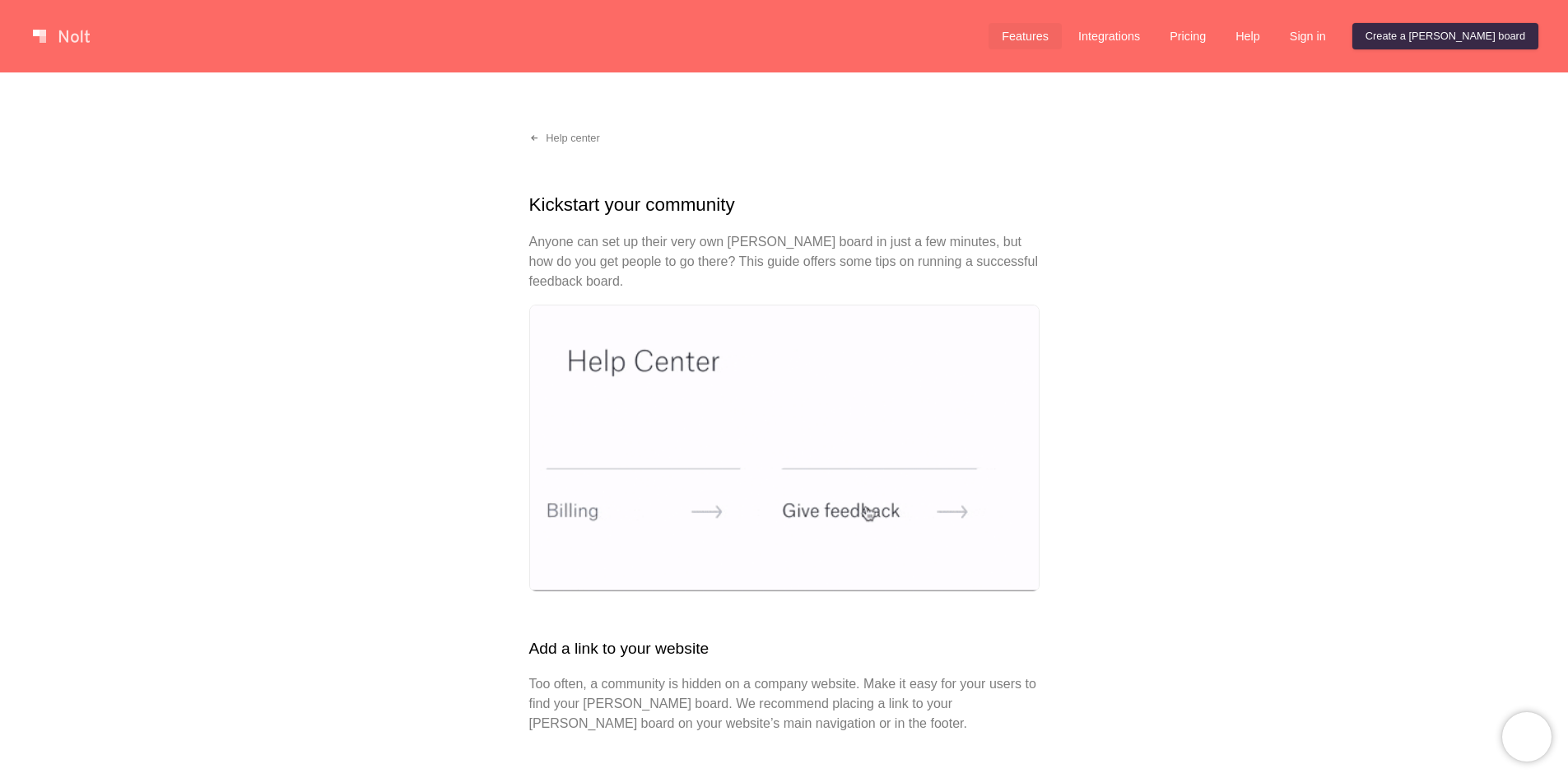
click at [1062, 36] on link "Features" at bounding box center [1024, 36] width 73 height 27
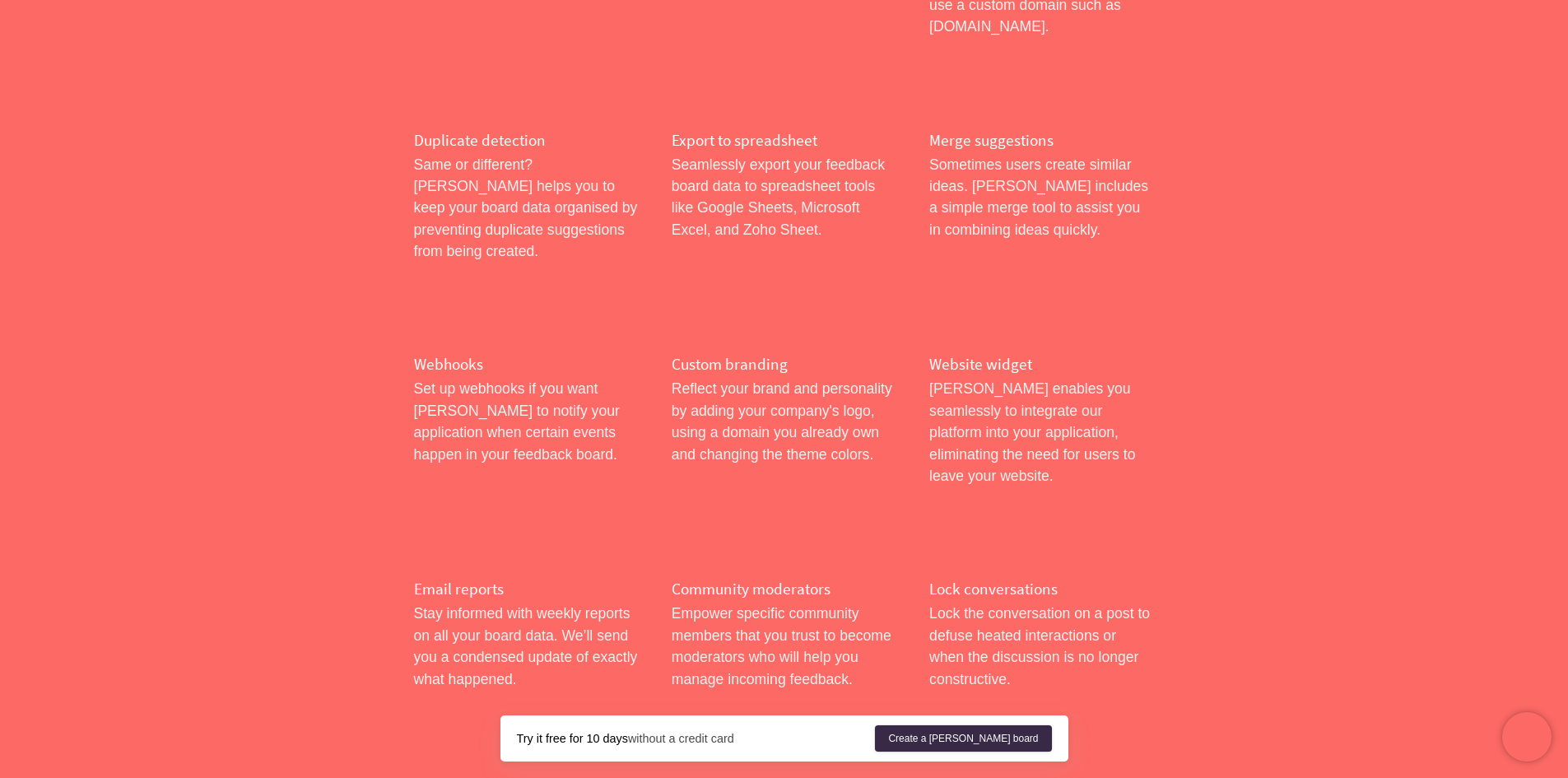
scroll to position [1400, 0]
